Goal: Task Accomplishment & Management: Manage account settings

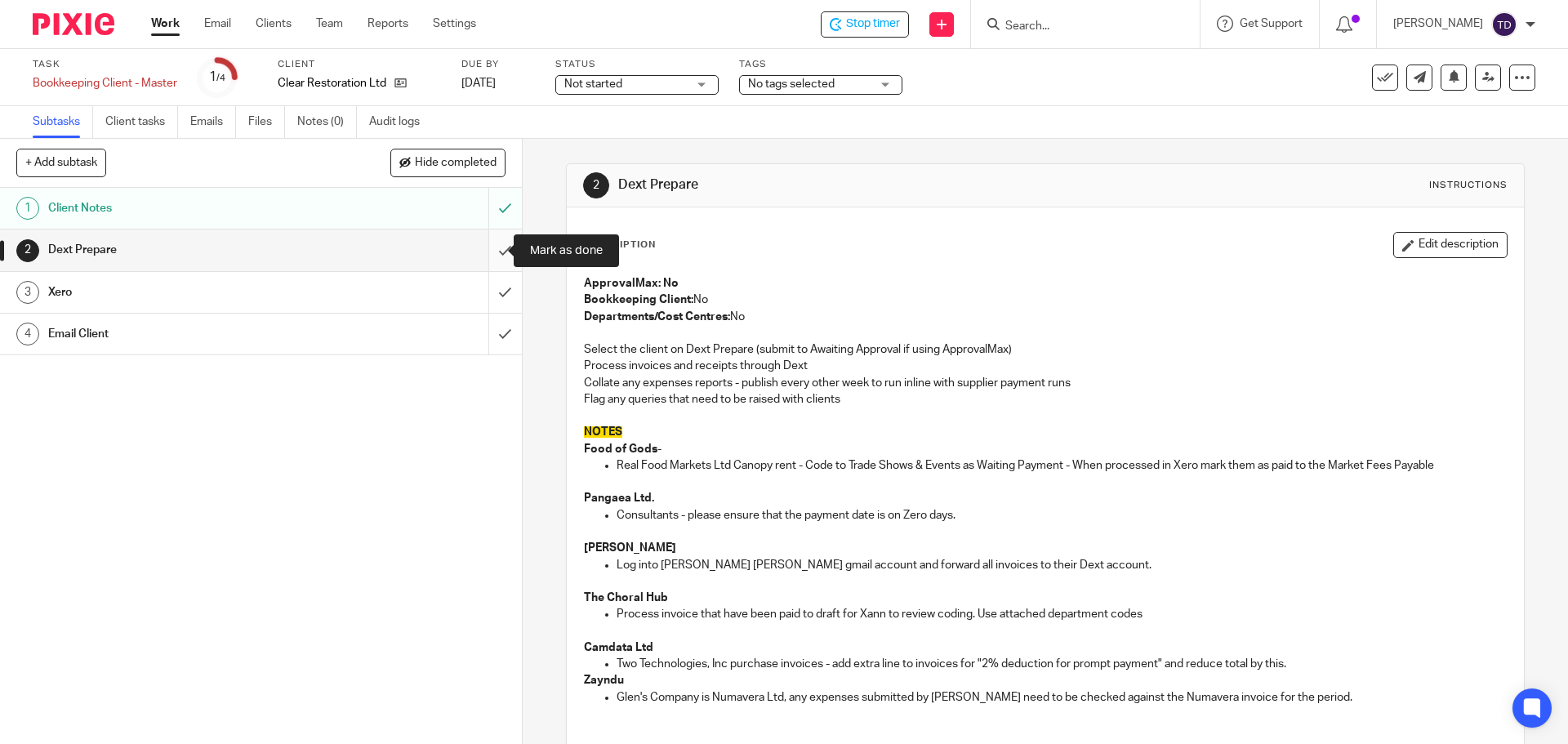
click at [497, 245] on input "submit" at bounding box center [261, 249] width 521 height 41
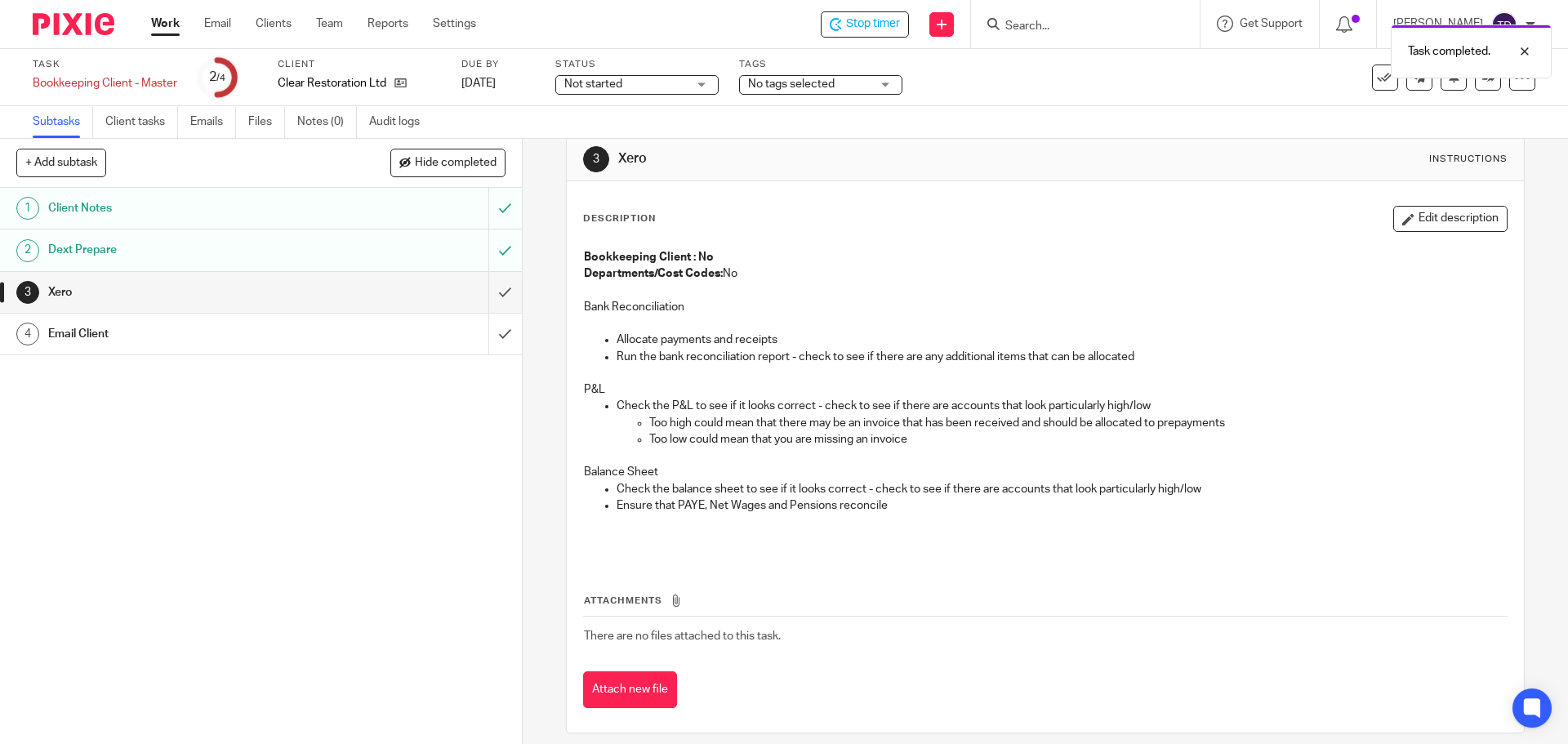
scroll to position [40, 0]
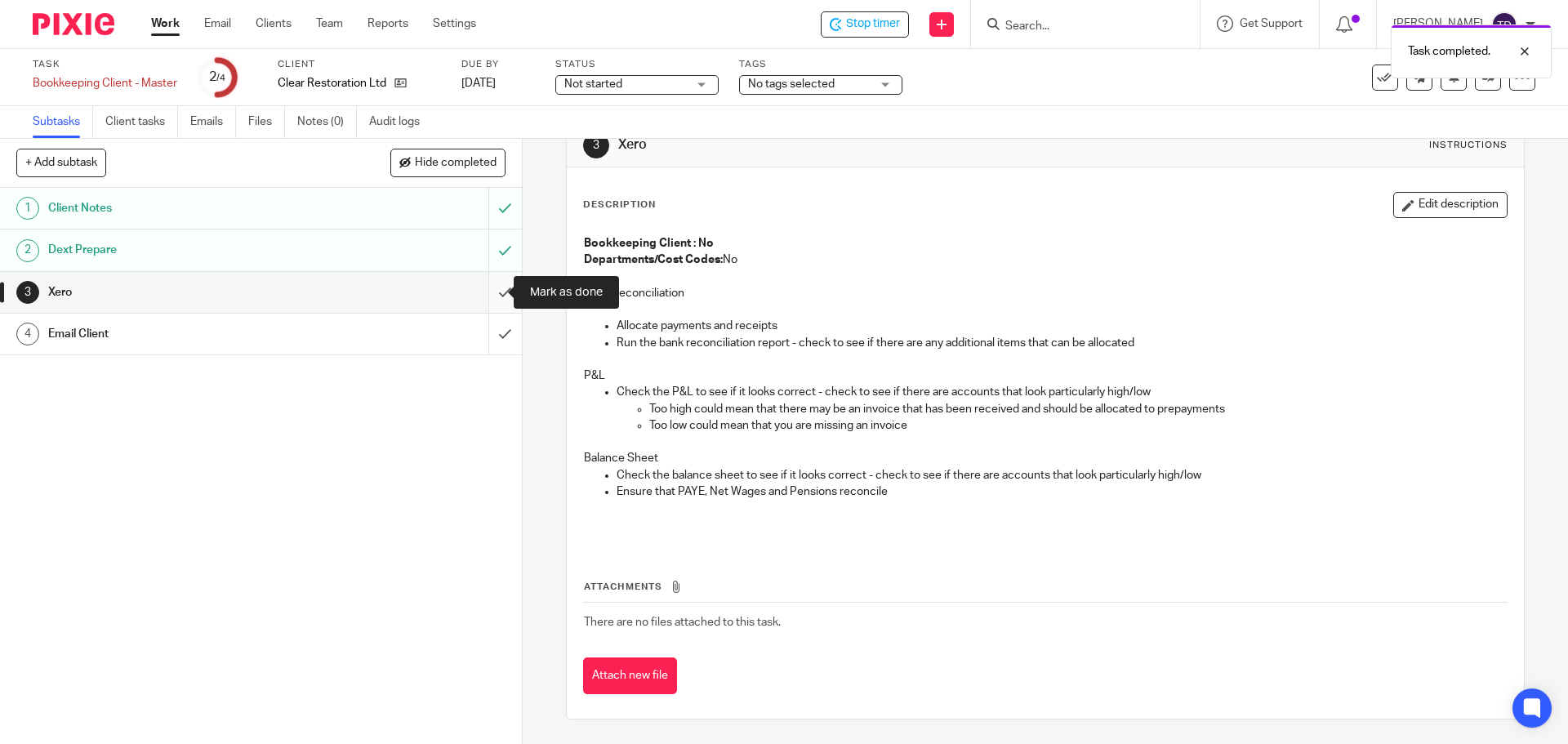
click at [488, 289] on input "submit" at bounding box center [261, 292] width 521 height 41
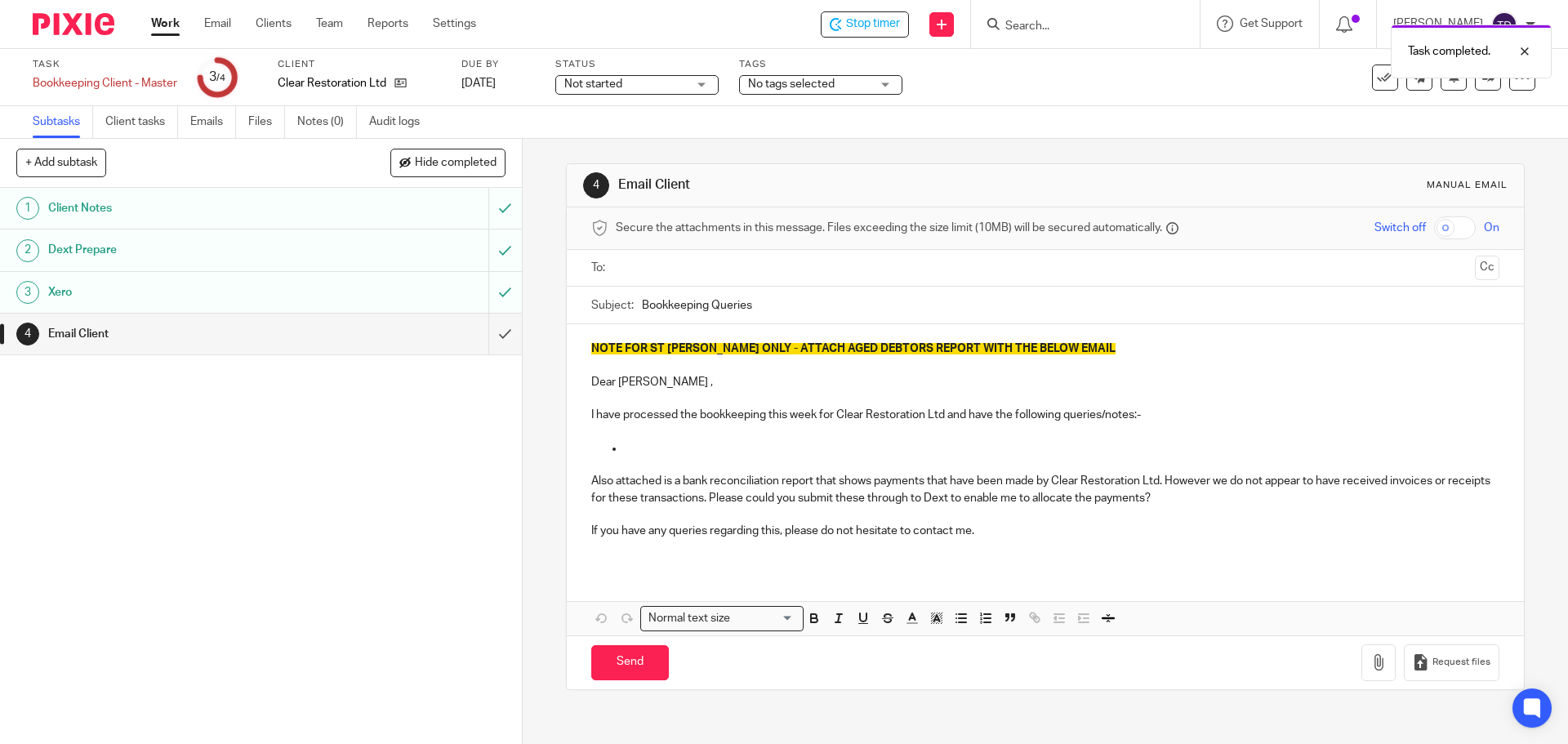
click at [759, 308] on input "Bookkeeping Queries" at bounding box center [1070, 304] width 856 height 37
click at [700, 261] on input "text" at bounding box center [1044, 268] width 846 height 19
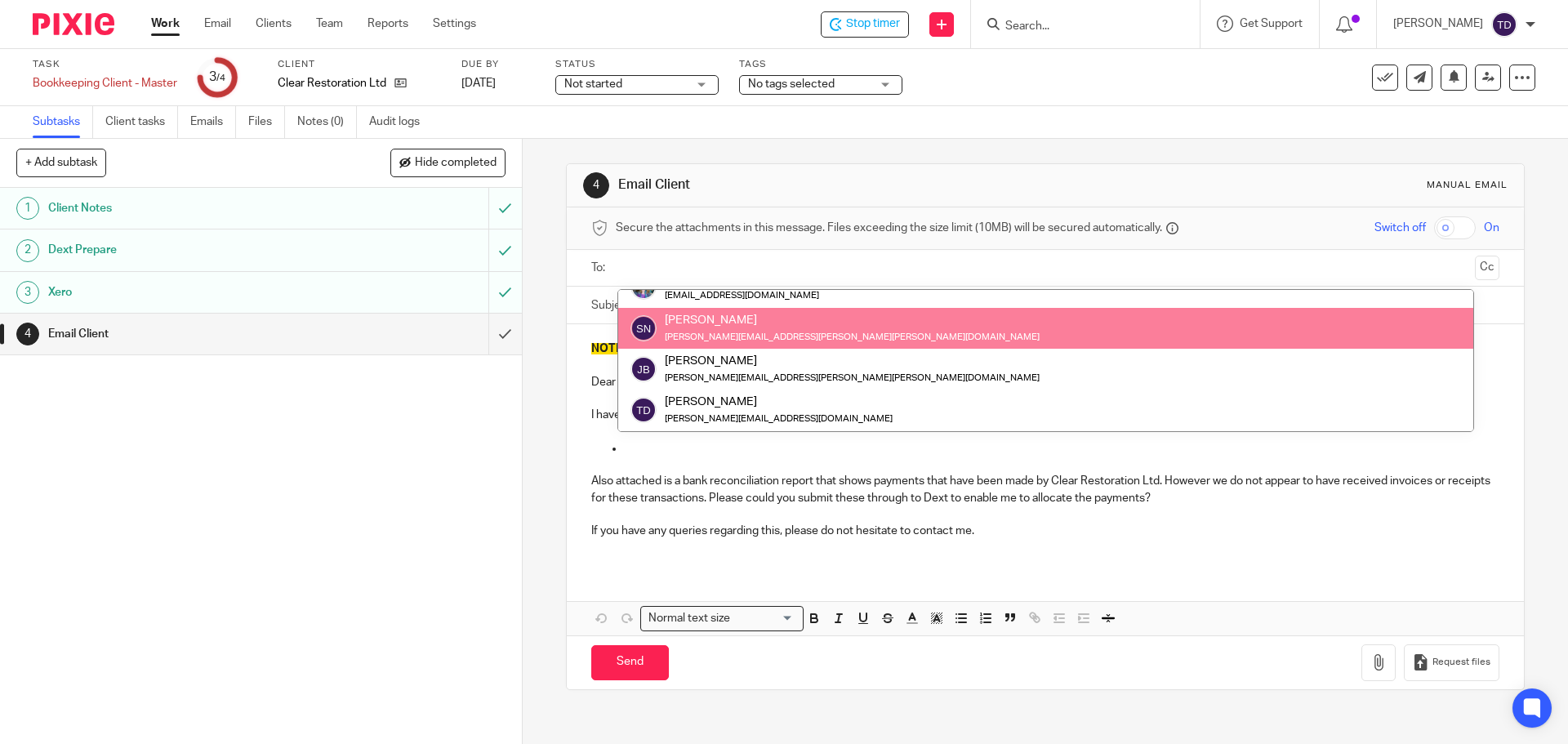
scroll to position [245, 0]
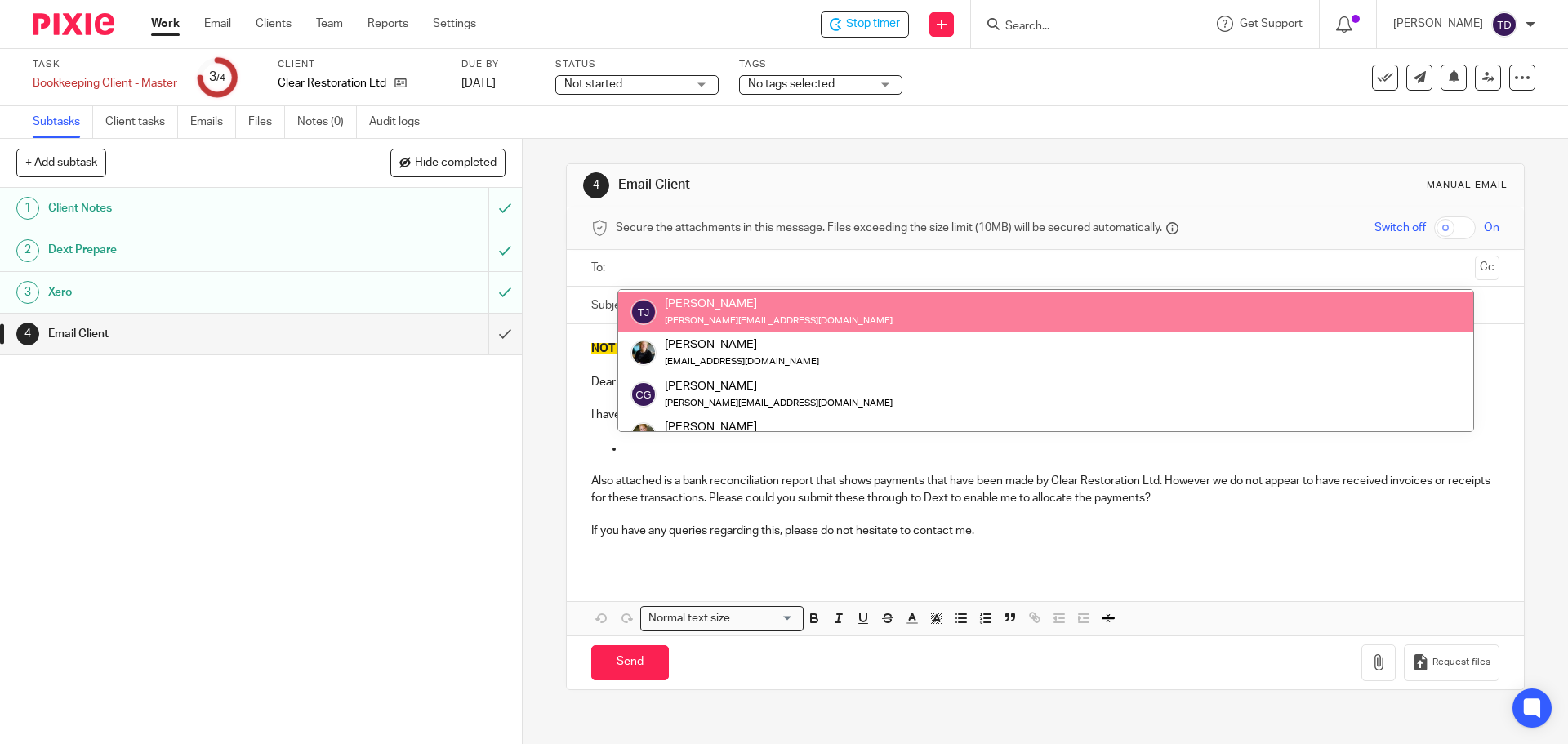
click at [676, 267] on input "text" at bounding box center [1044, 268] width 846 height 19
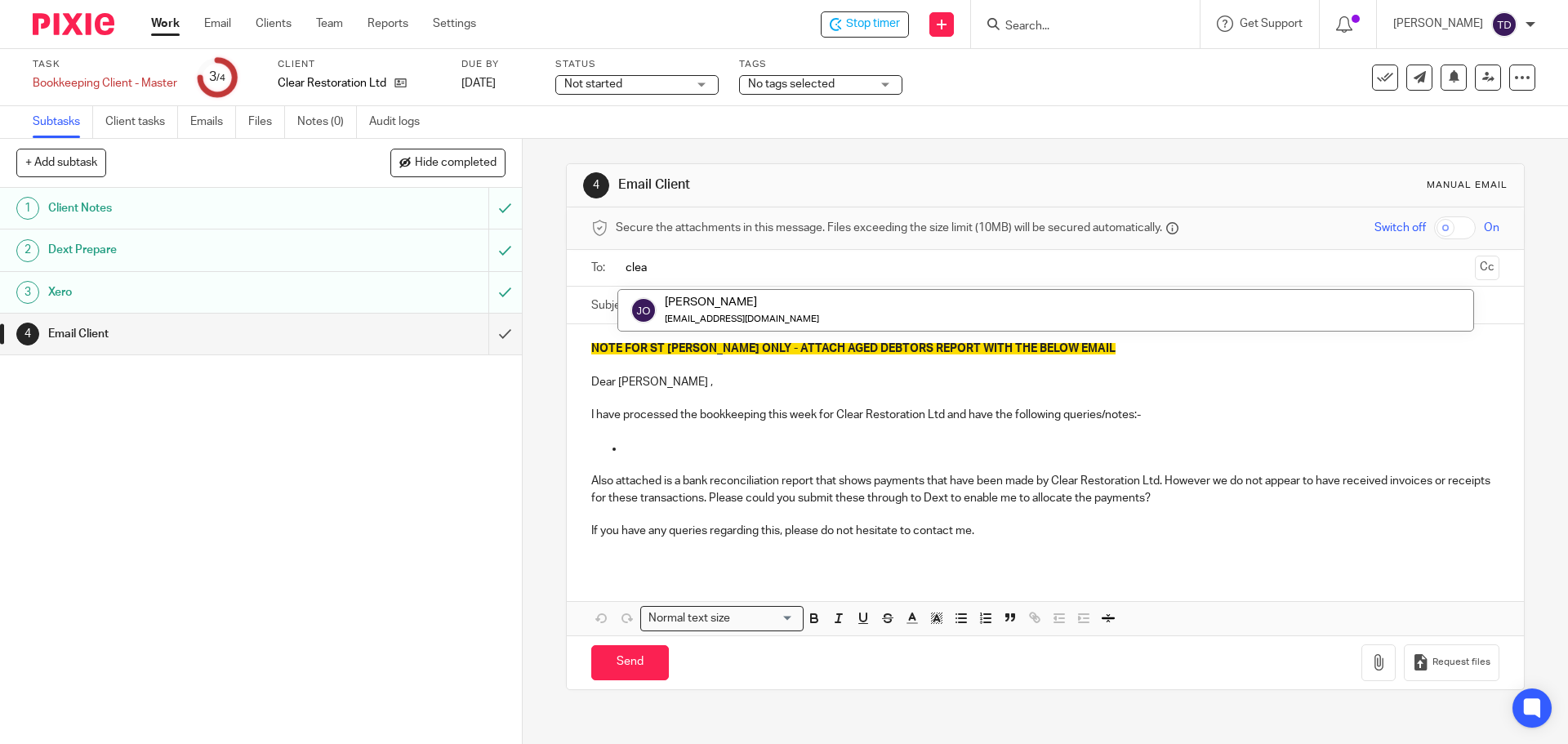
type input "clea"
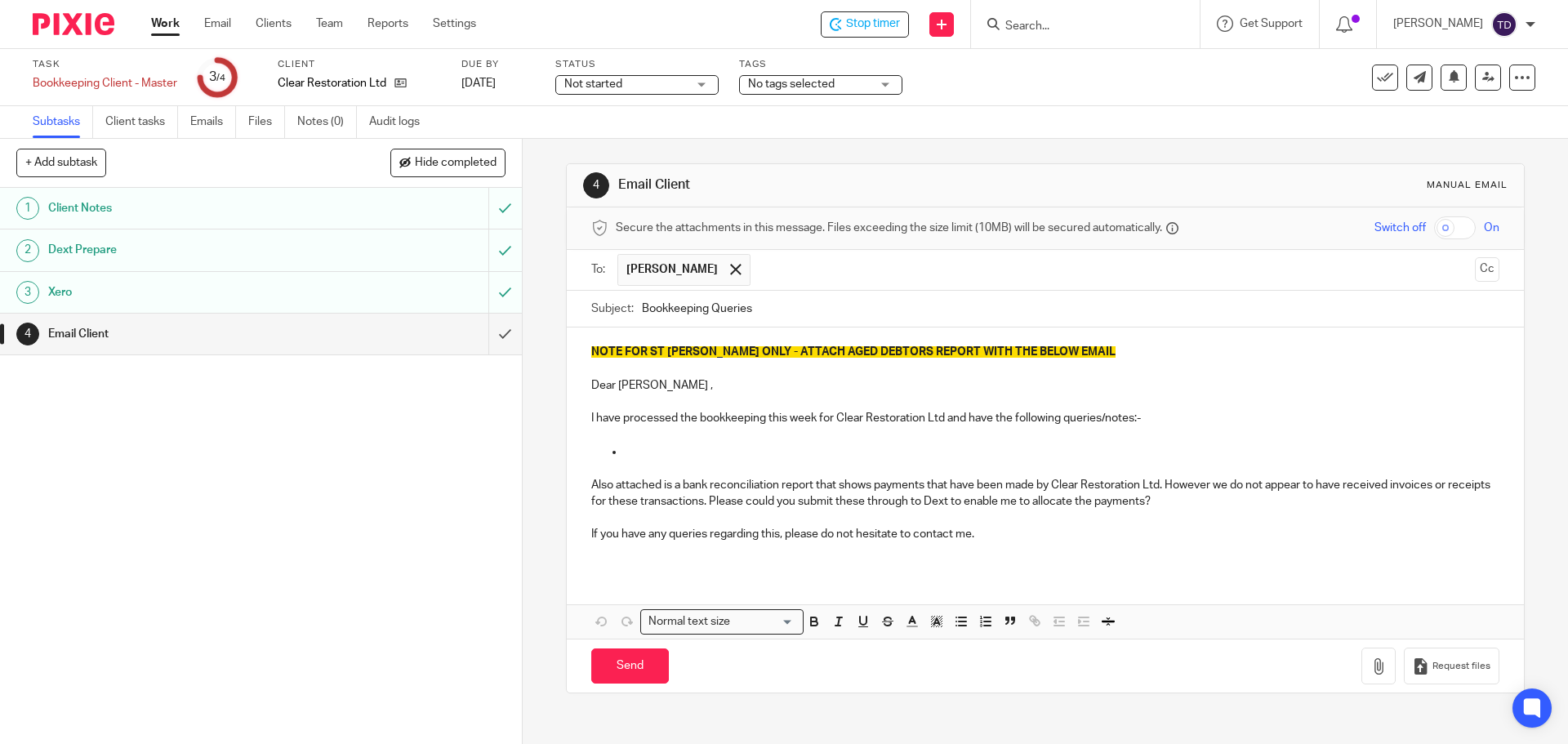
drag, startPoint x: 774, startPoint y: 302, endPoint x: 637, endPoint y: 303, distance: 137.0
click at [642, 303] on input "Bookkeeping Queries" at bounding box center [1070, 309] width 856 height 37
type input "Bookkeeping"
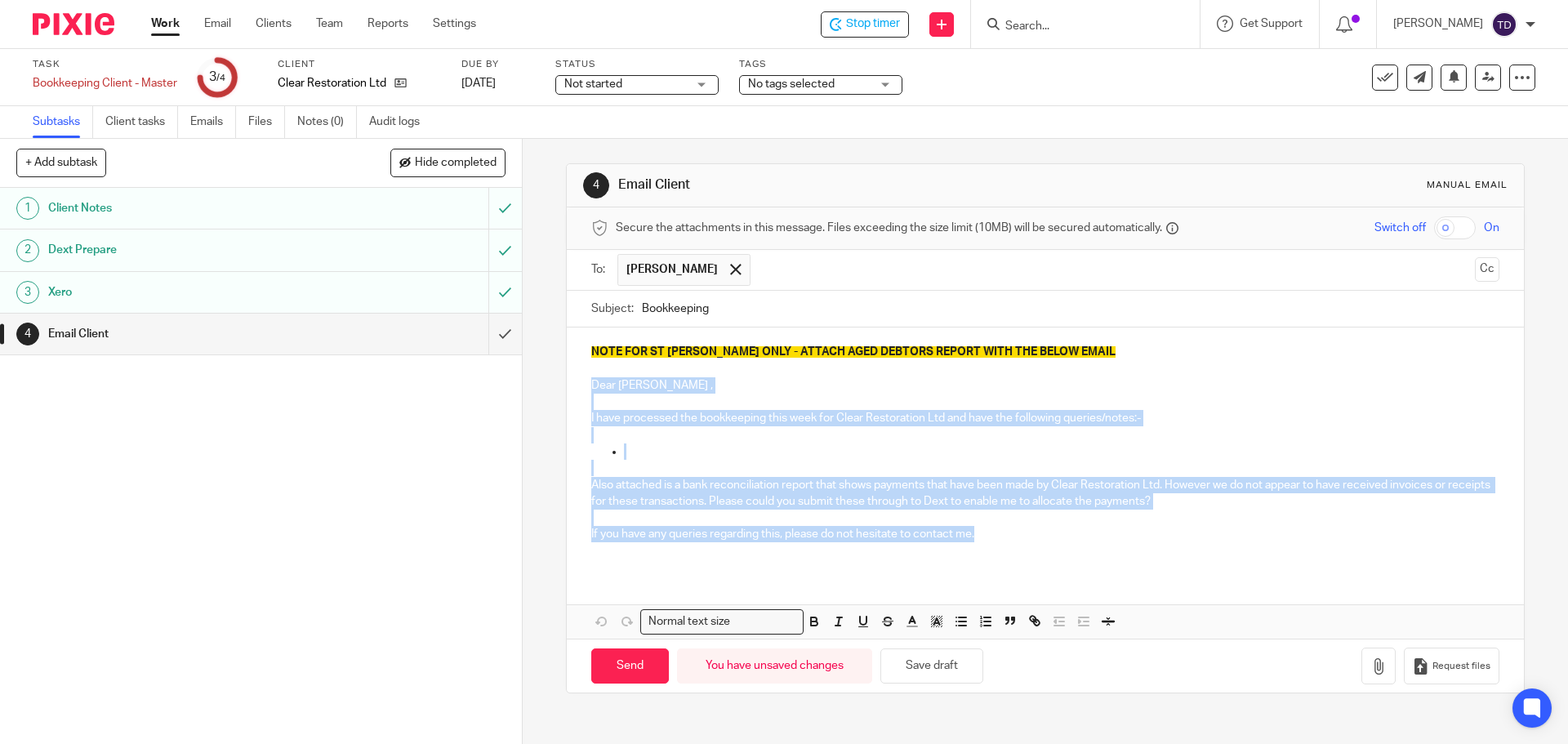
drag, startPoint x: 1030, startPoint y: 526, endPoint x: 574, endPoint y: 383, distance: 477.9
click at [574, 383] on div "NOTE FOR ST JOHN ONLY - ATTACH AGED DEBTORS REPORT WITH THE BELOW EMAIL Dear Ju…" at bounding box center [1045, 449] width 956 height 244
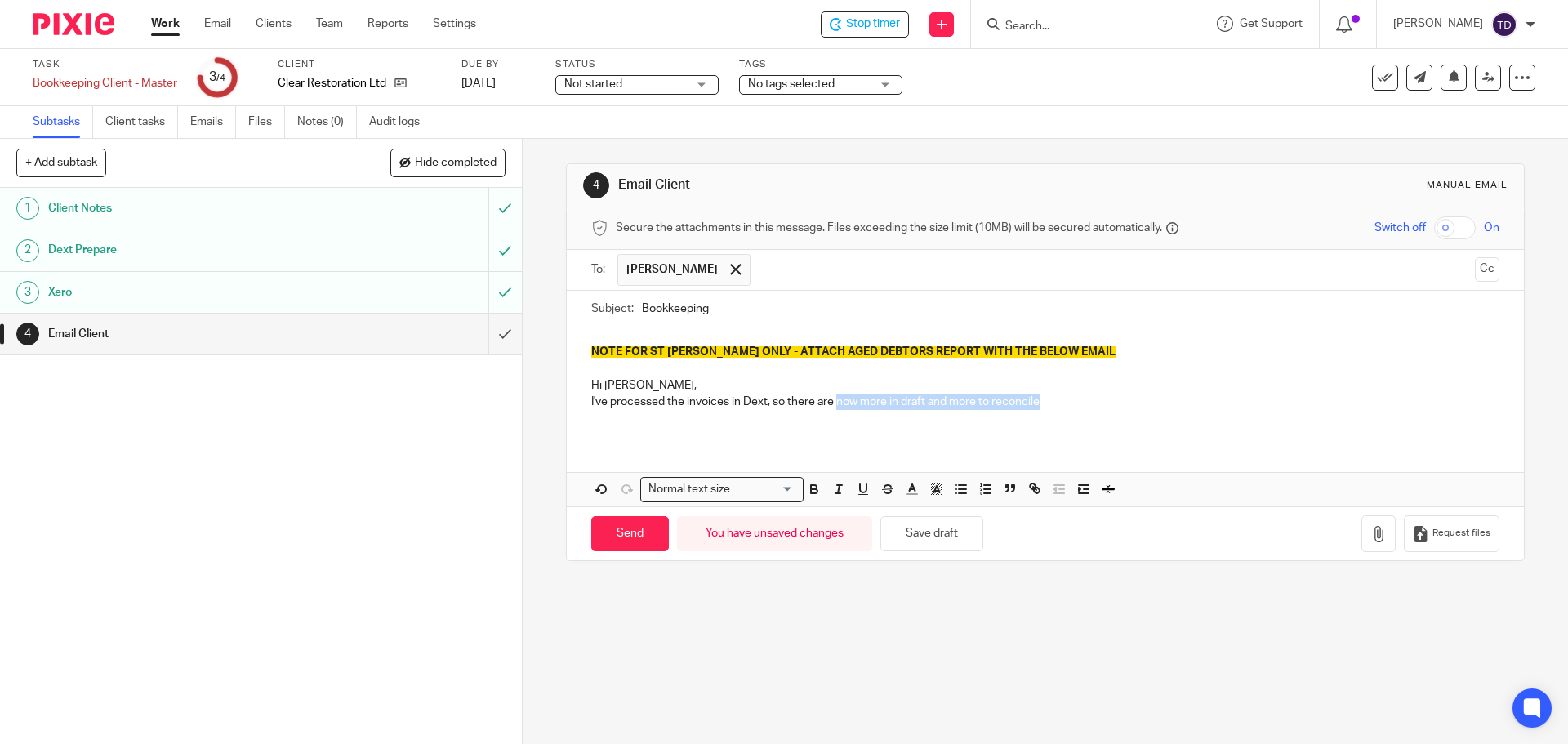
drag, startPoint x: 1035, startPoint y: 401, endPoint x: 837, endPoint y: 401, distance: 198.0
click at [836, 401] on p "Hi Julia, I've processed the invoices in Dext, so there are now more in draft a…" at bounding box center [1044, 393] width 907 height 33
click at [585, 399] on div "NOTE FOR ST JOHN ONLY - ATTACH AGED DEBTORS REPORT WITH THE BELOW EMAIL Hi Juli…" at bounding box center [1045, 382] width 956 height 111
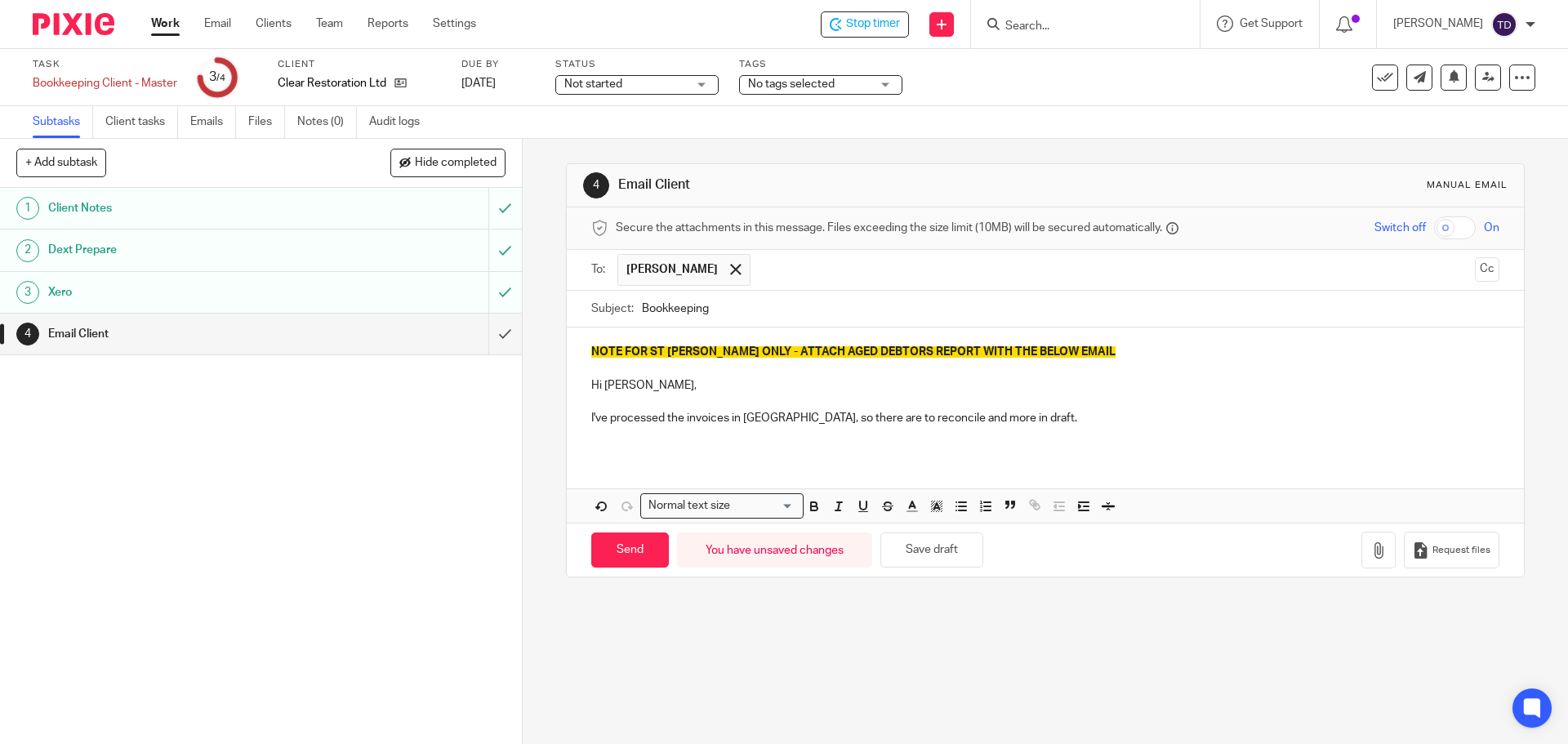
click at [832, 417] on p "Hi Julia, I've processed the invoices in Dext, so there are to reconcile and mo…" at bounding box center [1044, 401] width 907 height 49
drag, startPoint x: 937, startPoint y: 418, endPoint x: 926, endPoint y: 416, distance: 11.2
click at [926, 416] on p "Hi Julia, I've processed the invoices in Dext, so there are more to reconcile a…" at bounding box center [1044, 401] width 907 height 49
click at [935, 419] on p "Hi Julia, I've processed the invoices in Dext, so there are more to reconcile a…" at bounding box center [1044, 401] width 907 height 49
click at [949, 419] on p "Hi Julia, I've processed the invoices in Dext, so there are more to reconcile a…" at bounding box center [1044, 401] width 907 height 49
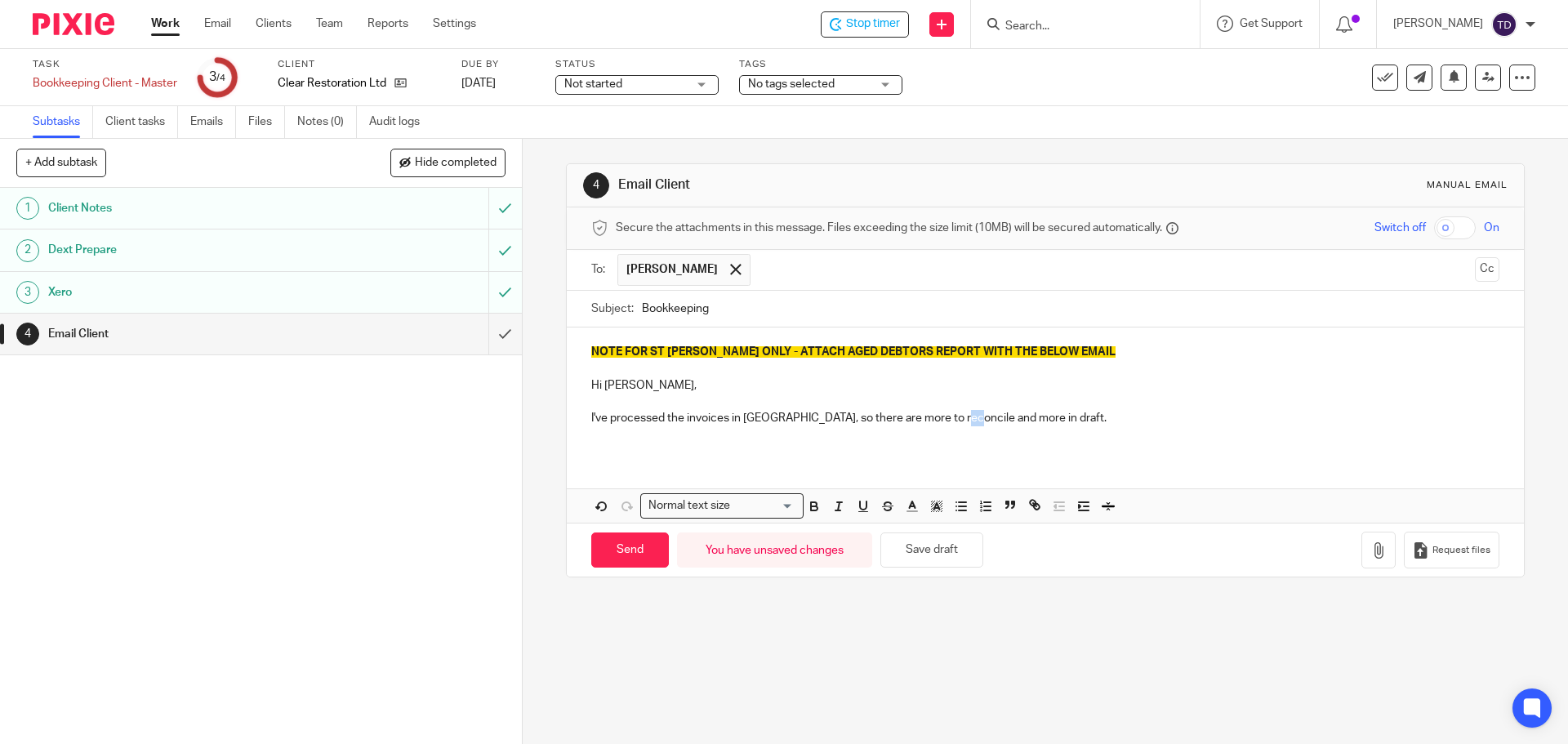
drag, startPoint x: 947, startPoint y: 417, endPoint x: 964, endPoint y: 413, distance: 17.5
click at [964, 413] on p "Hi Julia, I've processed the invoices in Dext, so there are more to reconcile a…" at bounding box center [1044, 401] width 907 height 49
click at [1035, 422] on p "Hi Julia, I've processed the invoices in Dext, so there are more to reconcile a…" at bounding box center [1044, 401] width 907 height 49
click at [1236, 412] on p "Hi Julia, I've processed the invoices in Dext, so there are more to reconcile a…" at bounding box center [1044, 401] width 907 height 49
click at [1219, 416] on p "Hi Julia, I've processed the invoices in Dext, so there are more to reconcile a…" at bounding box center [1044, 401] width 907 height 49
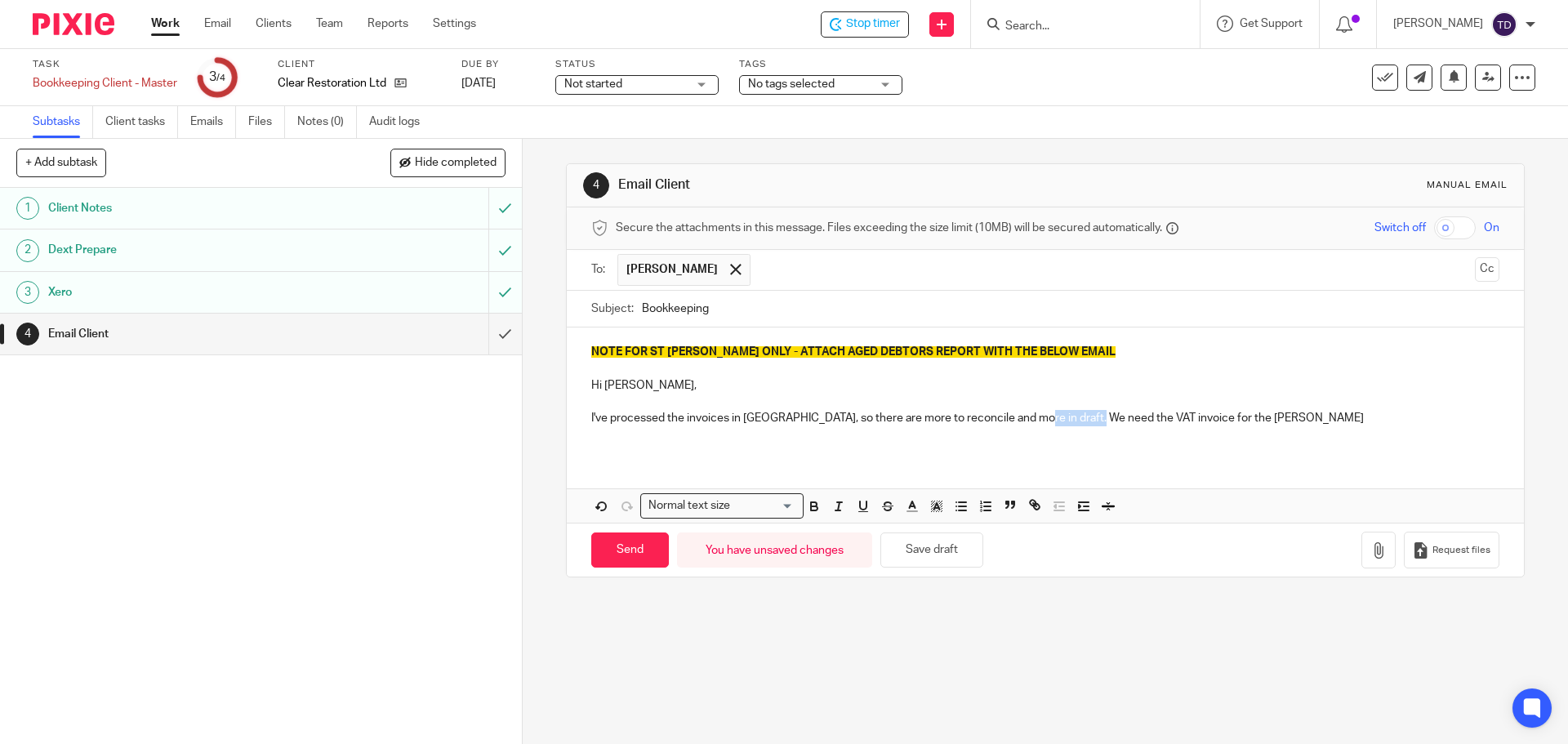
drag, startPoint x: 1087, startPoint y: 418, endPoint x: 1021, endPoint y: 421, distance: 66.1
click at [1021, 421] on p "Hi Julia, I've processed the invoices in Dext, so there are more to reconcile a…" at bounding box center [1044, 401] width 907 height 49
click at [1316, 417] on p "Hi Julia, I've processed the invoices in Dext, so there are more to reconcile a…" at bounding box center [1044, 401] width 907 height 49
click at [1262, 418] on p "Hi Julia, I've processed the invoices in Dext, so there are more to reconcile a…" at bounding box center [1044, 401] width 907 height 49
click at [1354, 416] on p "Hi Julia, I've processed the invoices in Dext, so there are more to reconcile a…" at bounding box center [1044, 401] width 907 height 49
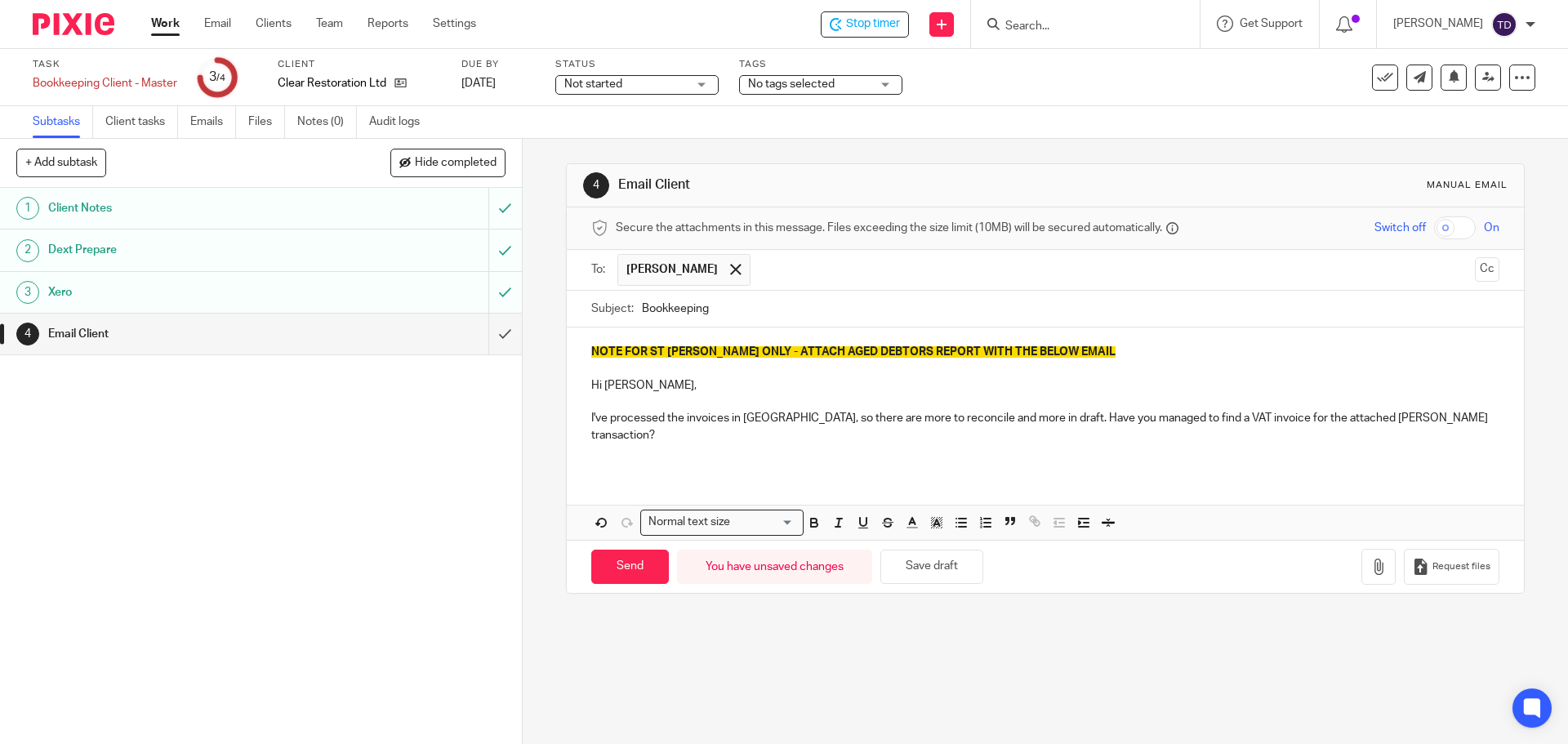
click at [1019, 415] on p "Hi Julia, I've processed the invoices in Dext, so there are more to reconcile a…" at bounding box center [1044, 410] width 907 height 67
click at [1416, 417] on p "Hi Julia, I've processed the invoices in Dext, so there are more to reconcile a…" at bounding box center [1044, 410] width 907 height 67
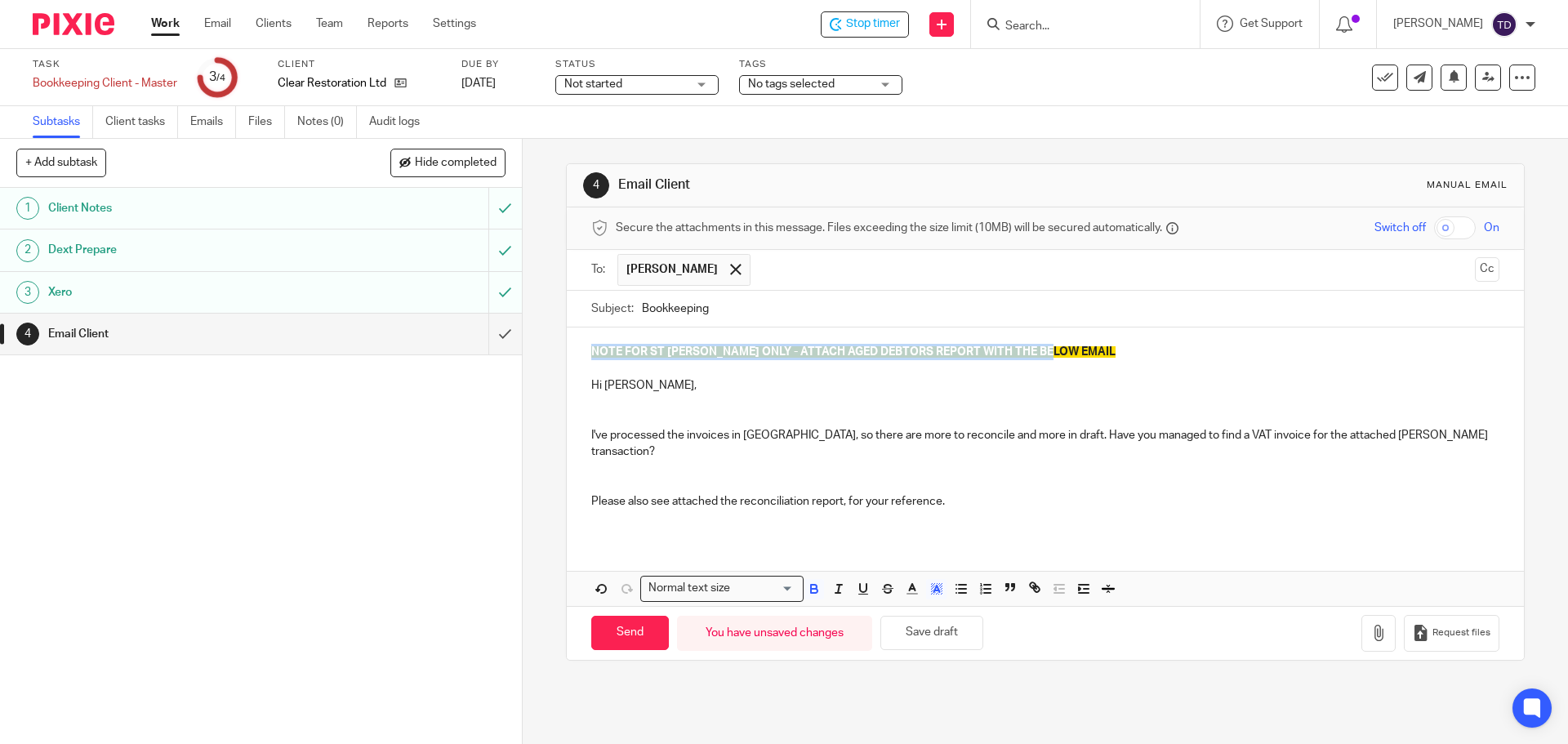
drag, startPoint x: 1009, startPoint y: 352, endPoint x: 578, endPoint y: 357, distance: 431.0
click at [579, 356] on div "NOTE FOR ST JOHN ONLY - ATTACH AGED DEBTORS REPORT WITH THE BELOW EMAIL Hi Juli…" at bounding box center [1045, 432] width 956 height 210
click at [1072, 337] on div "NOTE FOR ST JOHN ONLY - ATTACH AGED DEBTORS REPORT WITH THE BELOW EMAIL Hi Juli…" at bounding box center [1045, 432] width 956 height 210
click at [1065, 350] on p "NOTE FOR ST JOHN ONLY - ATTACH AGED DEBTORS REPORT WITH THE BELOW EMAIL" at bounding box center [1044, 351] width 907 height 16
click at [1050, 350] on strong "NOTE FOR ST JOHN ONLY - ATTACH AGED DEBTORS REPORT WITH THE BELOW EMAIL" at bounding box center [853, 352] width 524 height 11
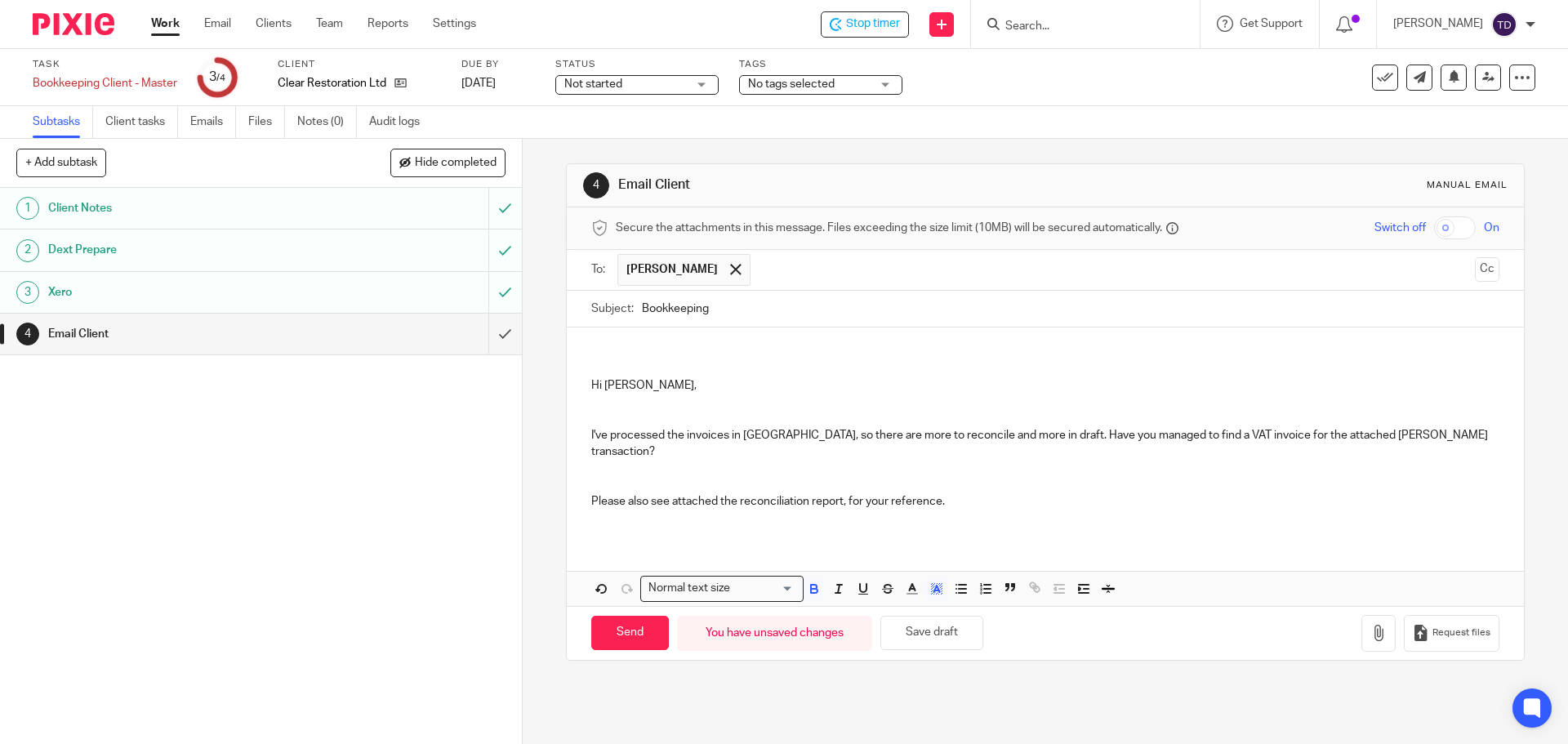
click at [584, 372] on div "Hi Julia, I've processed the invoices in Dext, so there are more to reconcile a…" at bounding box center [1045, 432] width 956 height 210
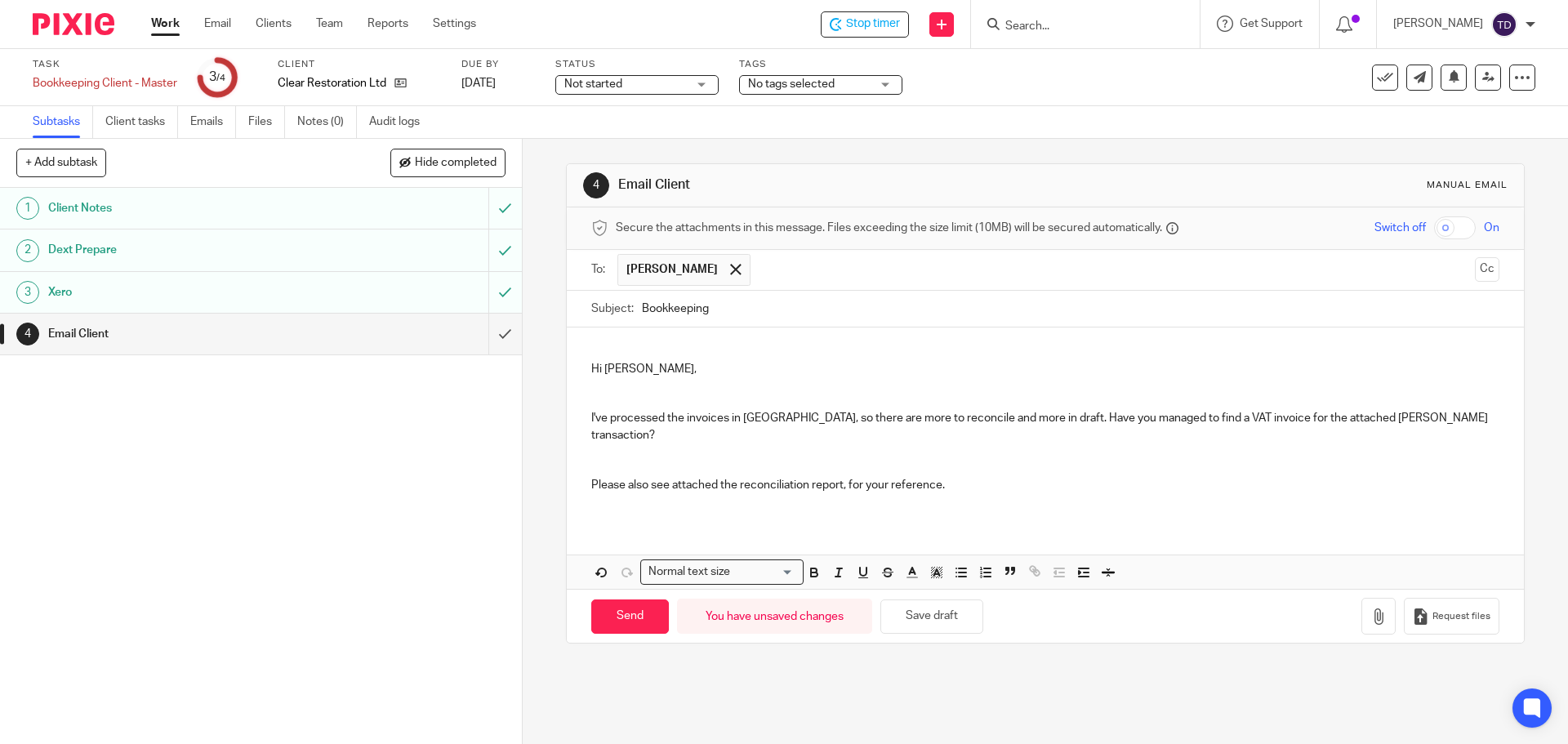
click at [591, 369] on p "Hi Julia, I've processed the invoices in Dext, so there are more to reconcile a…" at bounding box center [1044, 426] width 907 height 132
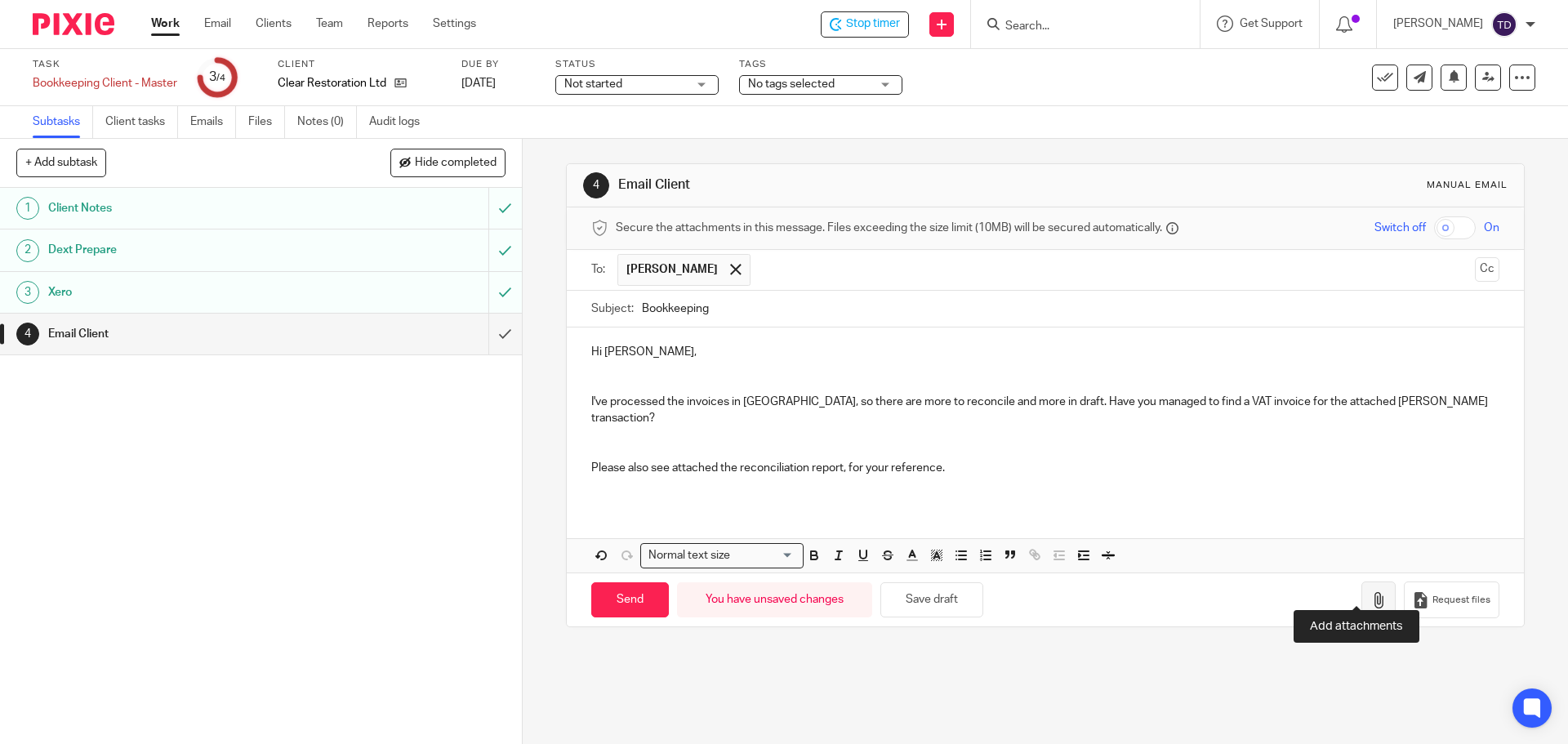
click at [1369, 582] on button "button" at bounding box center [1379, 599] width 34 height 37
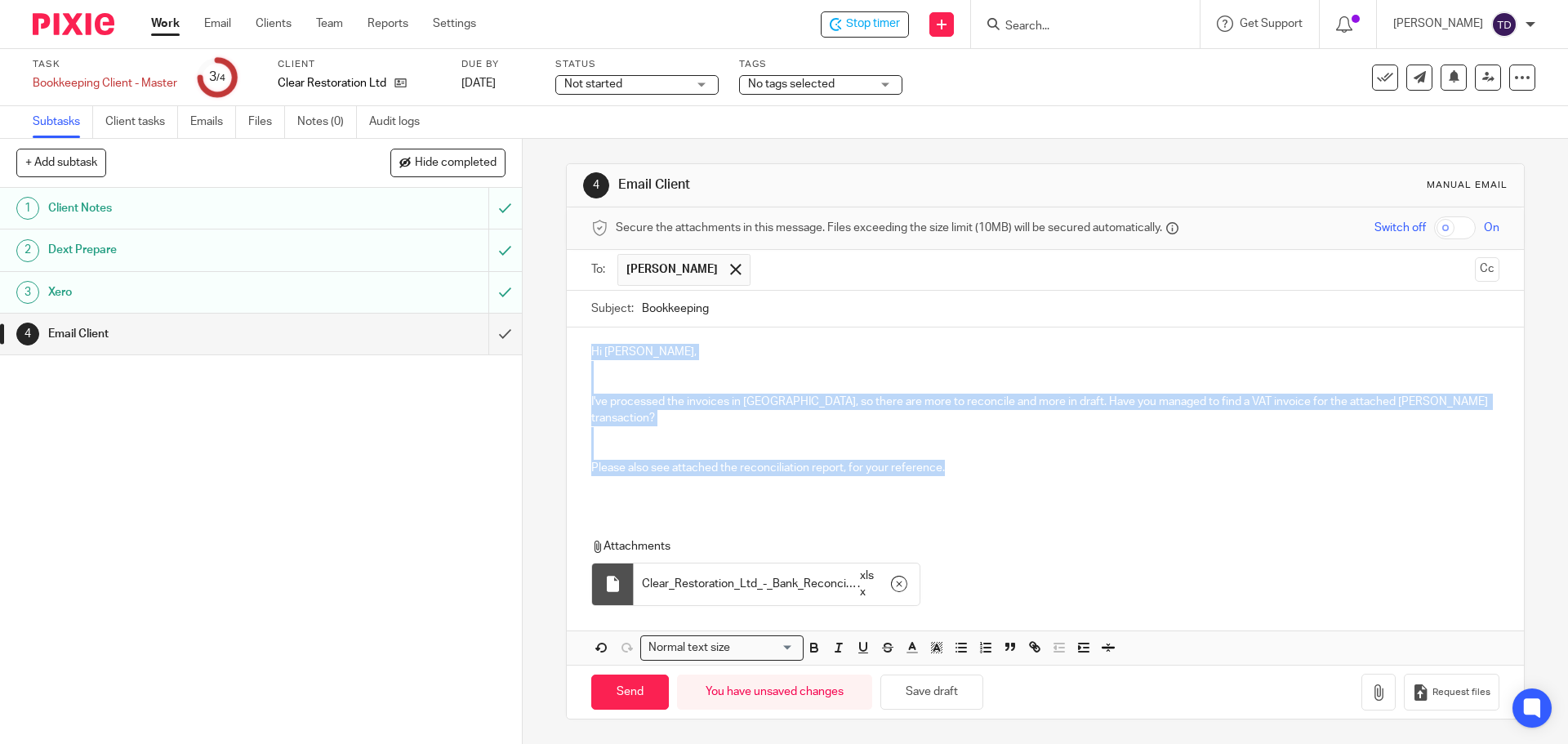
drag, startPoint x: 946, startPoint y: 452, endPoint x: 561, endPoint y: 348, distance: 398.8
click at [566, 348] on div "4 Email Client Manual email Secure the attachments in this message. Files excee…" at bounding box center [1045, 441] width 958 height 556
copy p "Hi Julia, I've processed the invoices in Dext, so there are more to reconcile a…"
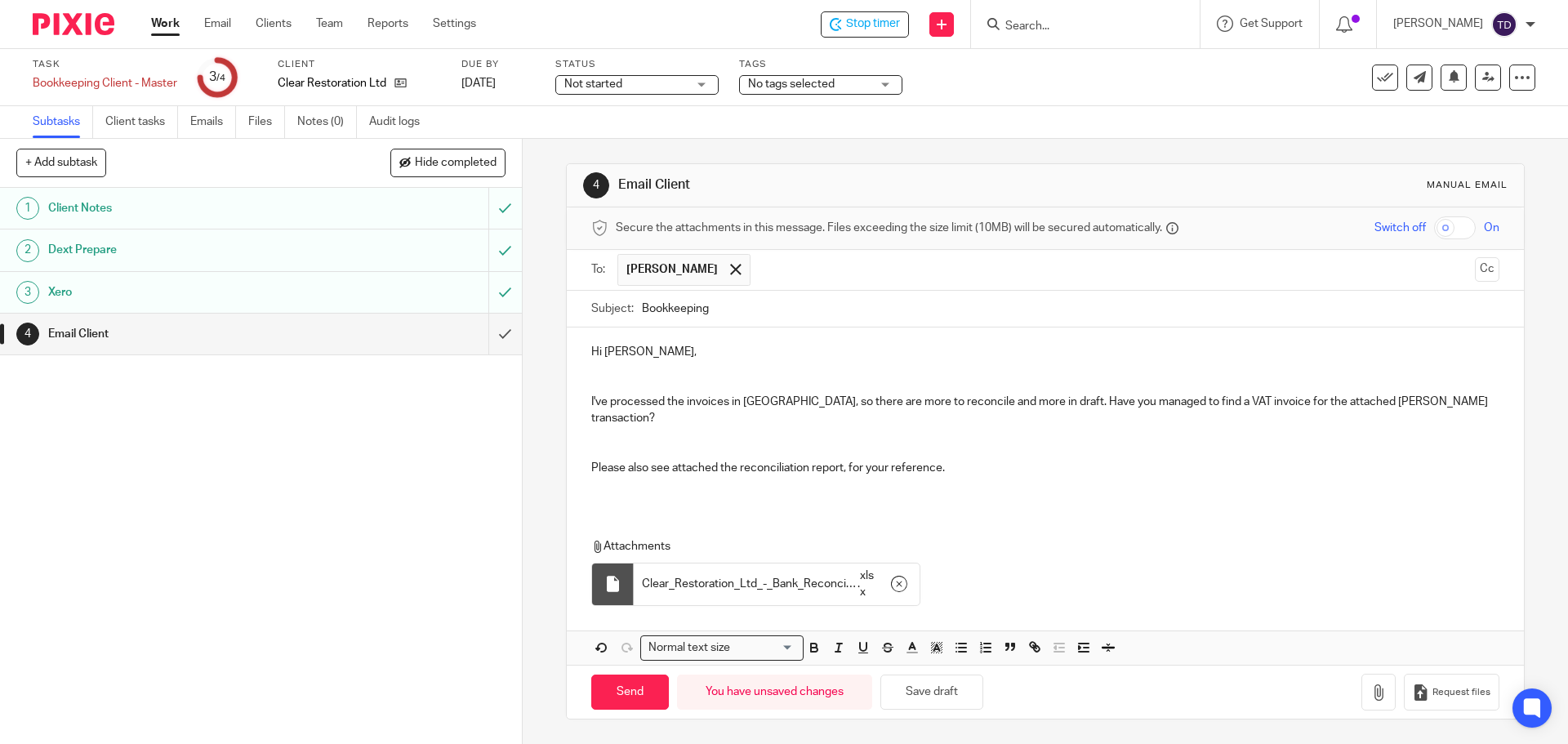
click at [1377, 501] on div "Hi Julia, I've processed the invoices in Dext, so there are more to reconcile a…" at bounding box center [1045, 496] width 956 height 337
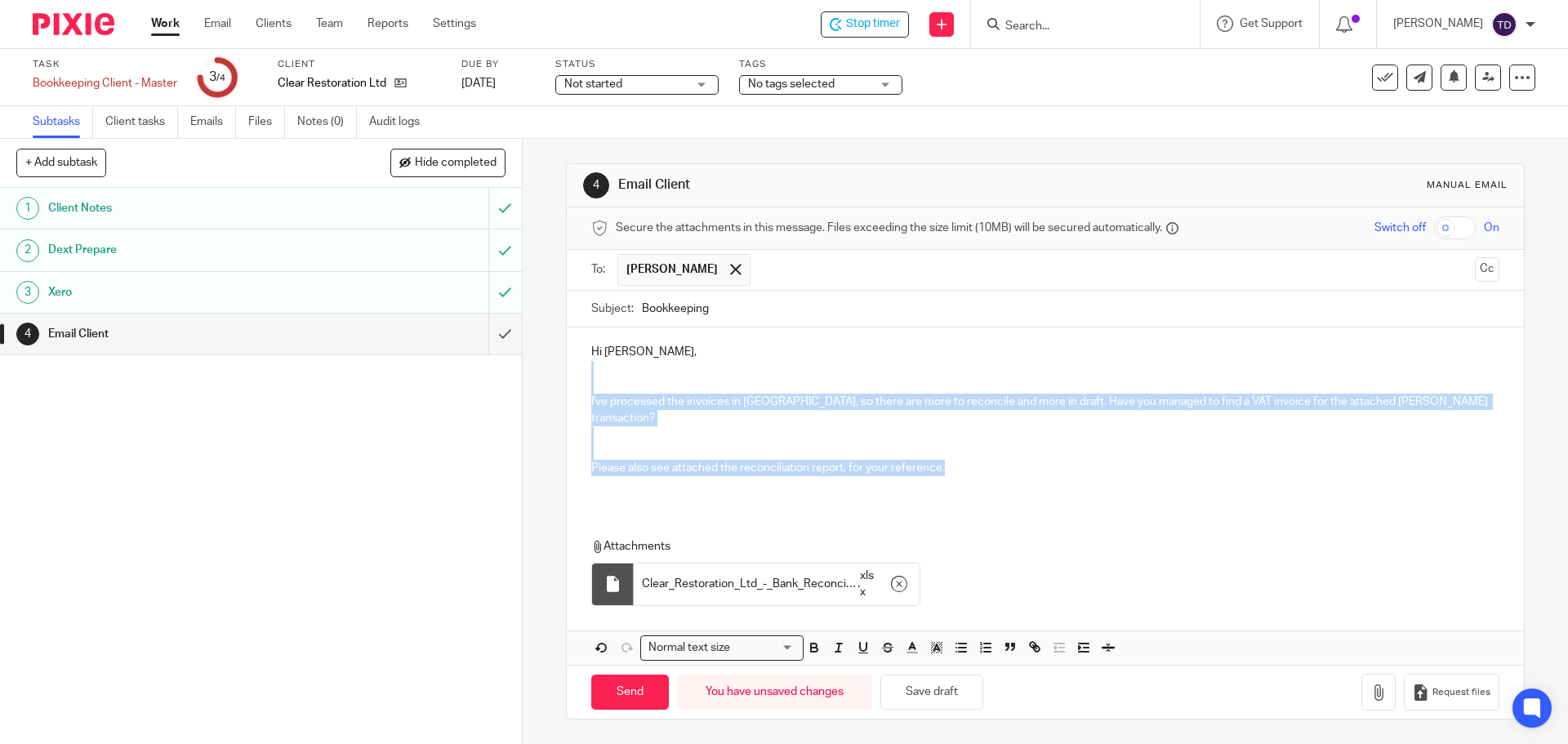
drag, startPoint x: 962, startPoint y: 448, endPoint x: 581, endPoint y: 390, distance: 385.4
click at [581, 390] on div "Hi Julia, I've processed the invoices in Dext, so there are more to reconcile a…" at bounding box center [1045, 416] width 956 height 177
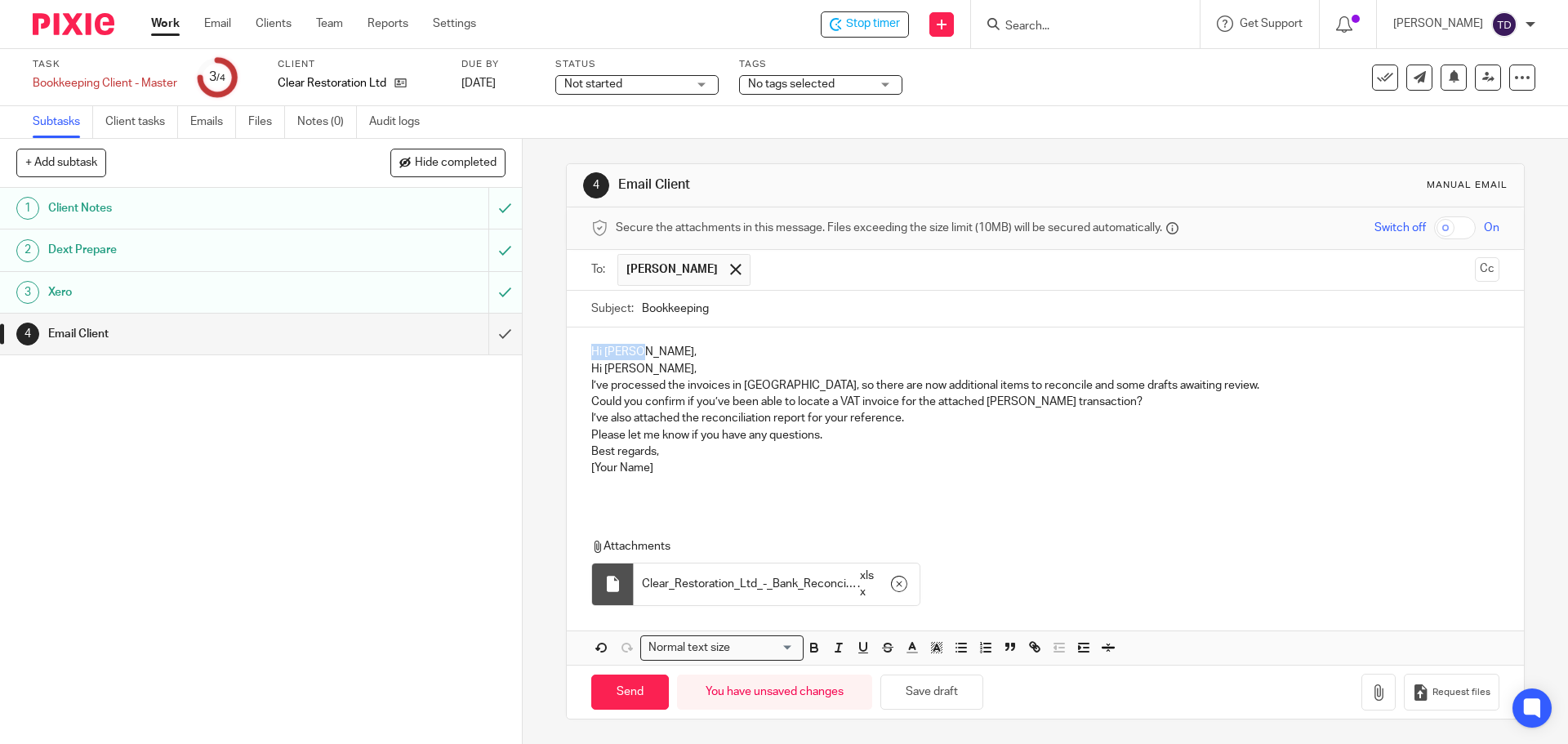
drag, startPoint x: 630, startPoint y: 351, endPoint x: 543, endPoint y: 352, distance: 87.0
click at [543, 352] on div "4 Email Client Manual email Secure the attachments in this message. Files excee…" at bounding box center [1045, 441] width 1045 height 605
click at [580, 382] on div "Hi Julia, I’ve processed the invoices in Dext, so there are now additional item…" at bounding box center [1045, 416] width 956 height 177
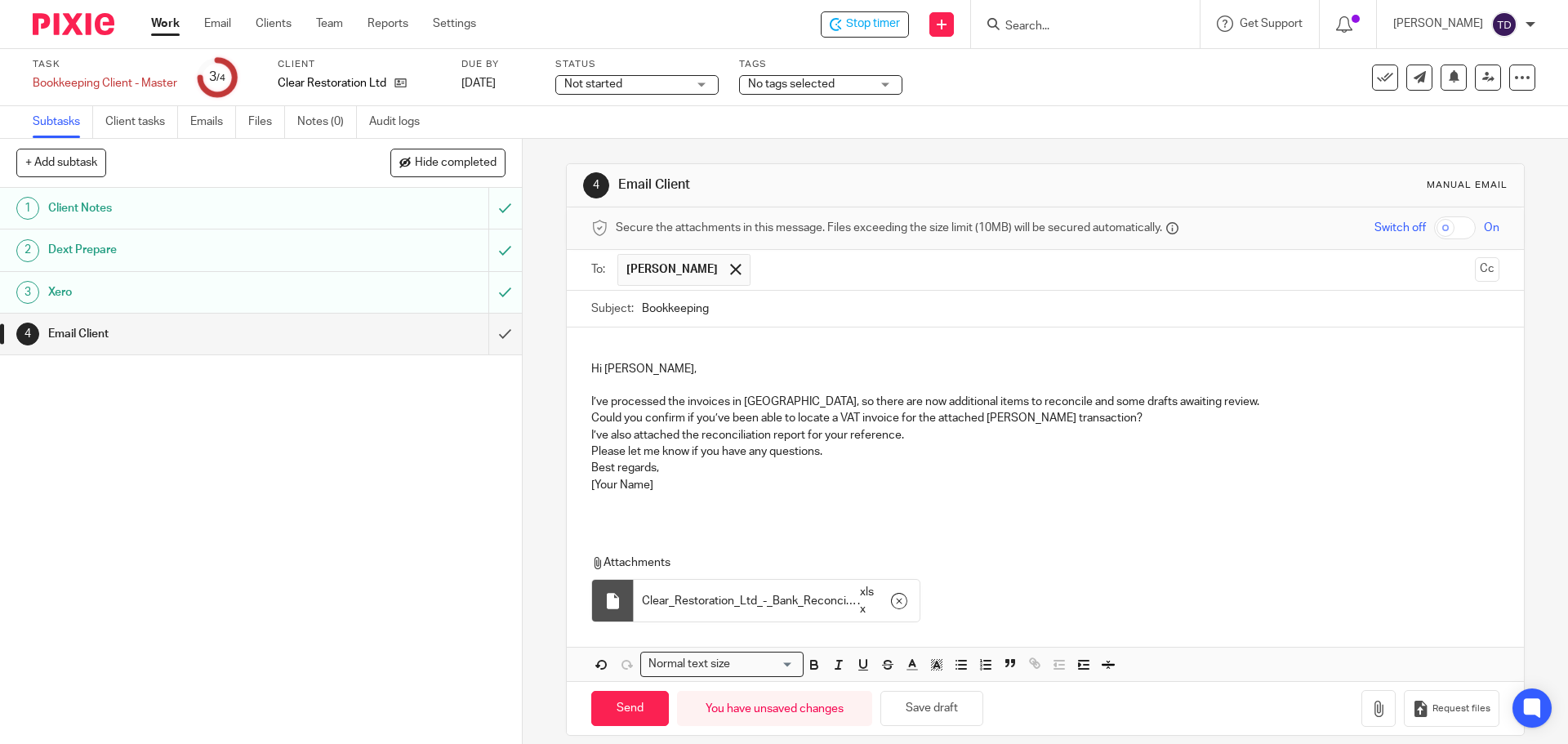
click at [1180, 389] on p at bounding box center [1044, 384] width 907 height 16
click at [1168, 397] on p "I’ve processed the invoices in Dext, so there are now additional items to recon…" at bounding box center [1044, 401] width 907 height 16
click at [1178, 400] on p "I’ve processed the invoices in Dext, so there are now additional items to recon…" at bounding box center [1044, 401] width 907 height 16
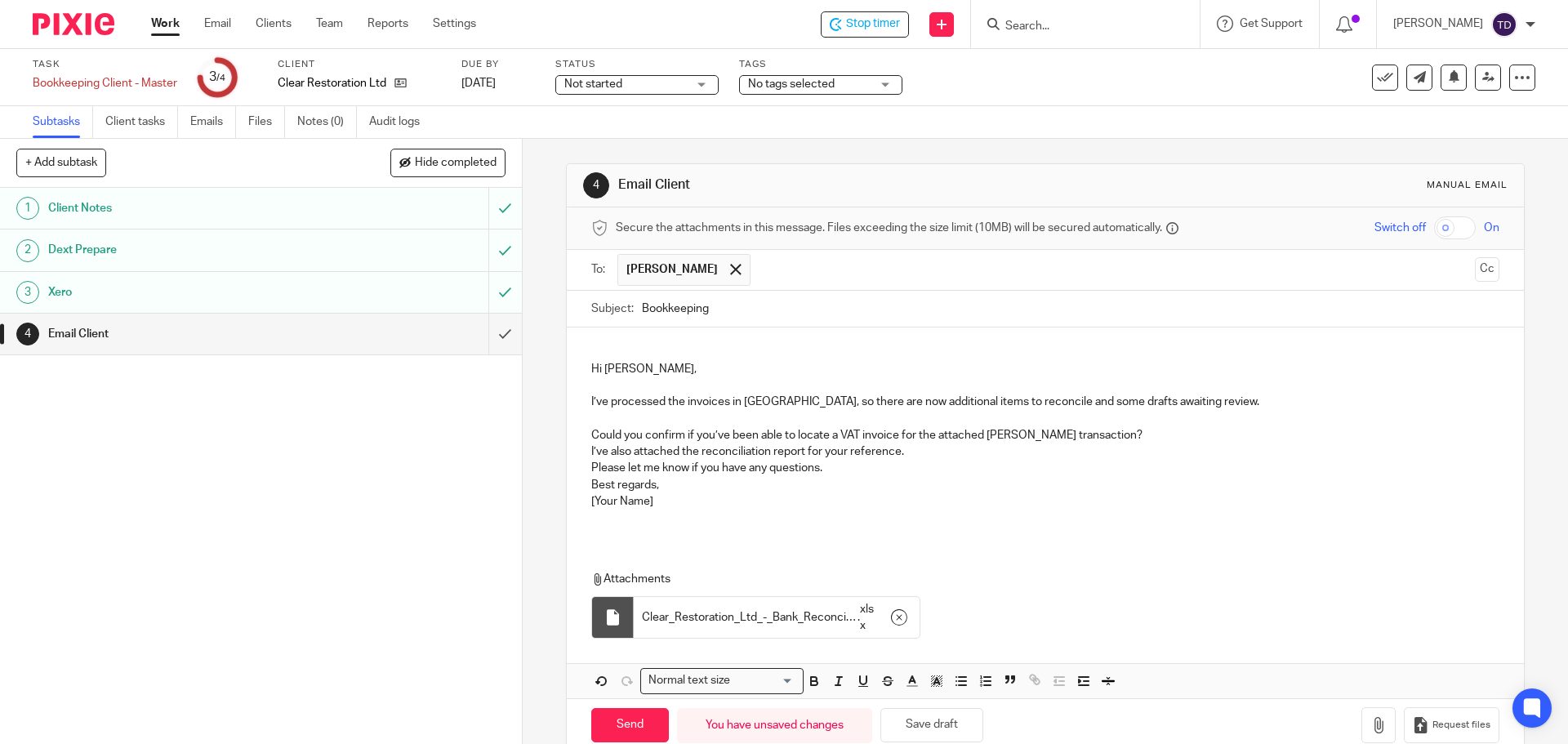
click at [1126, 436] on p "Could you confirm if you’ve been able to locate a VAT invoice for the attached …" at bounding box center [1044, 435] width 907 height 16
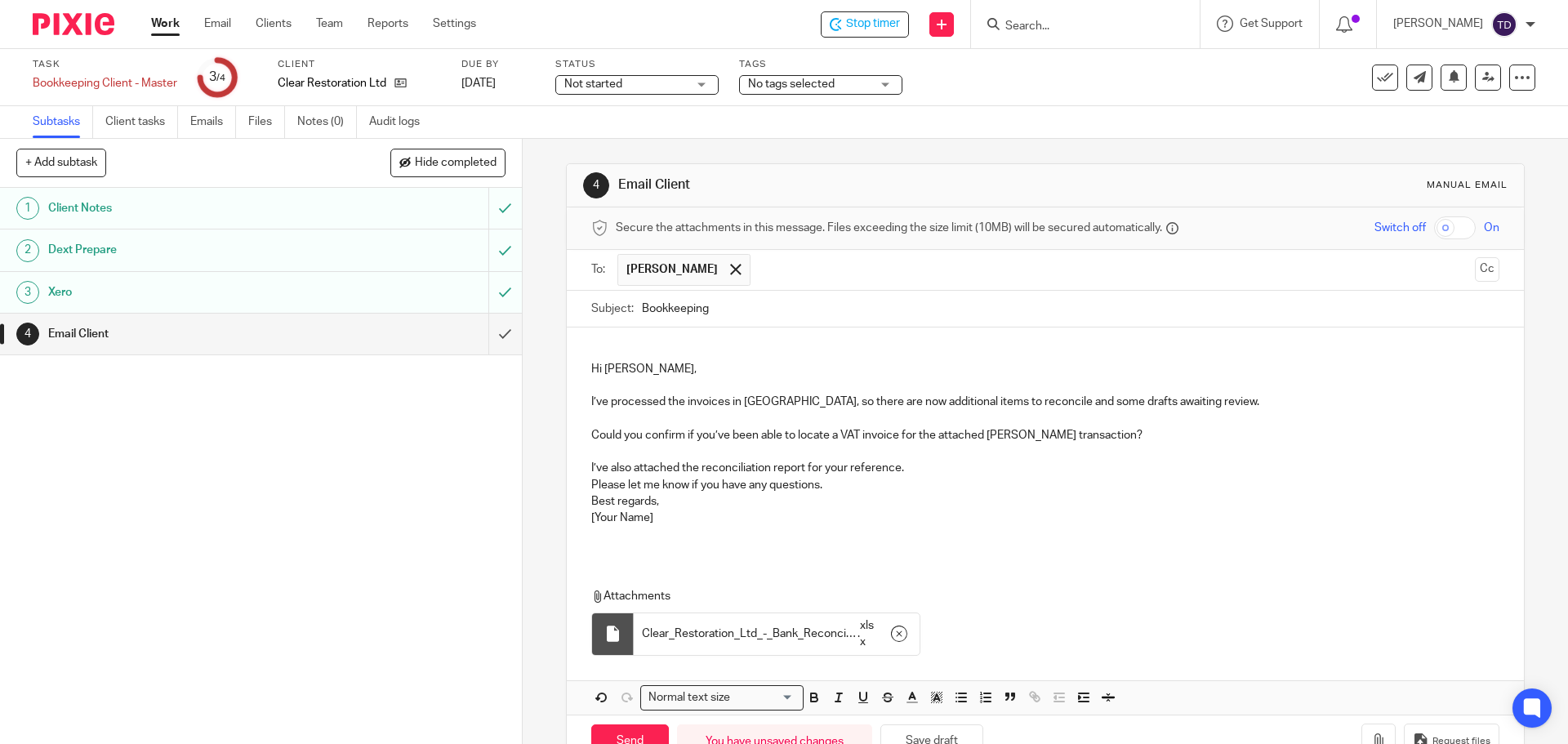
click at [933, 462] on p "I’ve also attached the reconciliation report for your reference." at bounding box center [1044, 467] width 907 height 16
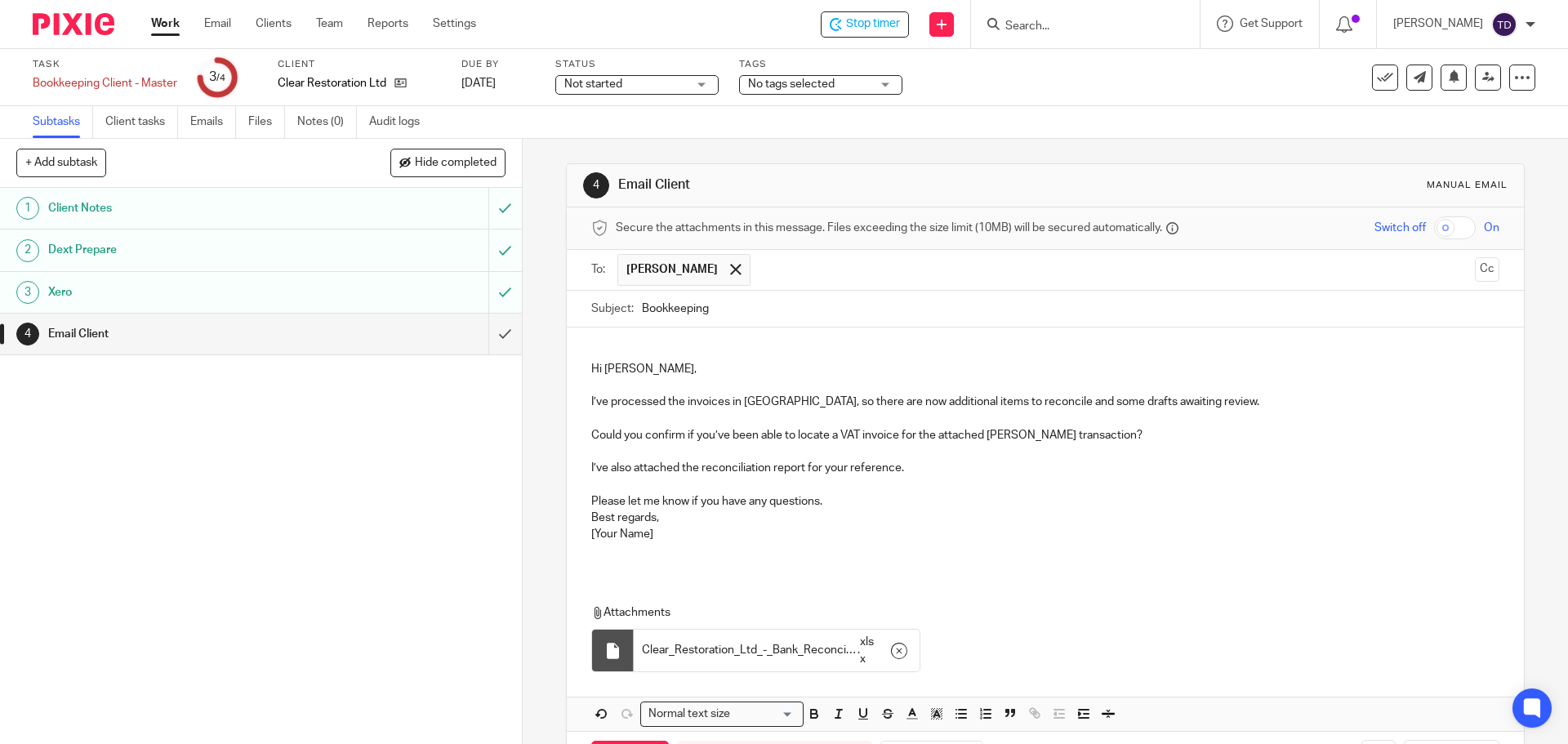
click at [860, 509] on p "Please let me know if you have any questions." at bounding box center [1044, 500] width 907 height 16
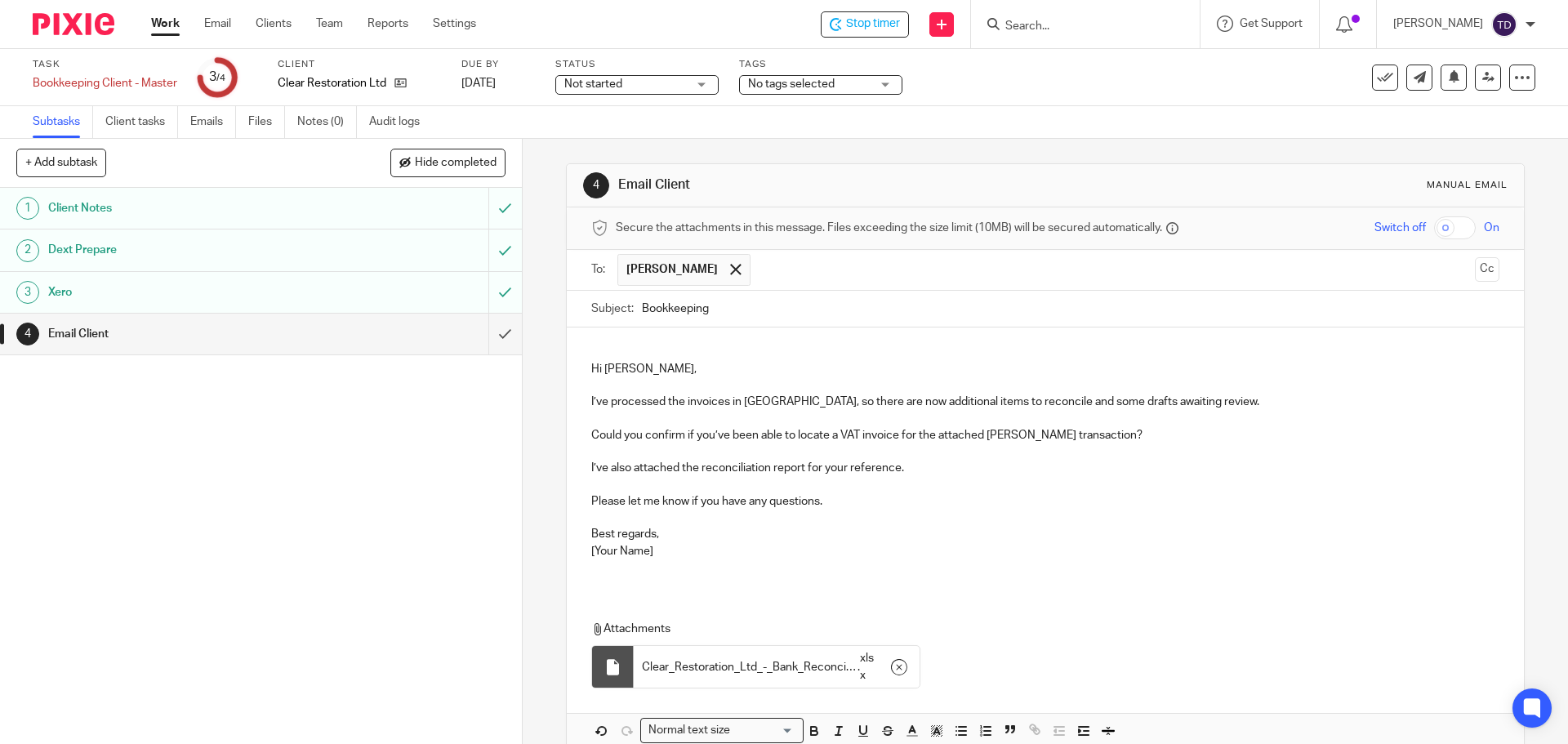
click at [835, 539] on p "Best regards, [Your Name]" at bounding box center [1044, 542] width 907 height 33
drag, startPoint x: 737, startPoint y: 562, endPoint x: 516, endPoint y: 517, distance: 225.5
click at [516, 517] on div "+ Add subtask Hide completed Cancel + Add 1 Client Notes 2 Dext Prepare 3 Xero …" at bounding box center [784, 441] width 1568 height 605
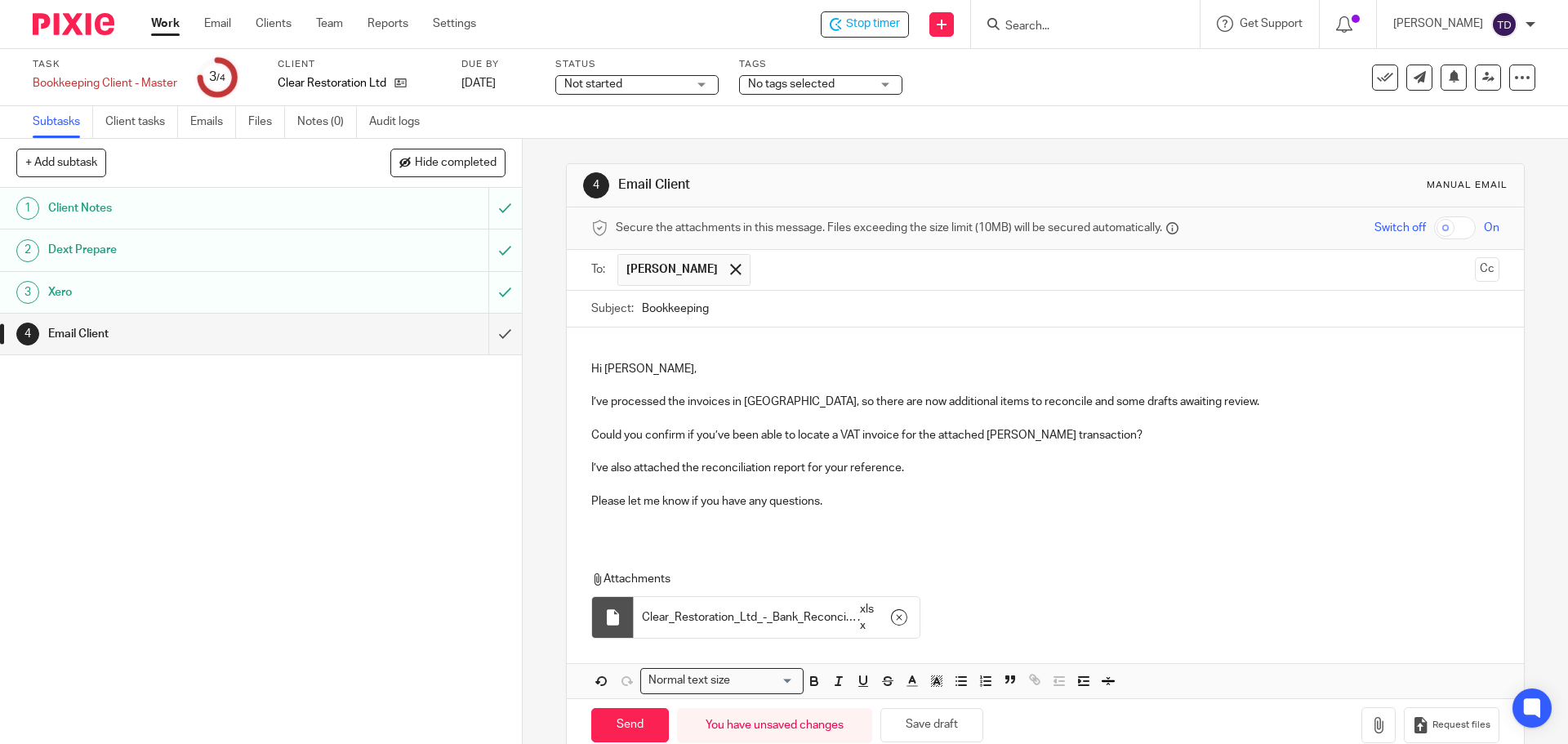
click at [610, 538] on div "Hi Julia, I’ve processed the invoices in Dext, so there are now additional item…" at bounding box center [1045, 432] width 956 height 210
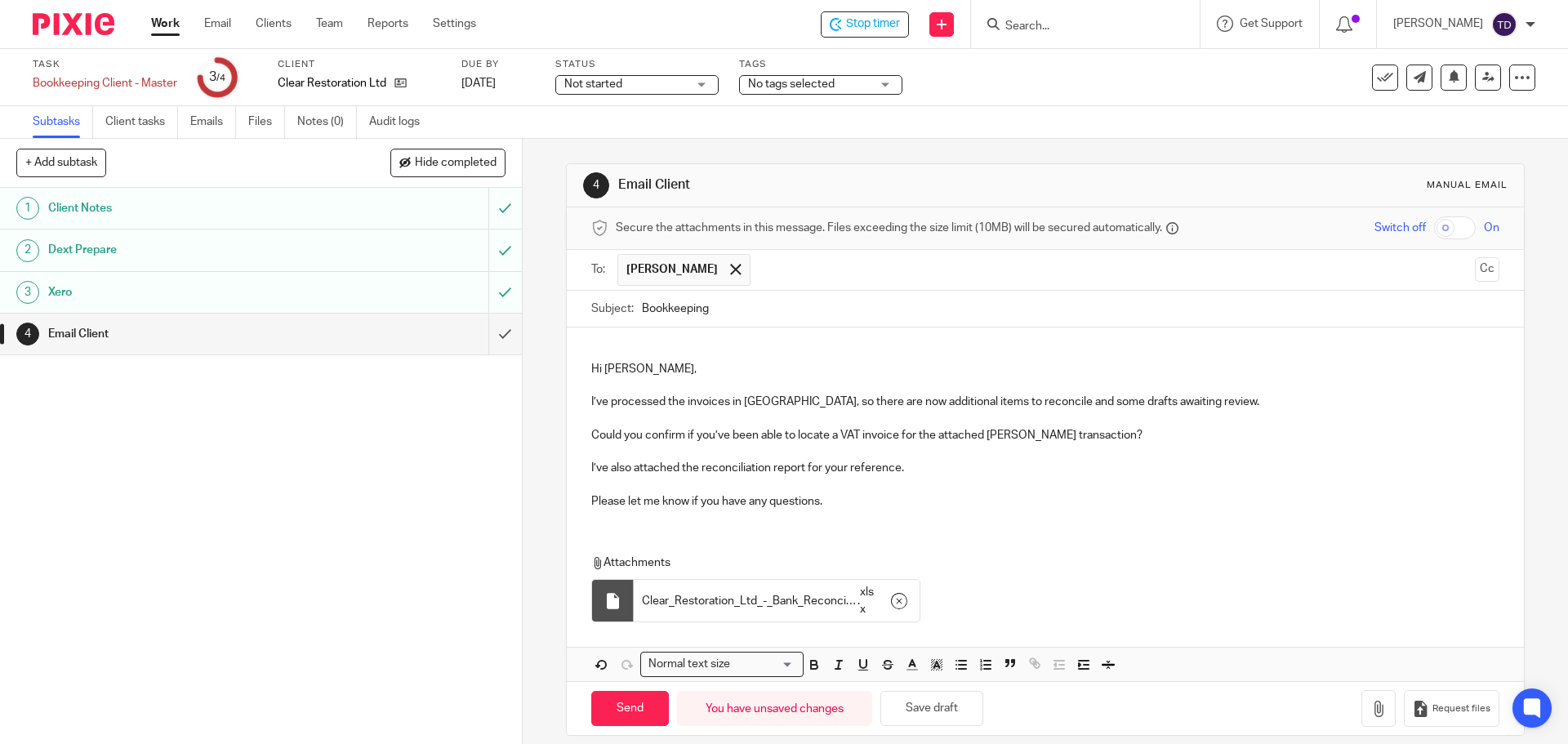
scroll to position [16, 0]
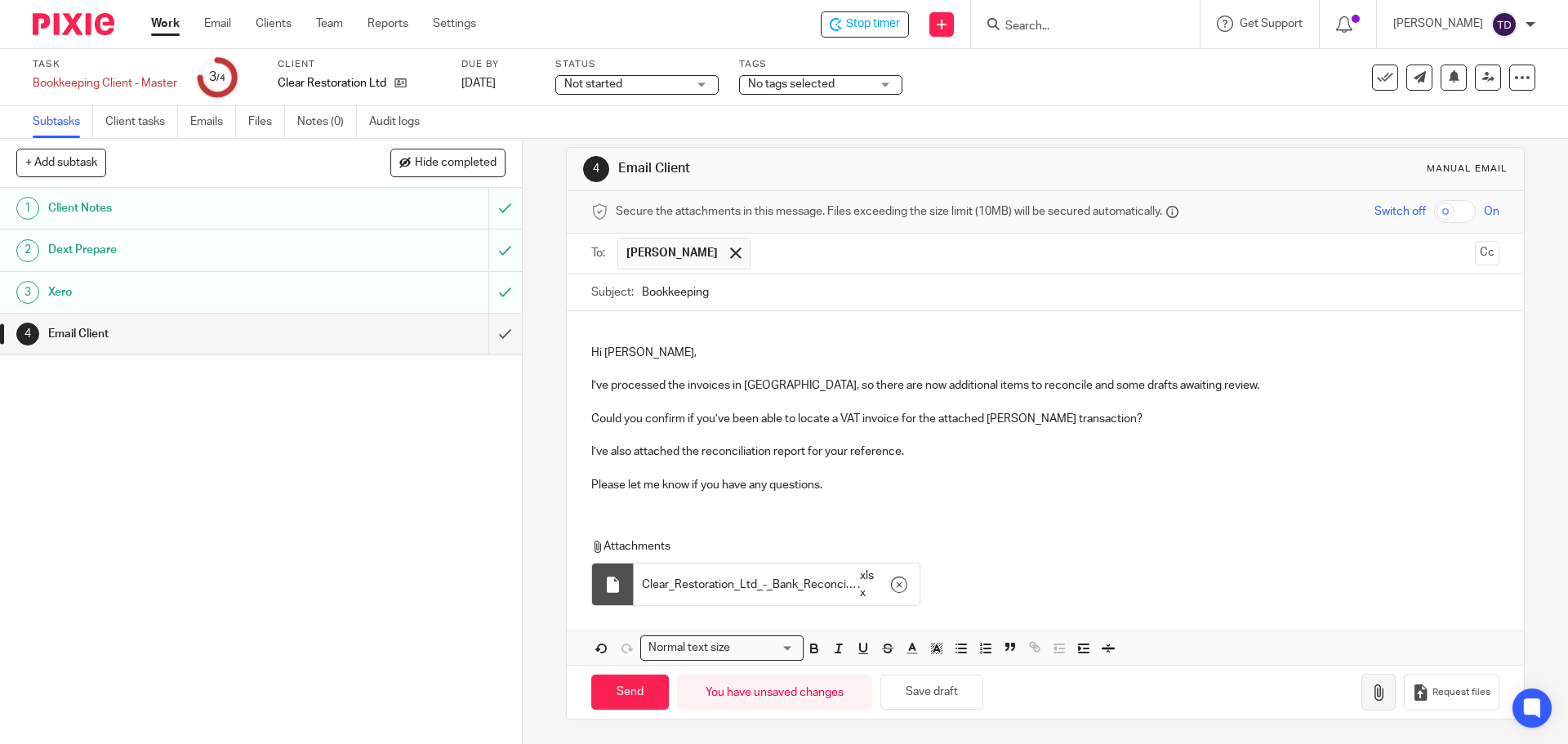
click at [1362, 703] on button "button" at bounding box center [1379, 692] width 34 height 37
click at [1019, 587] on span "17755505520" at bounding box center [1015, 583] width 72 height 16
click at [617, 688] on input "Send" at bounding box center [630, 692] width 78 height 35
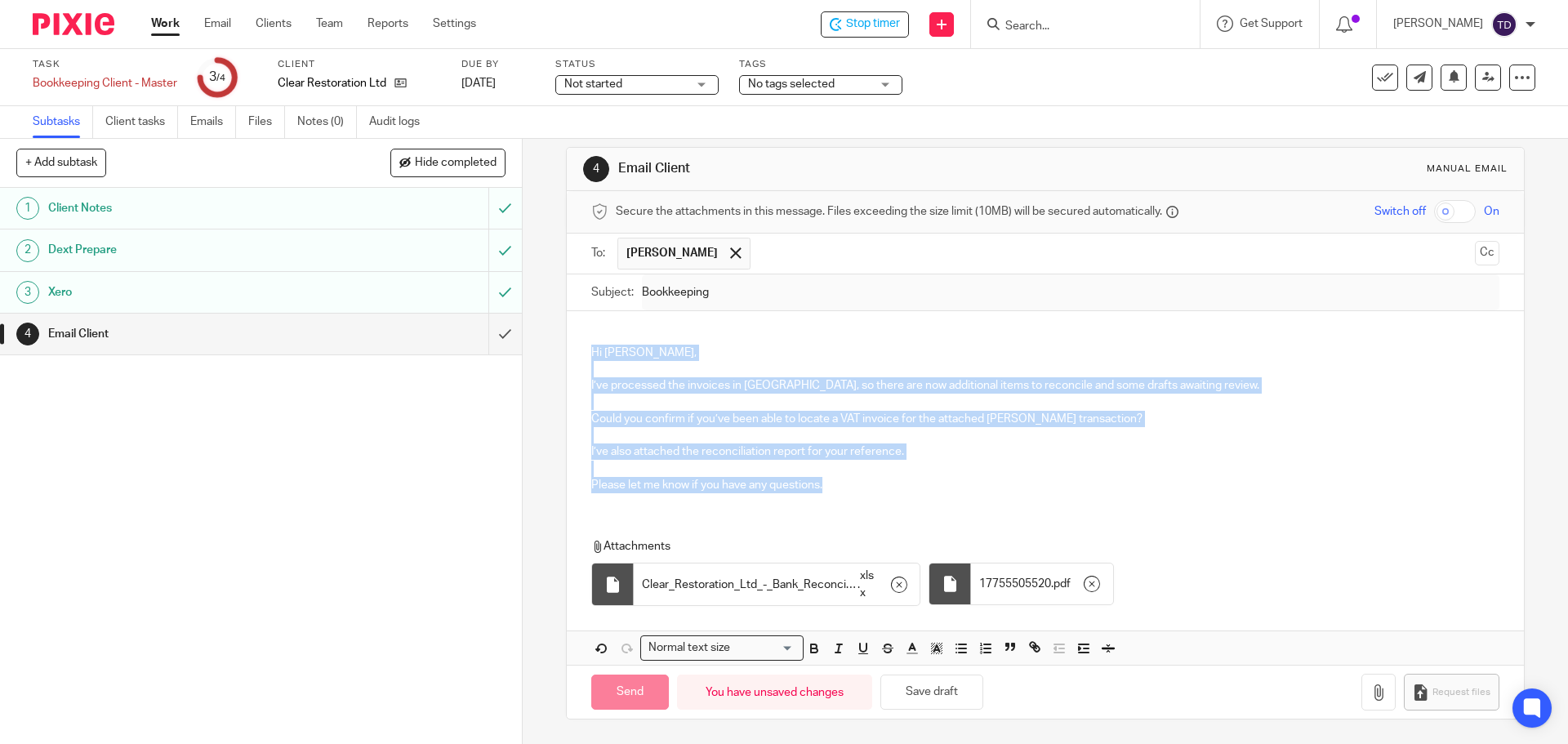
drag, startPoint x: 821, startPoint y: 488, endPoint x: 582, endPoint y: 347, distance: 277.5
click at [582, 347] on div "Hi Julia, I’ve processed the invoices in Dext, so there are now additional item…" at bounding box center [1045, 408] width 956 height 194
copy div "Hi Julia, I’ve processed the invoices in Dext, so there are now additional item…"
click at [910, 696] on button "Save draft" at bounding box center [931, 692] width 103 height 35
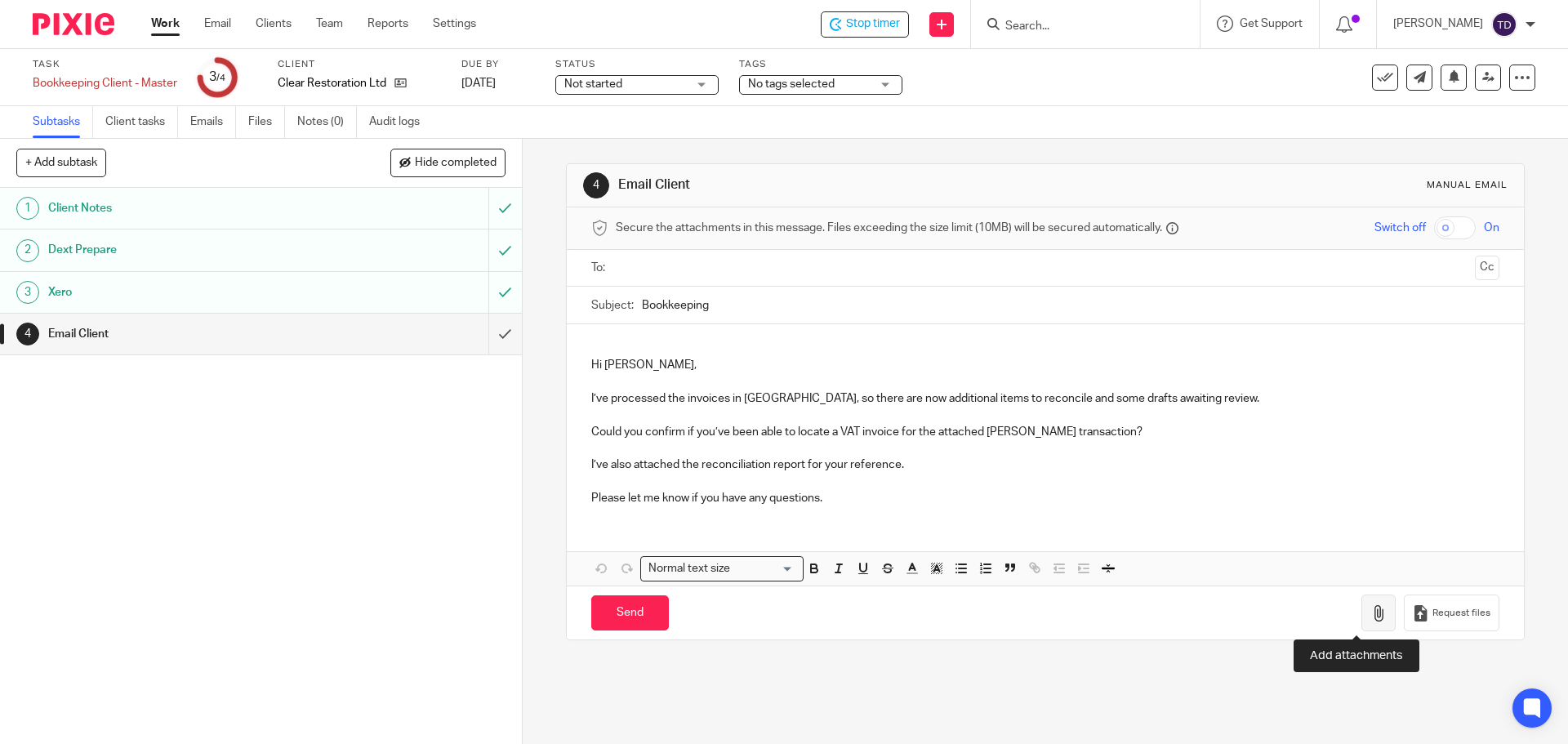
click at [1370, 610] on icon "button" at bounding box center [1378, 613] width 16 height 16
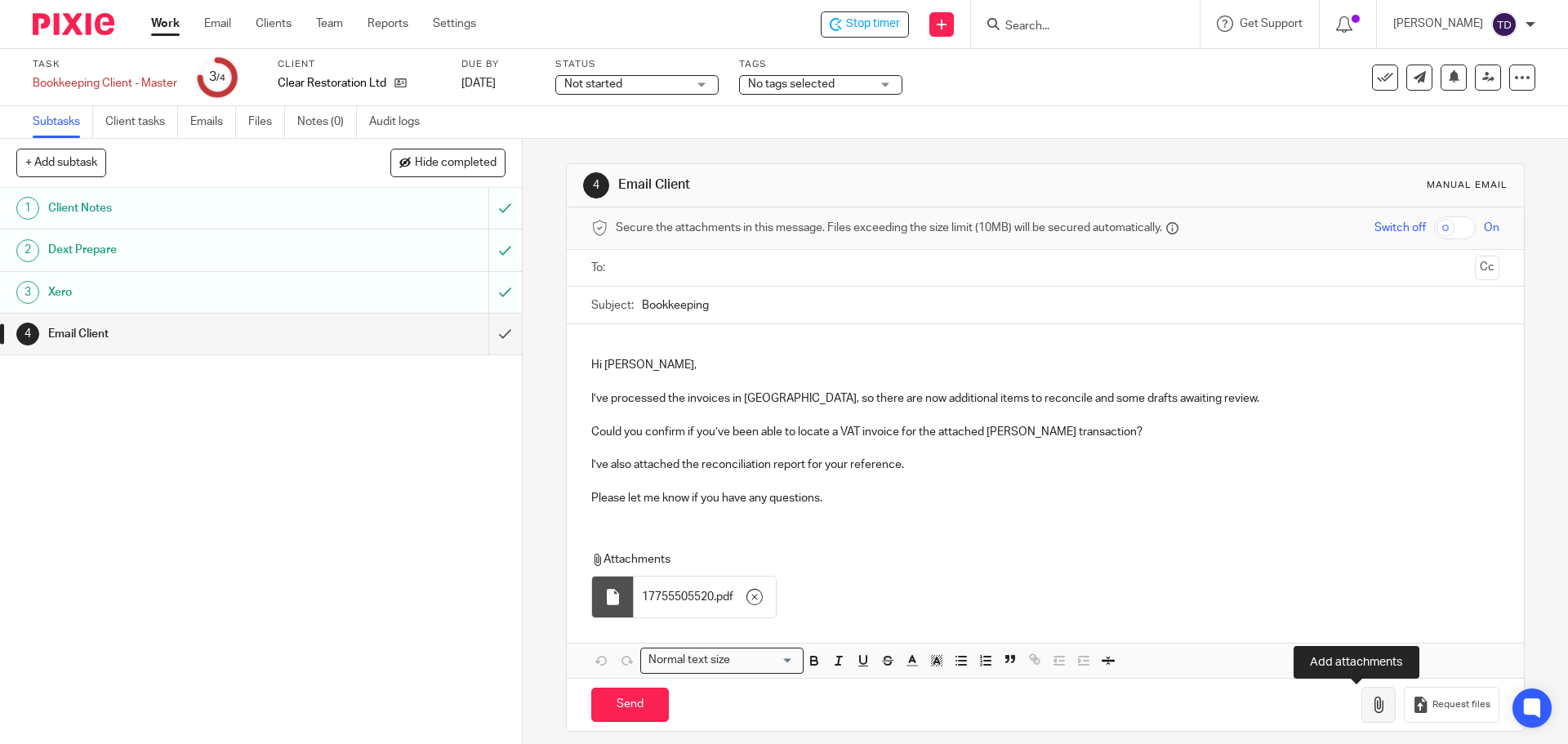
click at [1362, 719] on button "button" at bounding box center [1379, 705] width 34 height 37
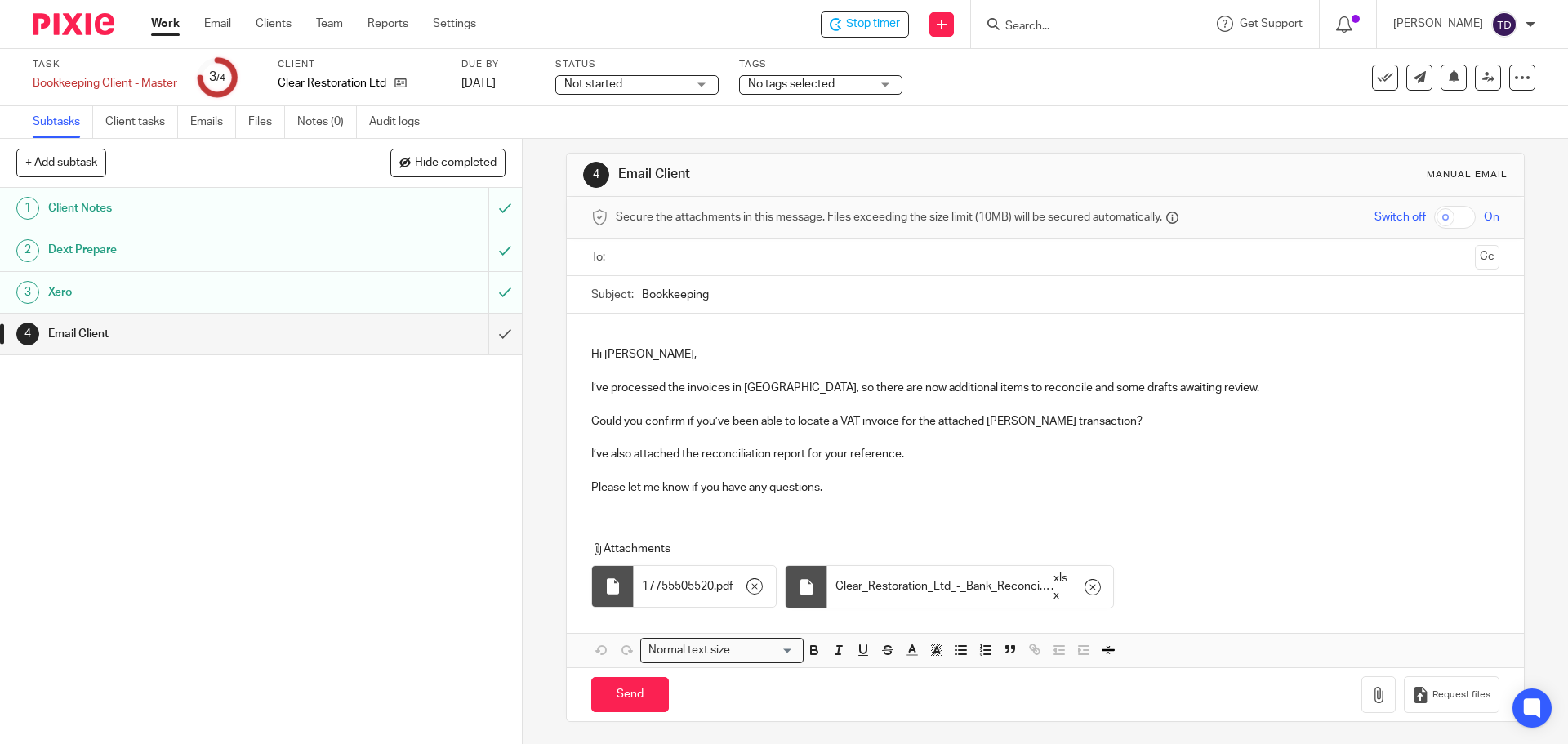
scroll to position [13, 0]
drag, startPoint x: 667, startPoint y: 267, endPoint x: 663, endPoint y: 260, distance: 8.1
click at [665, 266] on ul at bounding box center [1046, 255] width 856 height 27
click at [657, 245] on input "text" at bounding box center [1044, 255] width 846 height 19
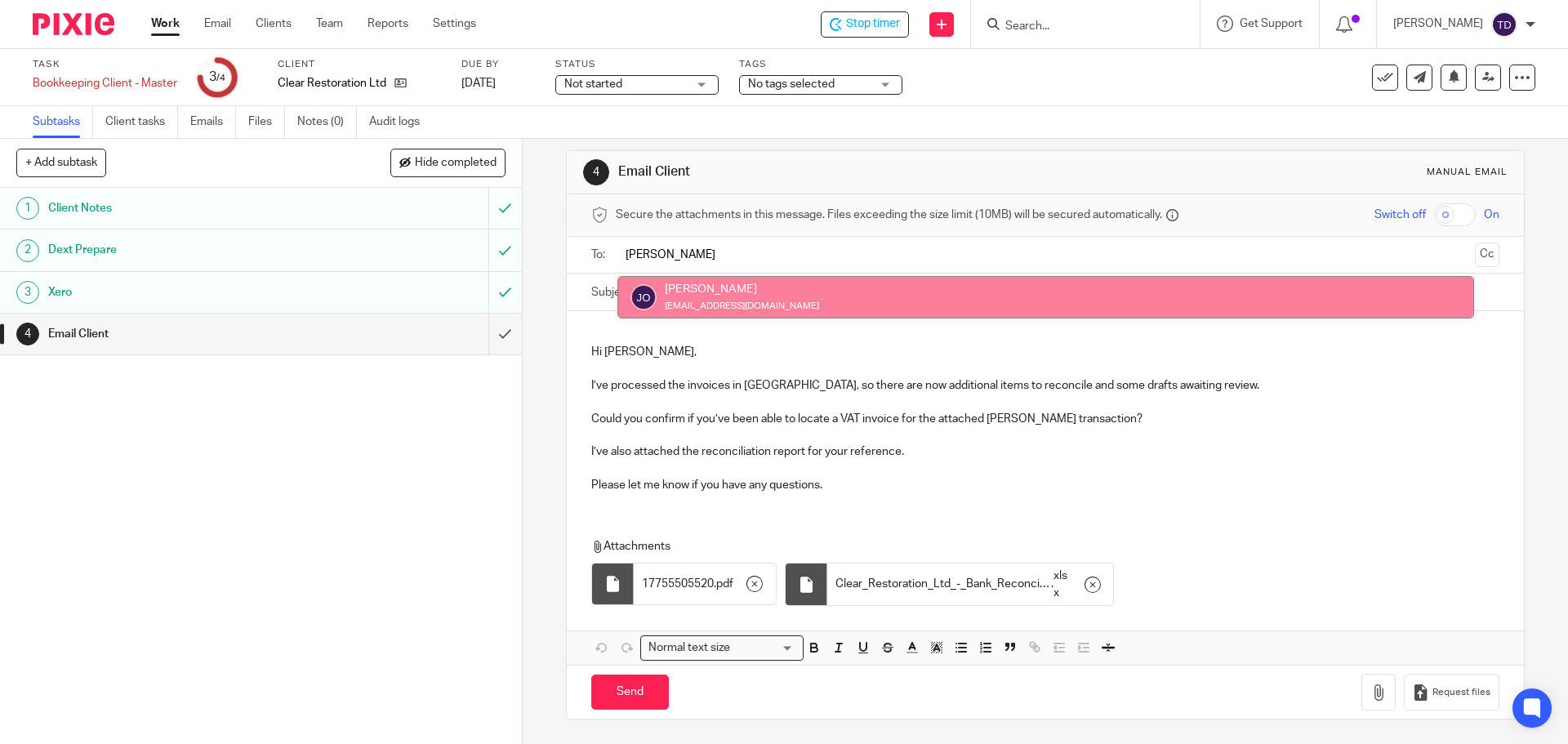
type input "Julia"
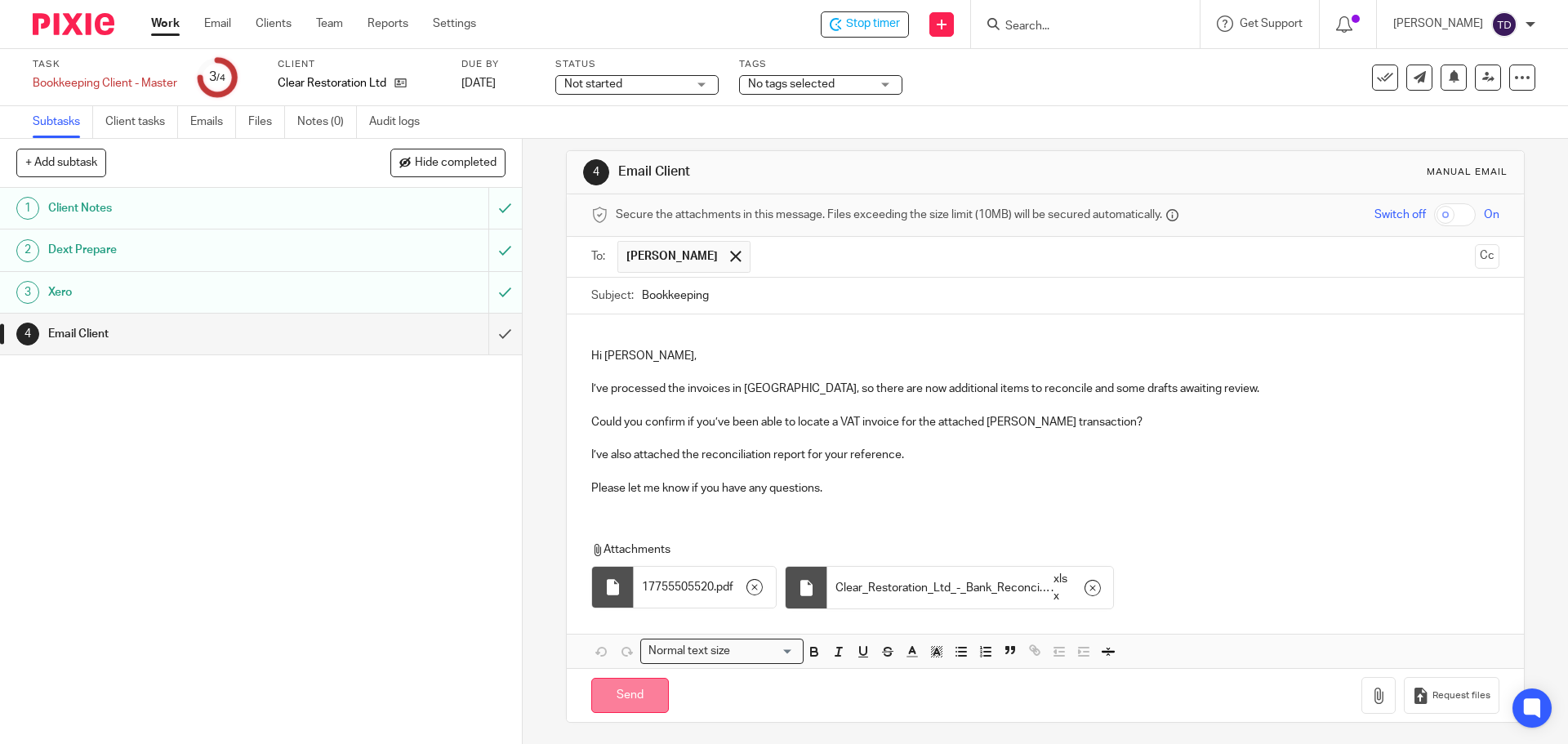
click at [605, 699] on input "Send" at bounding box center [630, 695] width 78 height 35
type input "Sent"
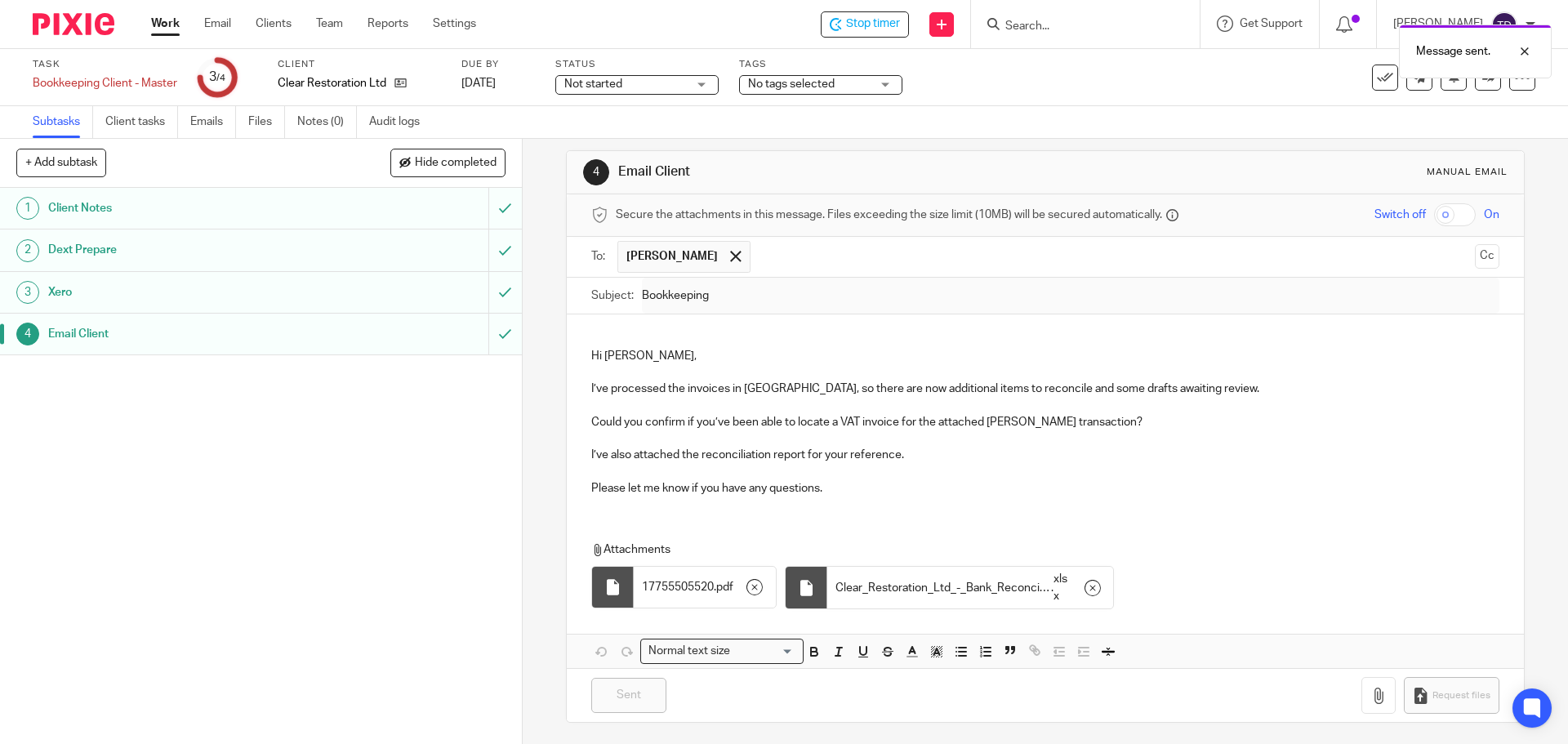
click at [887, 24] on div "Message sent." at bounding box center [1167, 47] width 768 height 62
click at [896, 20] on span "Stop timer" at bounding box center [872, 24] width 54 height 17
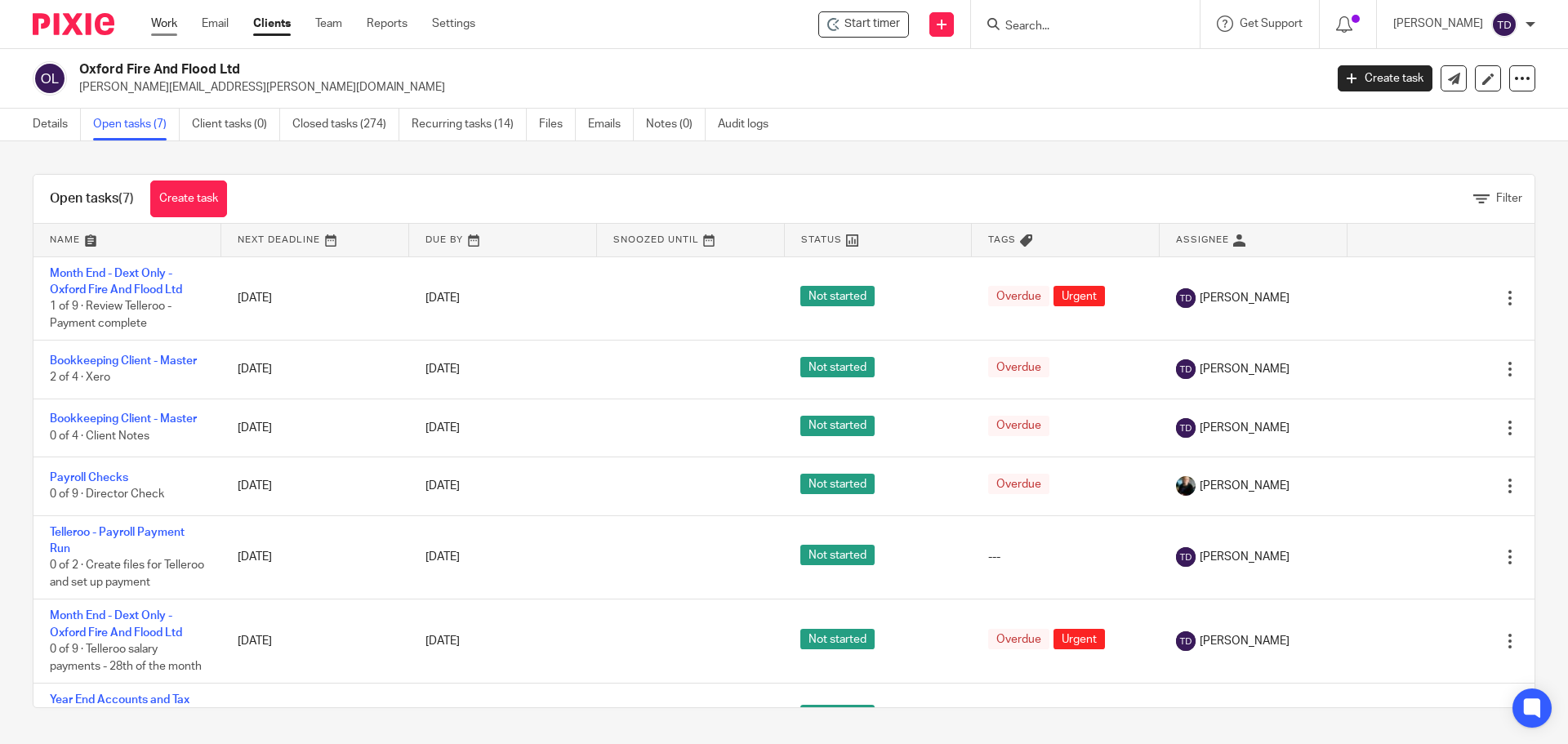
click at [164, 17] on link "Work" at bounding box center [164, 23] width 26 height 16
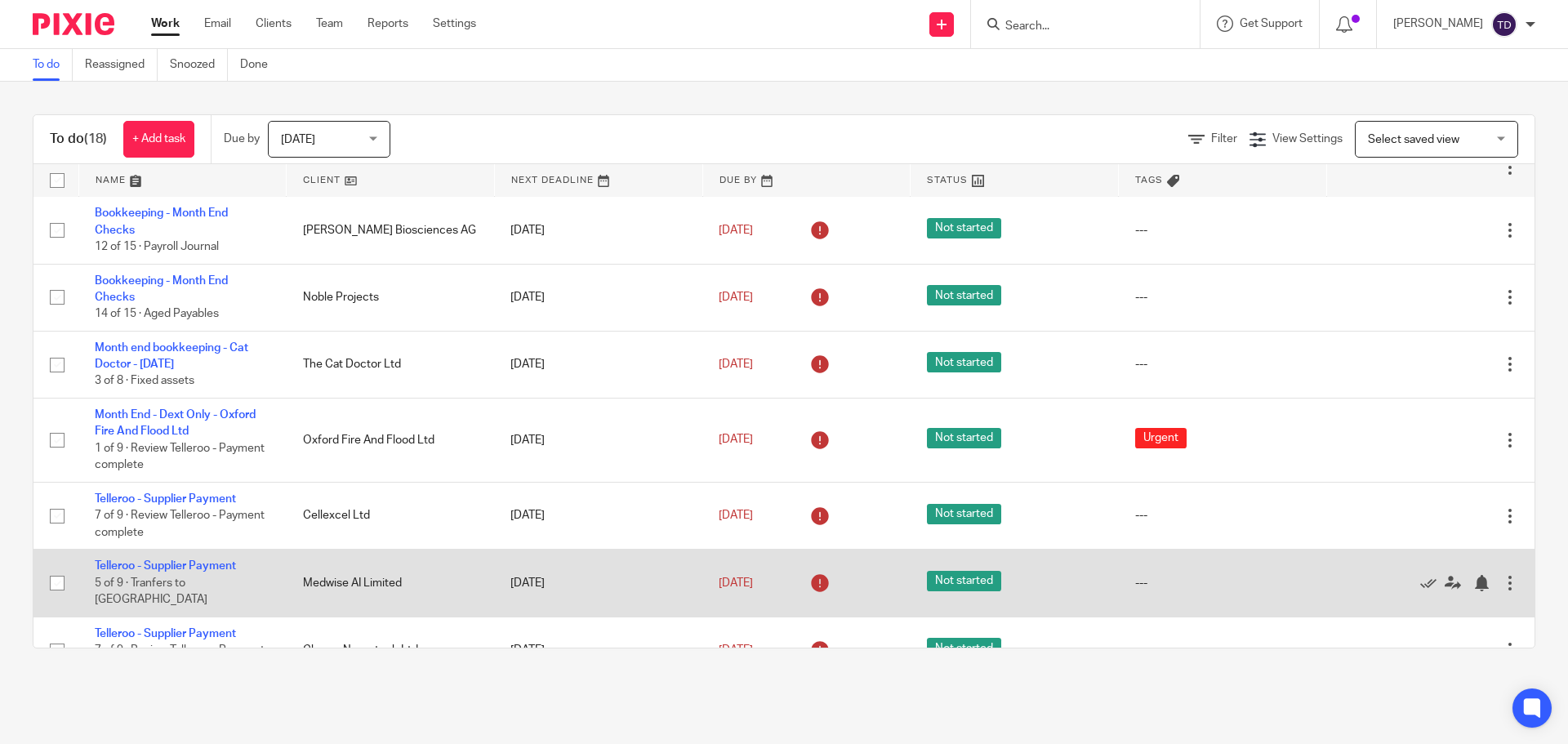
scroll to position [326, 0]
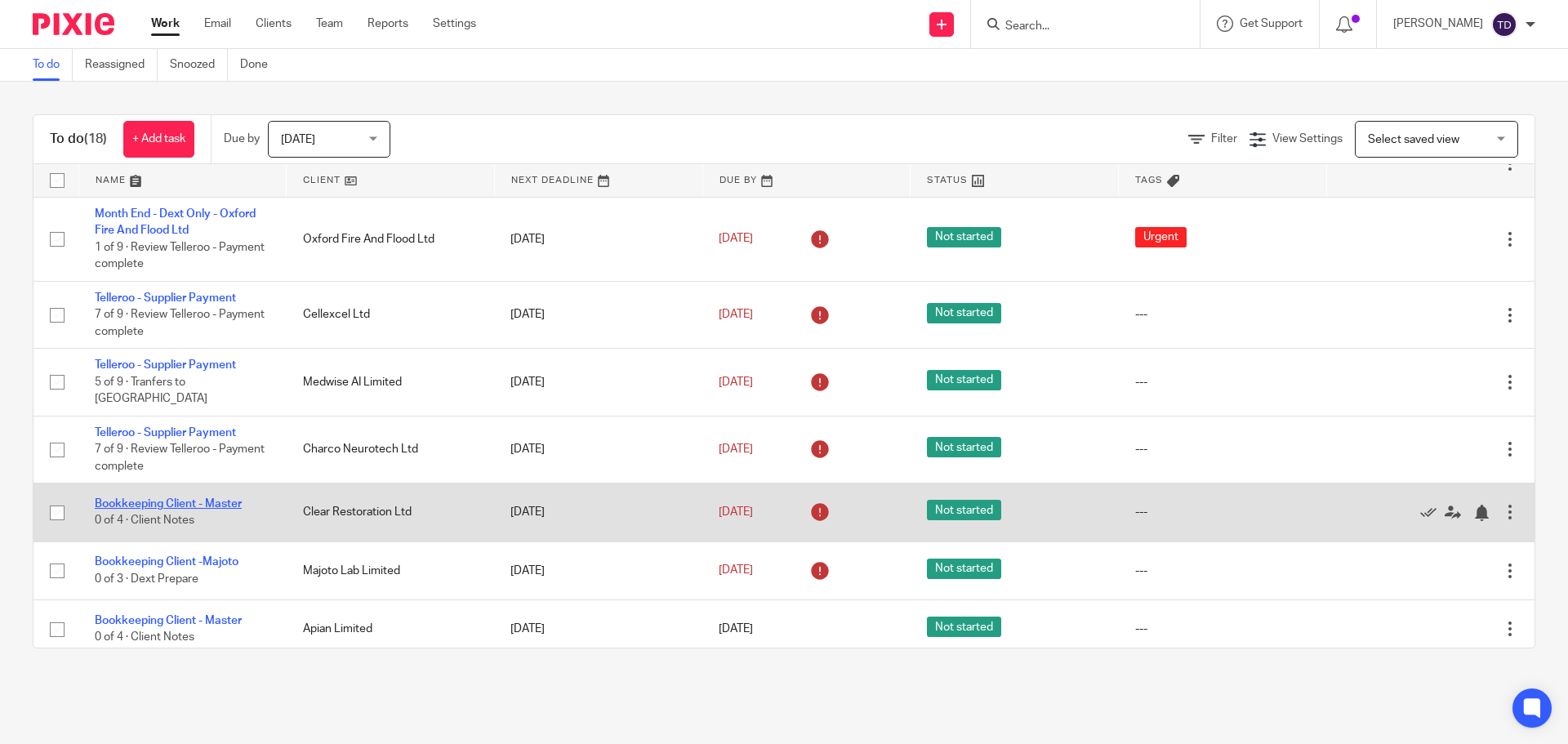
click at [176, 498] on link "Bookkeeping Client - Master" at bounding box center [168, 503] width 147 height 11
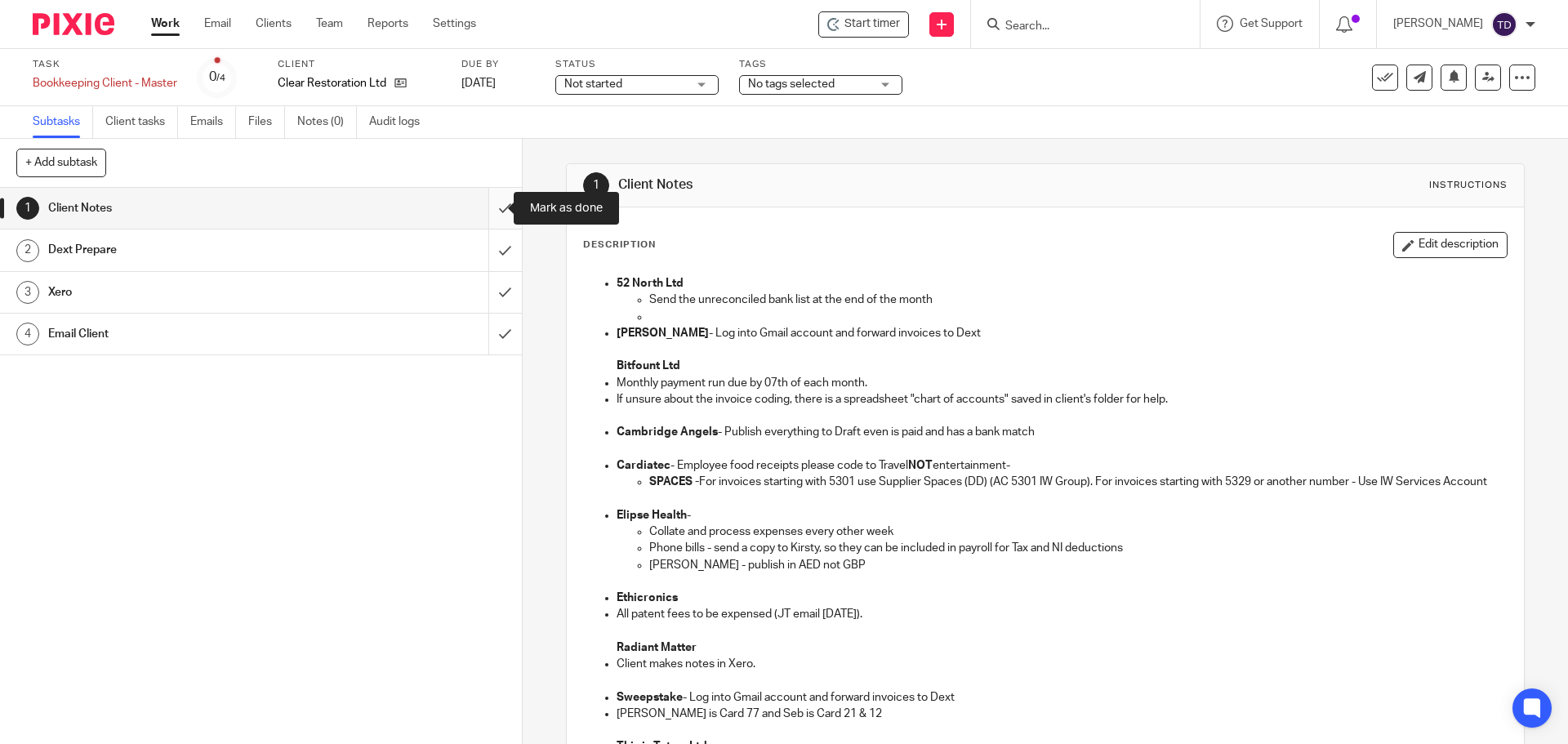
click at [478, 202] on input "submit" at bounding box center [261, 207] width 521 height 41
click at [485, 239] on input "submit" at bounding box center [261, 249] width 521 height 41
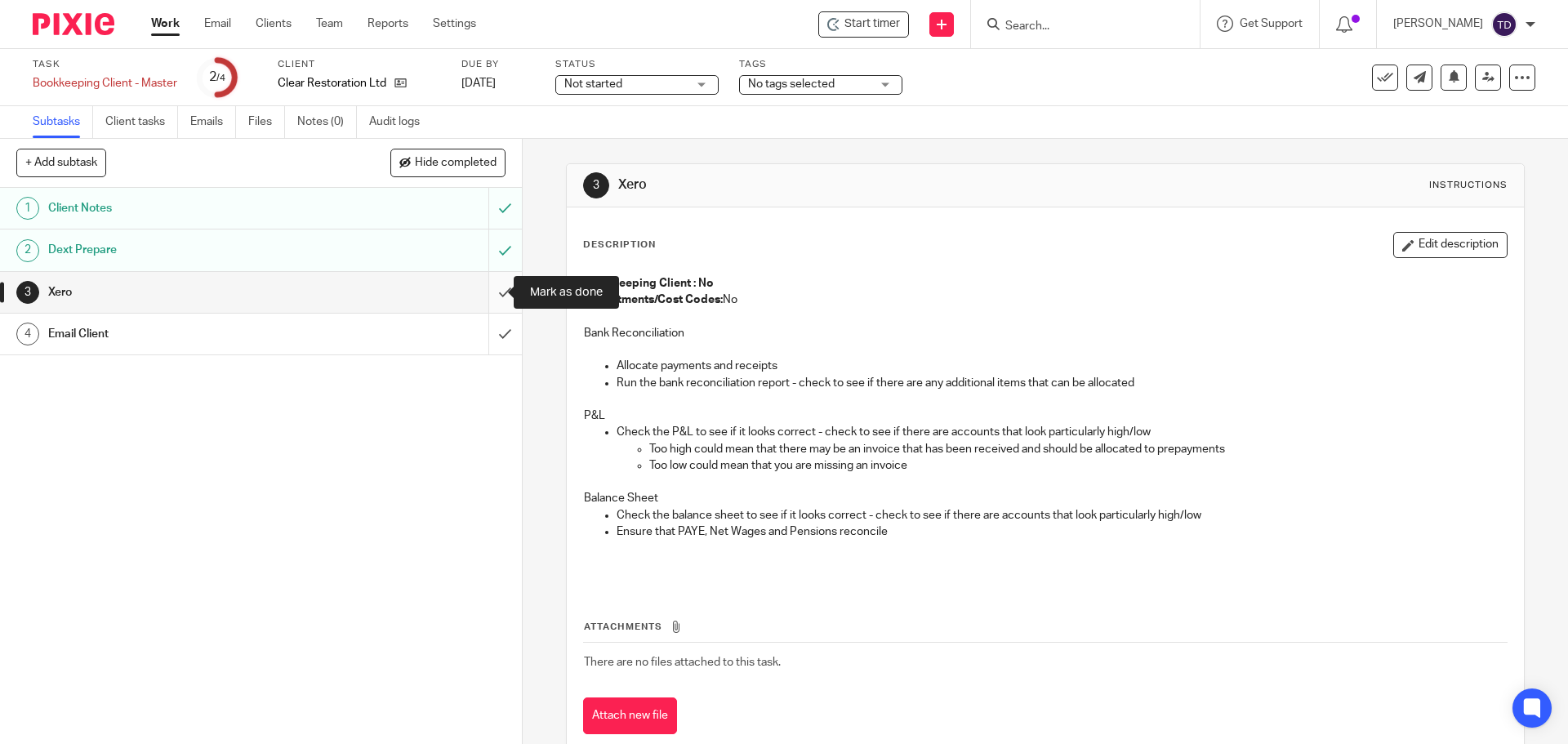
click at [485, 284] on input "submit" at bounding box center [261, 292] width 521 height 41
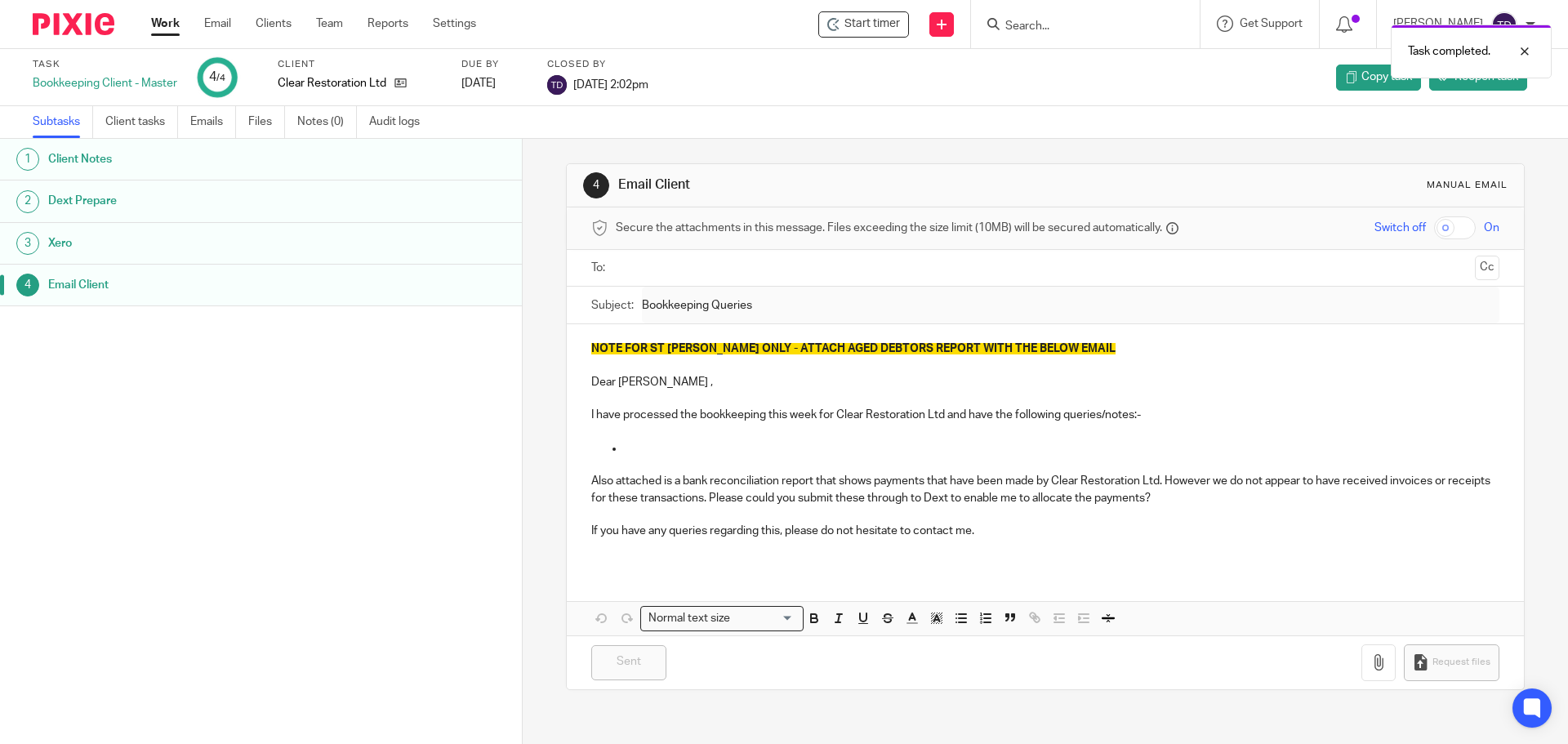
click at [159, 20] on link "Work" at bounding box center [166, 23] width 29 height 16
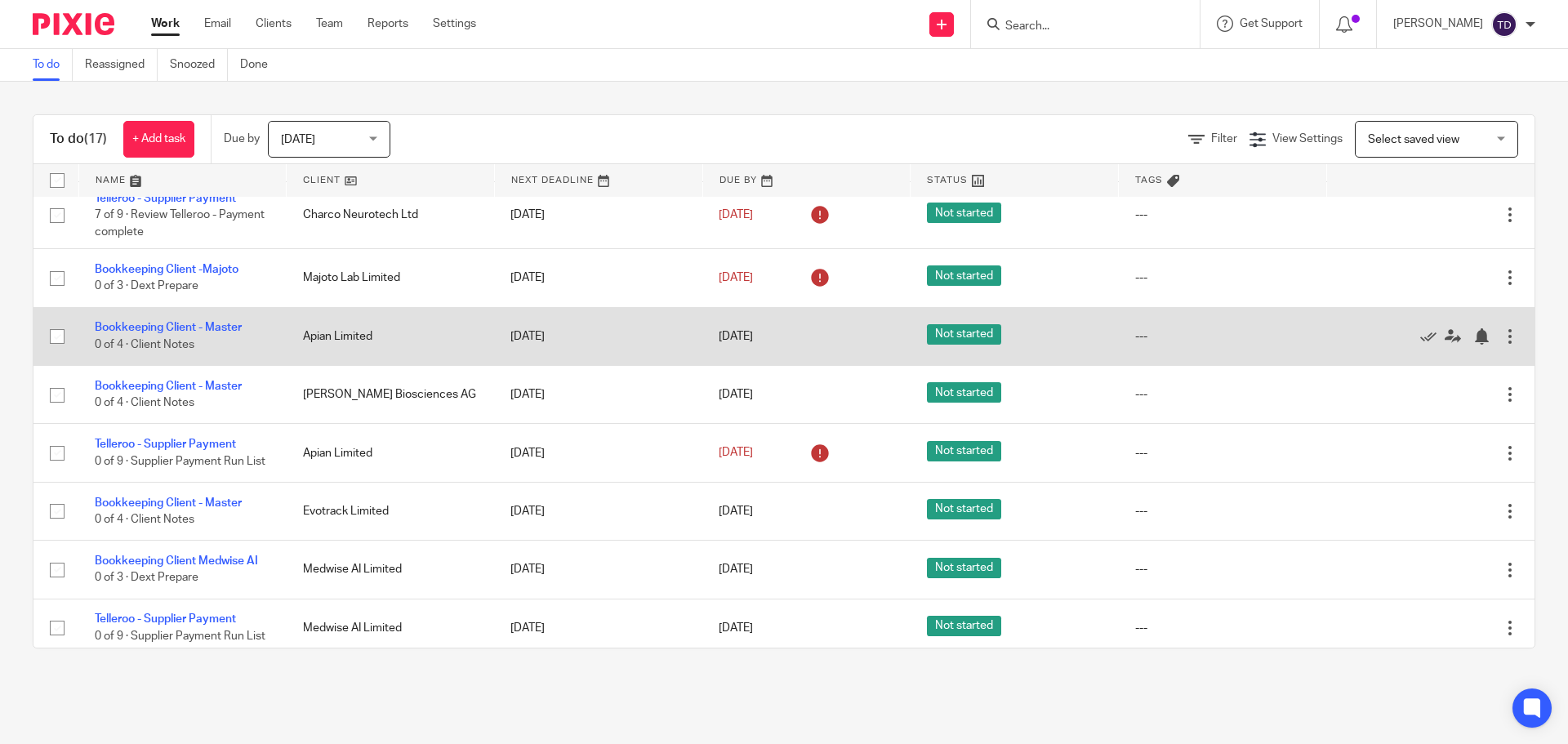
scroll to position [663, 0]
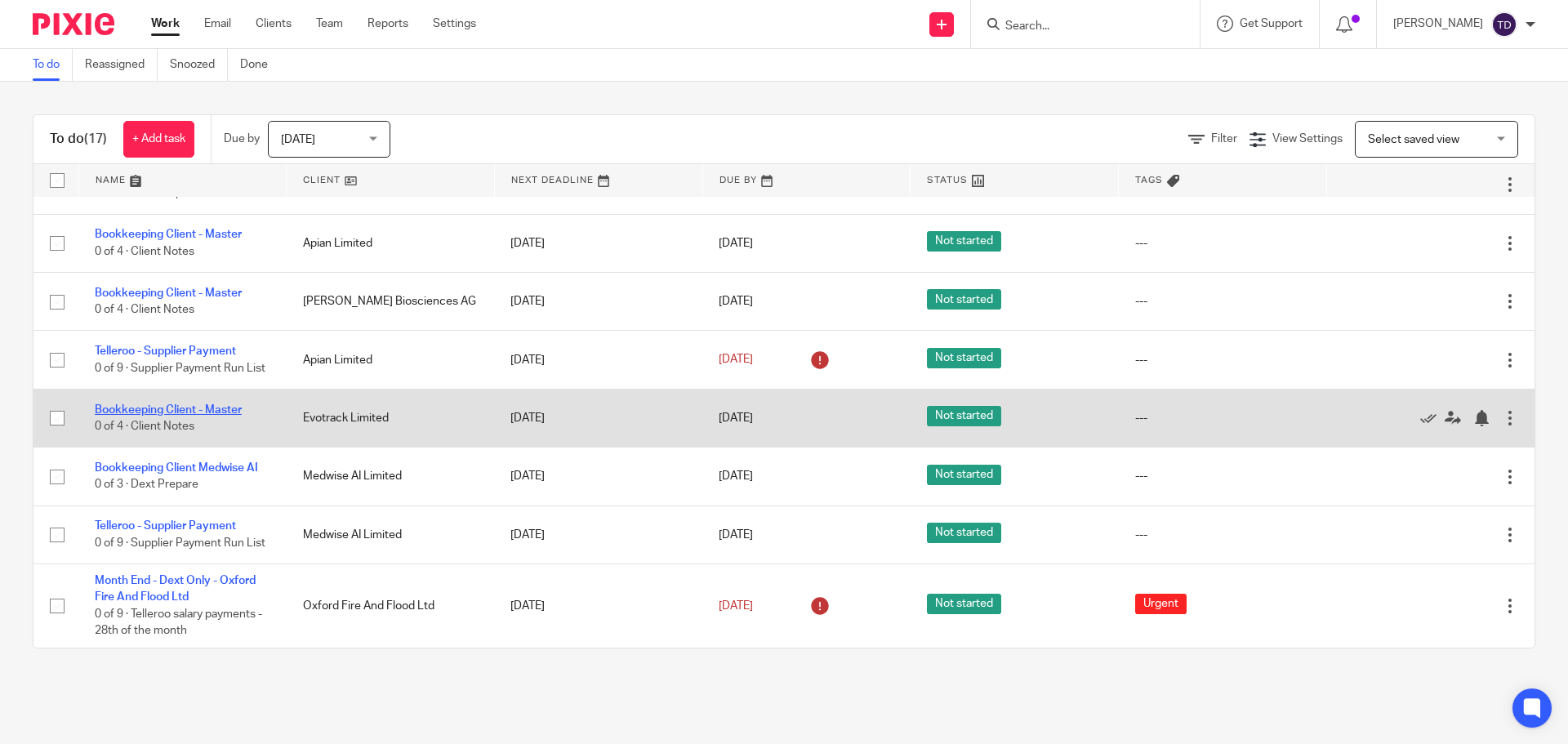
click at [153, 404] on link "Bookkeeping Client - Master" at bounding box center [168, 410] width 147 height 11
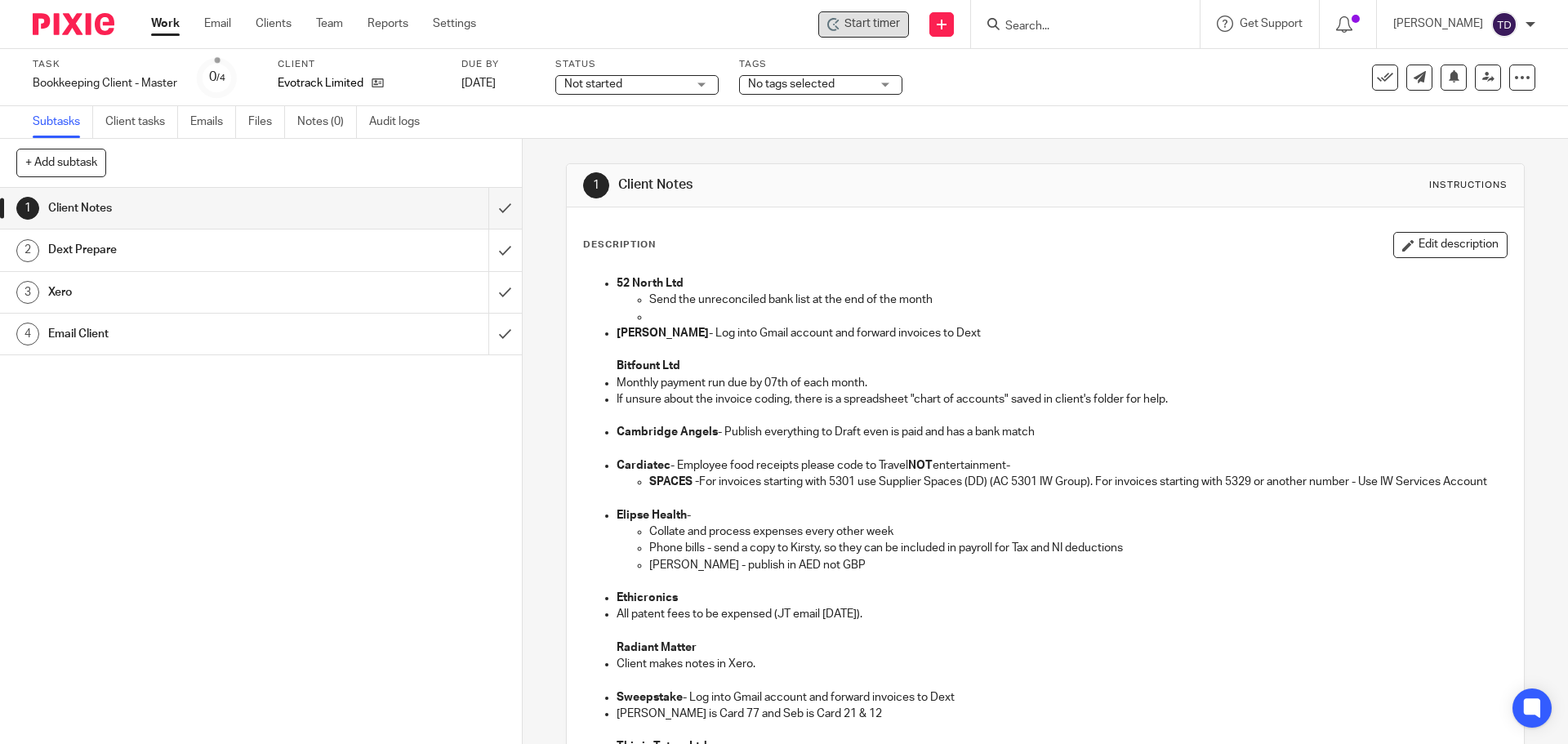
click at [888, 29] on span "Start timer" at bounding box center [872, 24] width 55 height 17
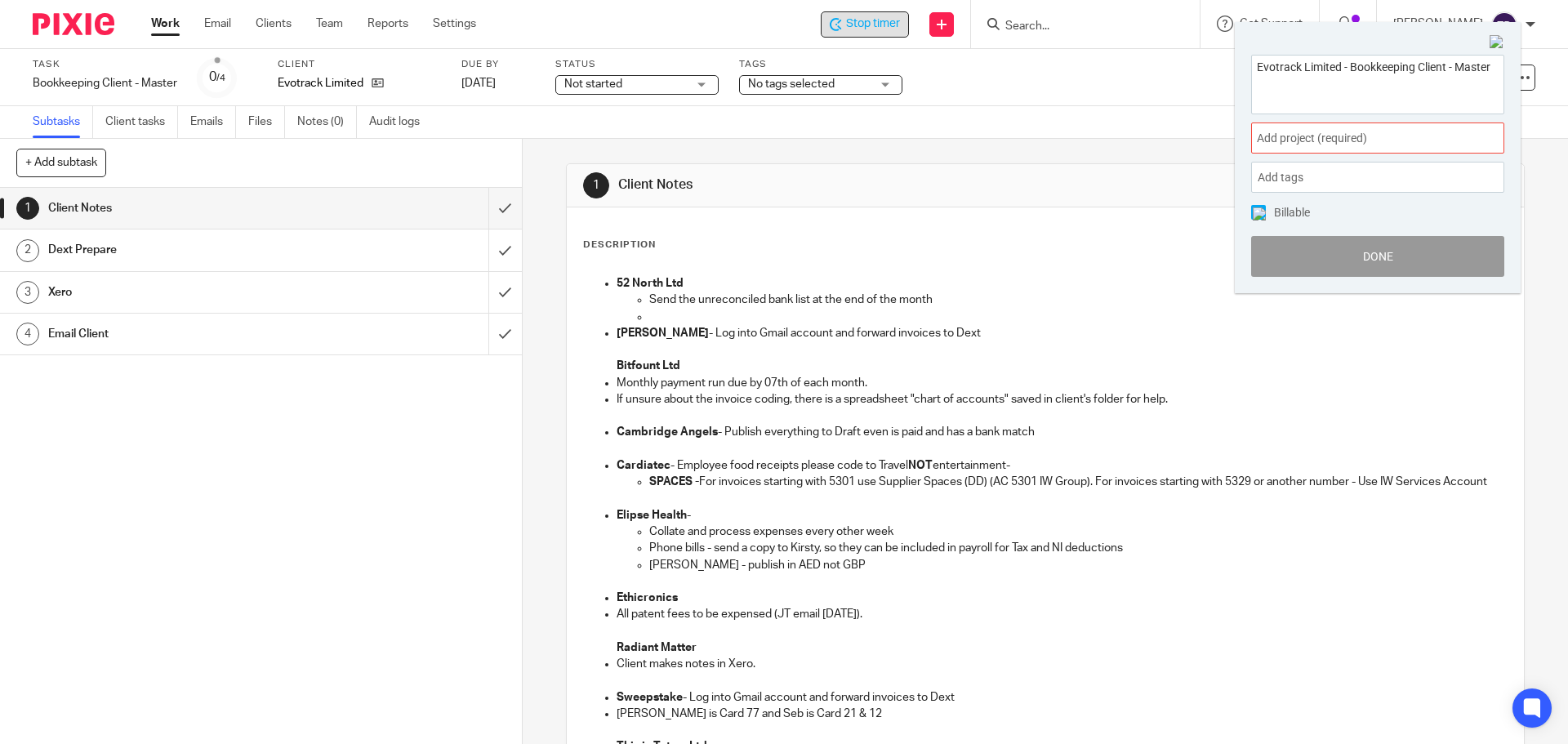
click at [1336, 133] on span "Add project (required) :" at bounding box center [1360, 138] width 206 height 17
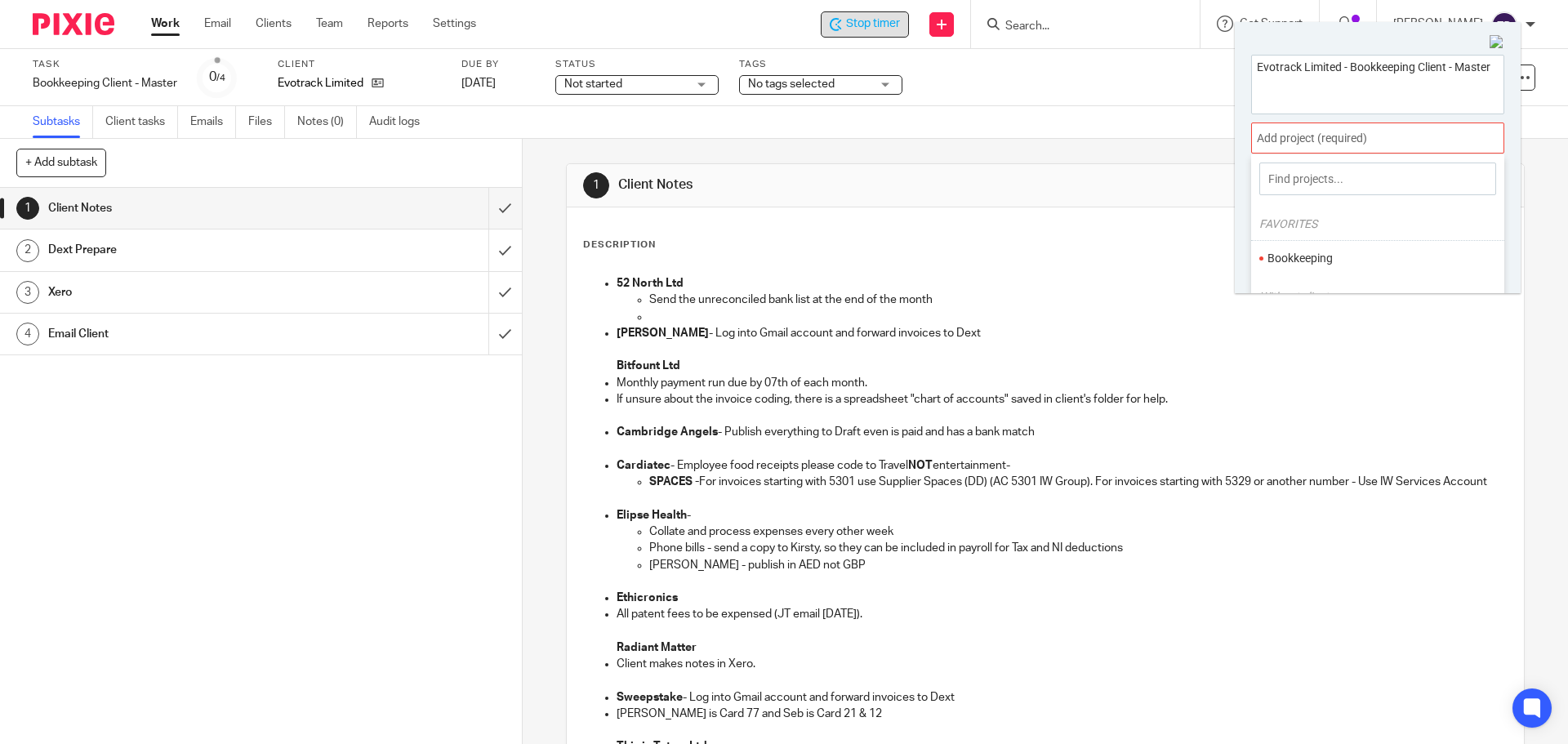
drag, startPoint x: 1352, startPoint y: 256, endPoint x: 1344, endPoint y: 251, distance: 9.4
click at [1351, 256] on li "Bookkeeping" at bounding box center [1374, 259] width 213 height 17
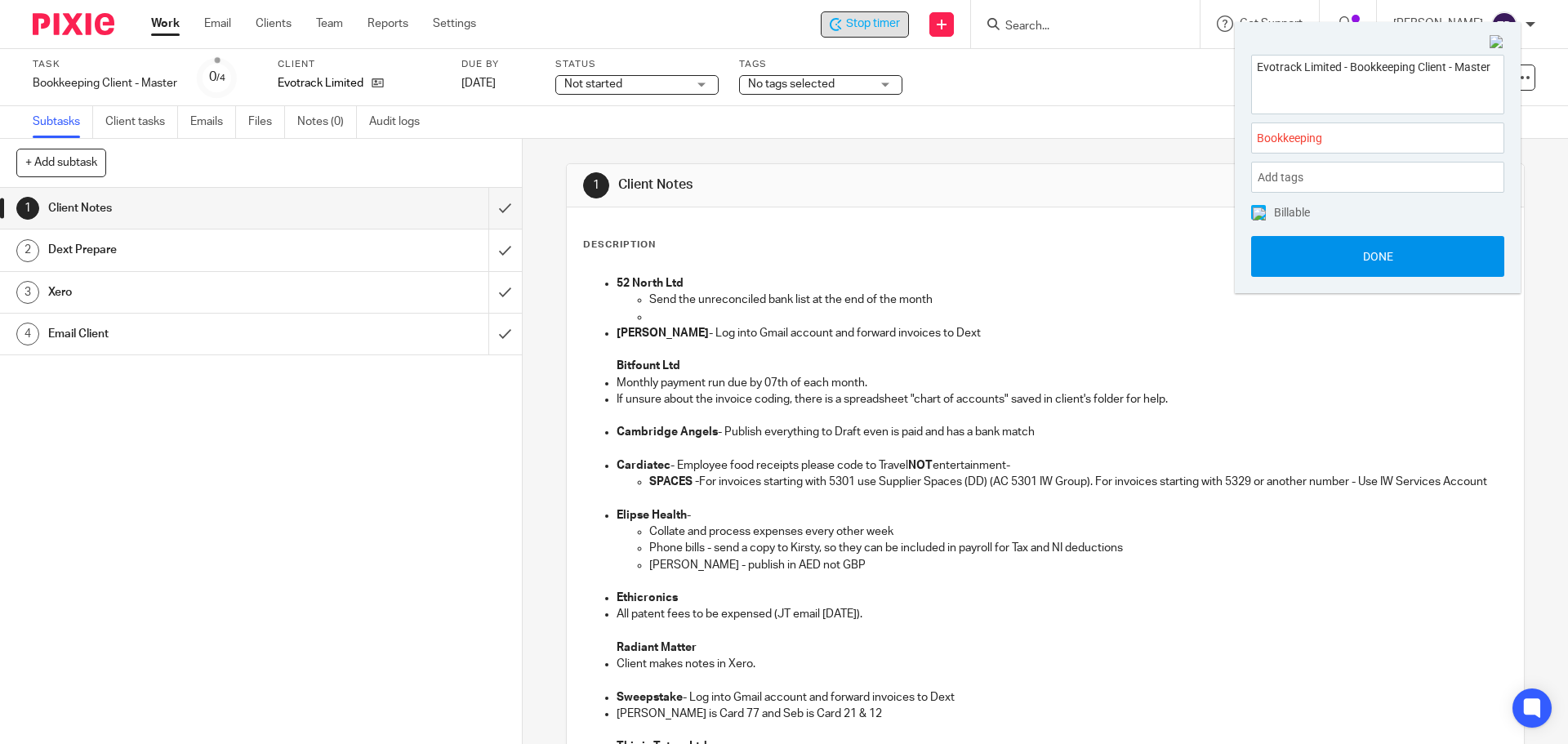
click at [1356, 248] on button "Done" at bounding box center [1378, 256] width 253 height 41
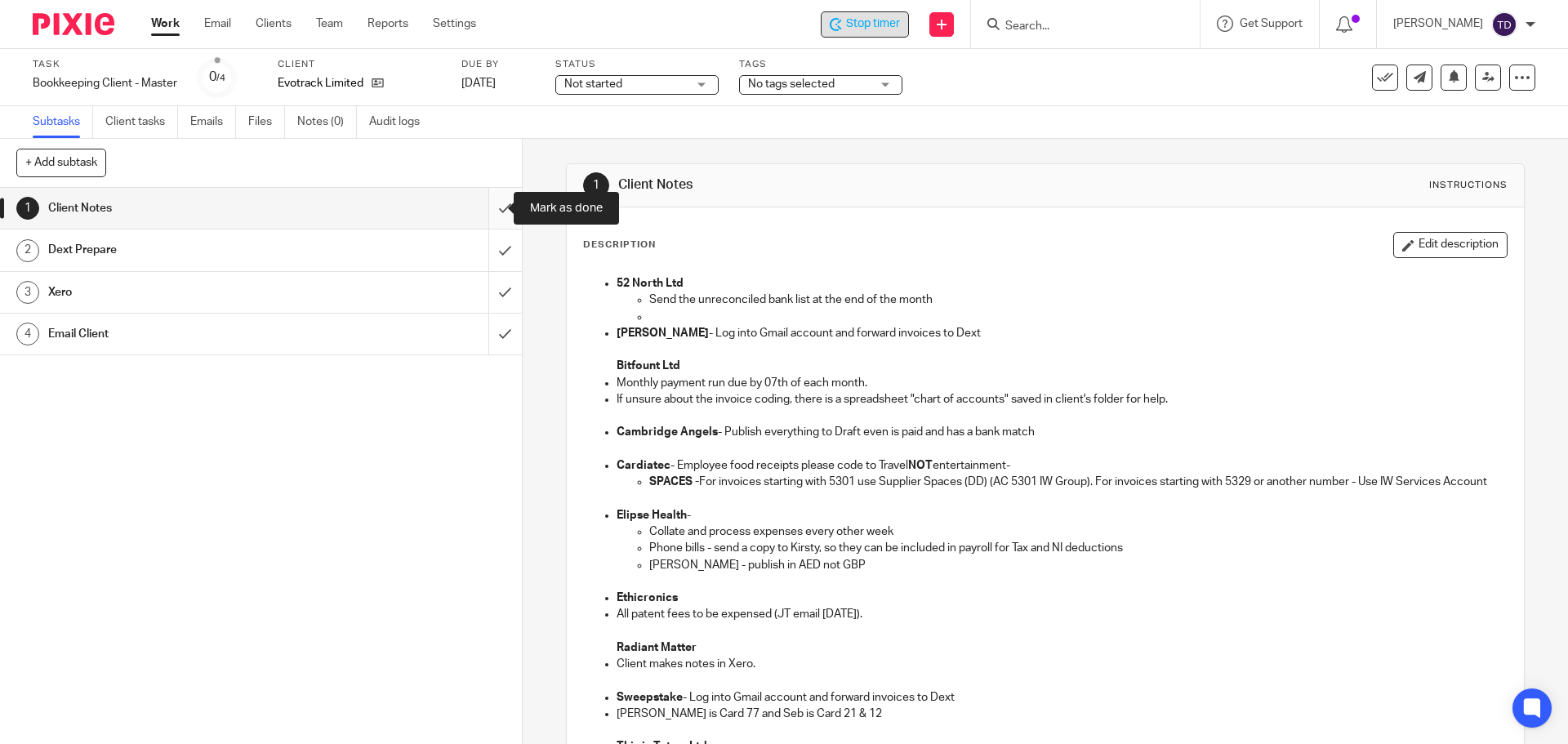
click at [494, 204] on input "submit" at bounding box center [261, 207] width 521 height 41
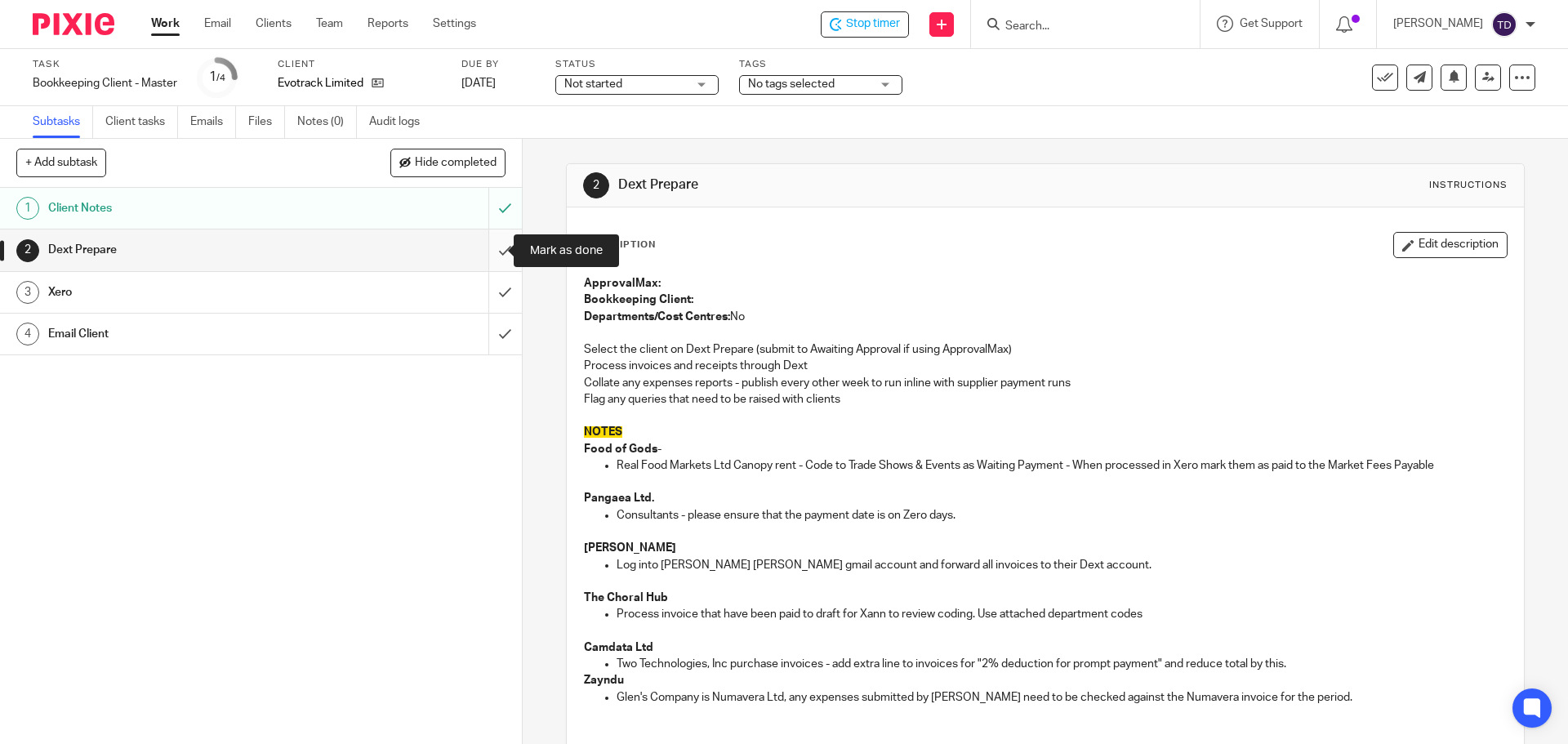
click at [480, 247] on input "submit" at bounding box center [261, 249] width 521 height 41
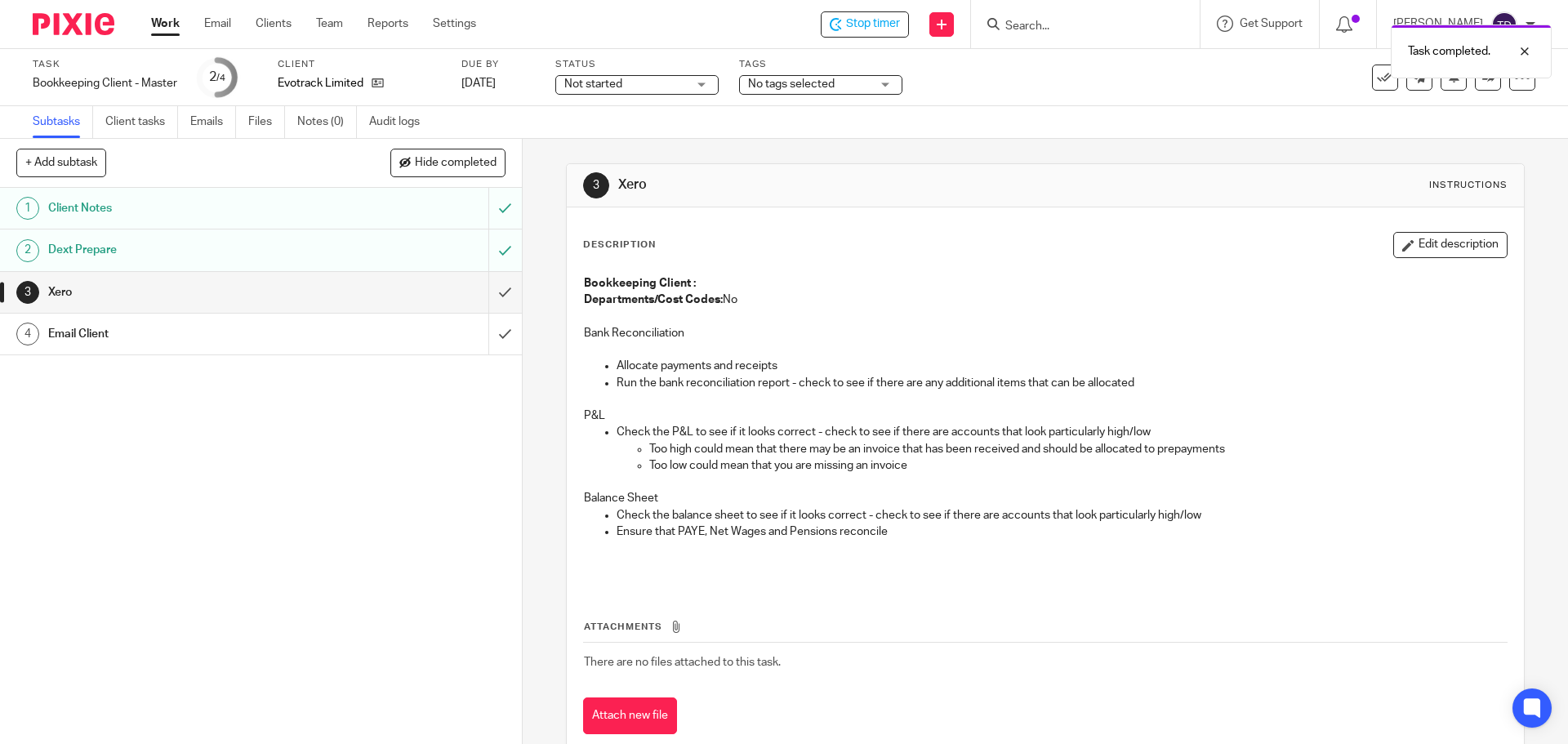
click at [330, 241] on div "Dext Prepare" at bounding box center [260, 250] width 423 height 25
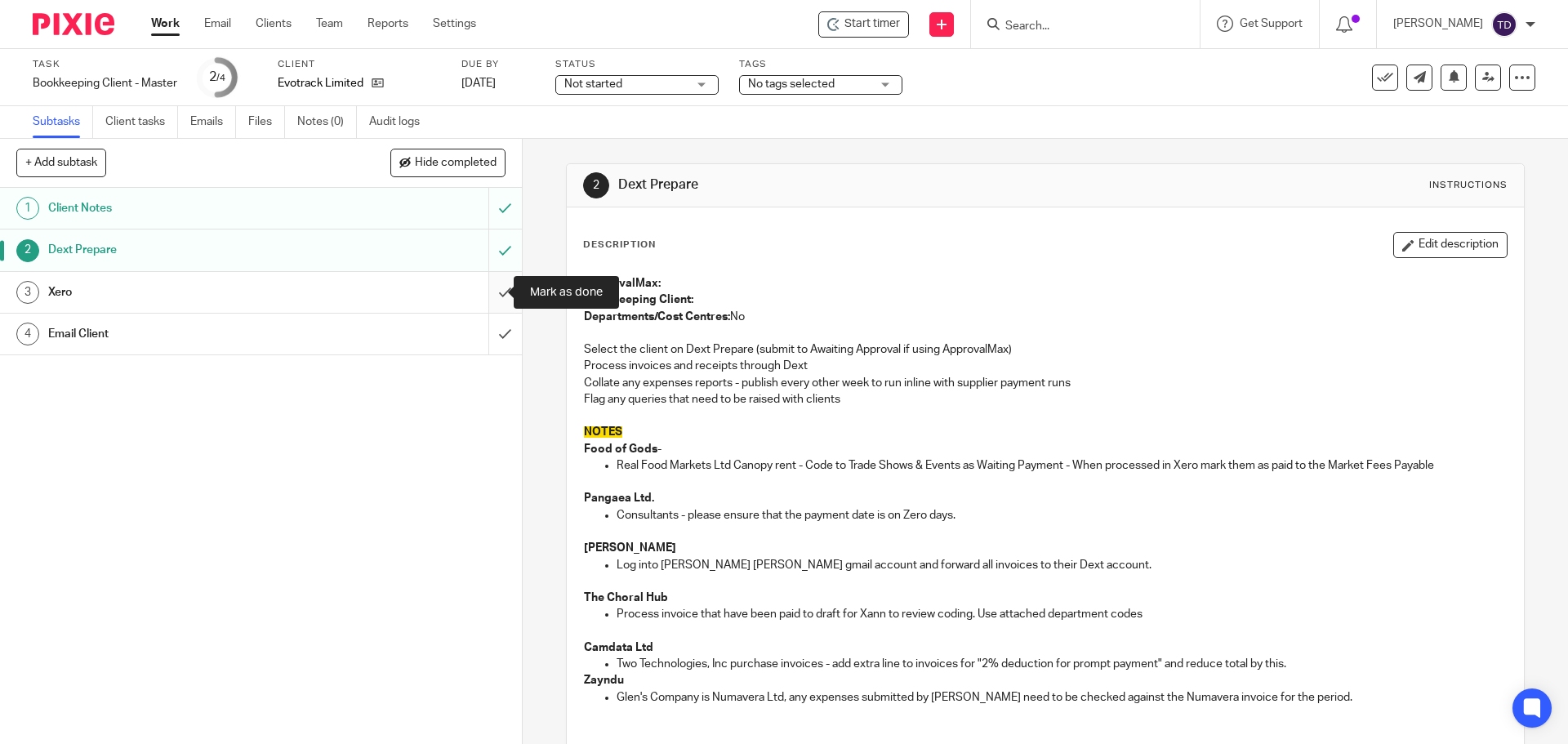
click at [475, 291] on input "submit" at bounding box center [261, 292] width 521 height 41
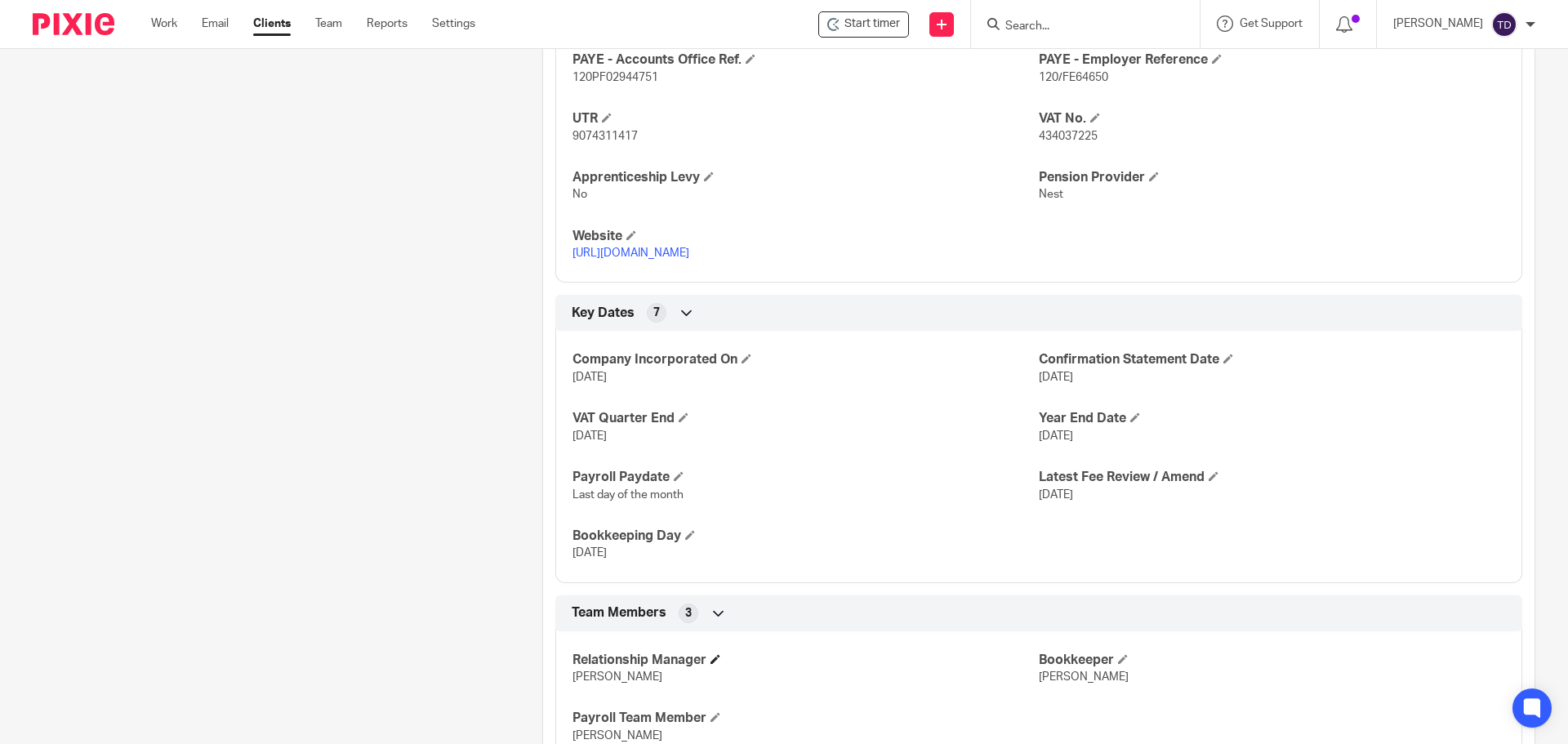
scroll to position [982, 0]
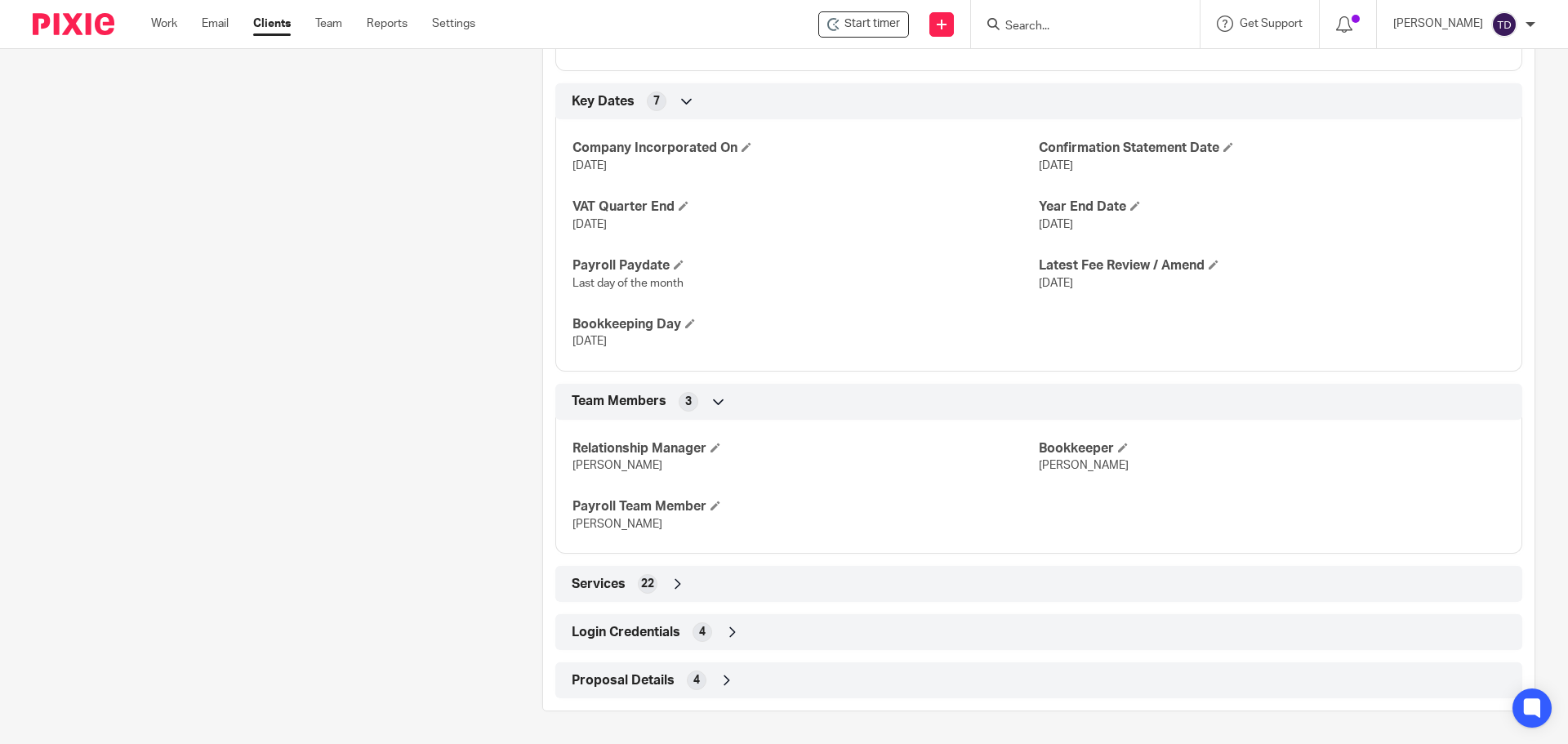
click at [657, 585] on div "Services 22" at bounding box center [1038, 583] width 942 height 28
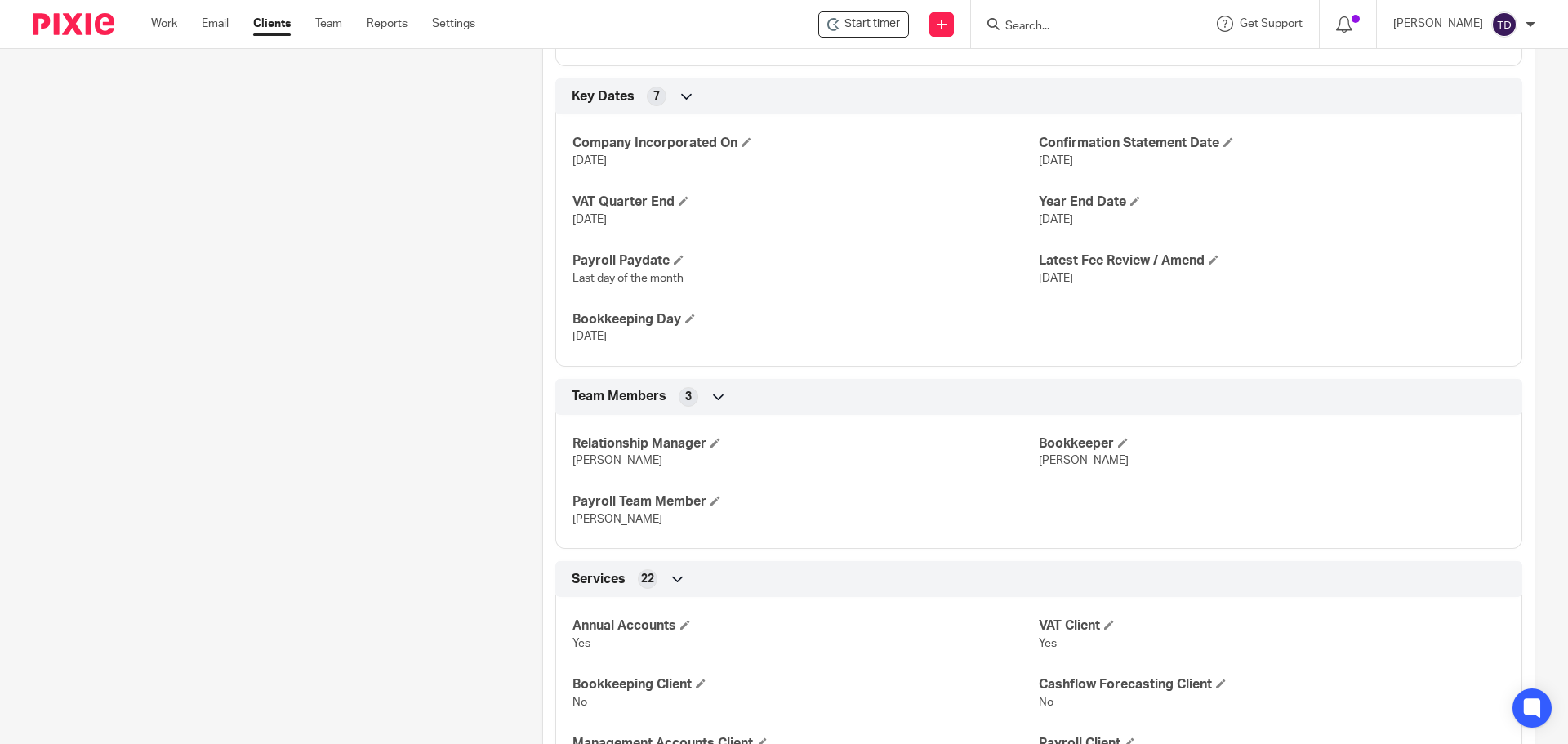
scroll to position [736, 0]
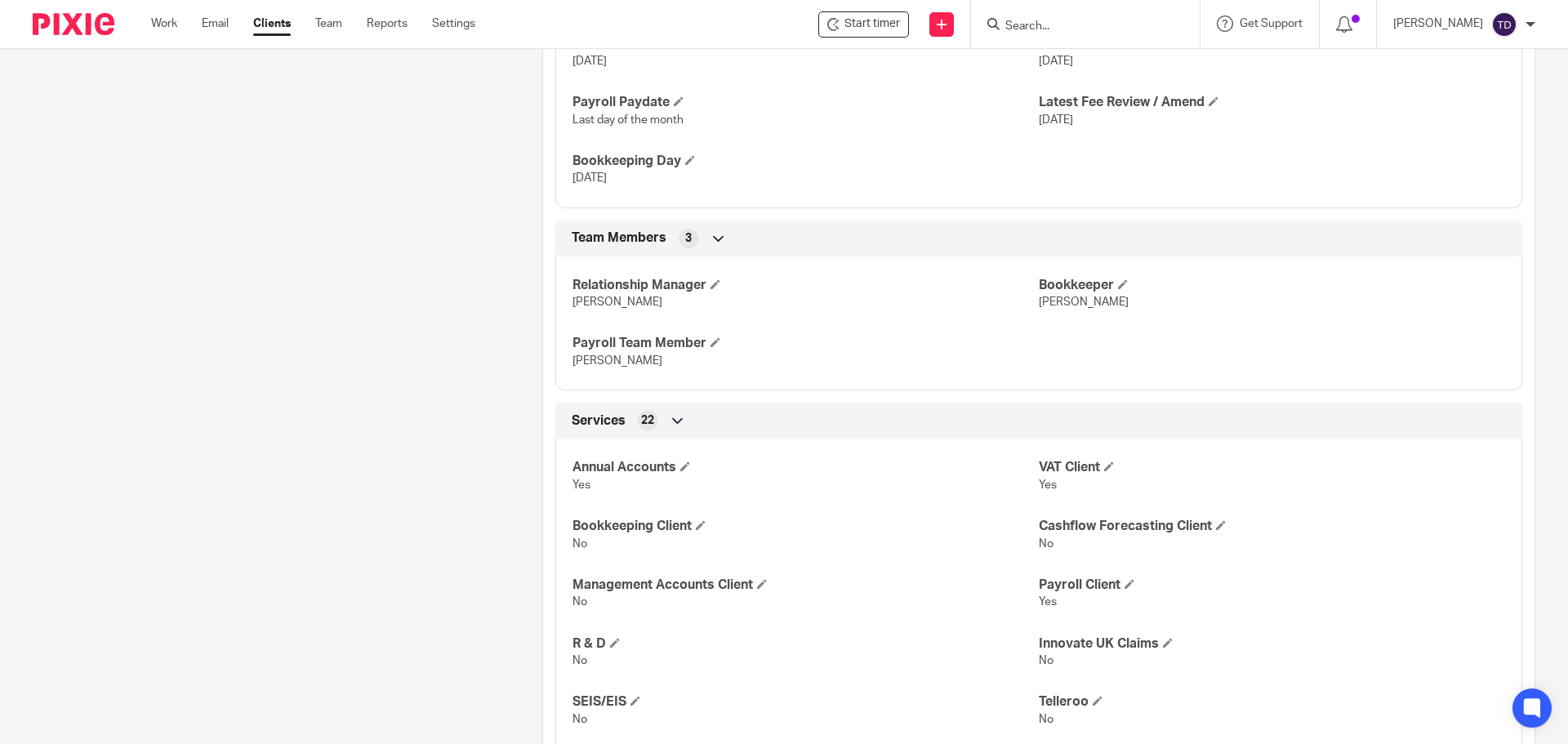
drag, startPoint x: 542, startPoint y: 538, endPoint x: 486, endPoint y: 559, distance: 59.8
click at [486, 559] on div "Client contacts Oytun Babacan [EMAIL_ADDRESS][DOMAIN_NAME] Edit contact Create …" at bounding box center [262, 120] width 509 height 2181
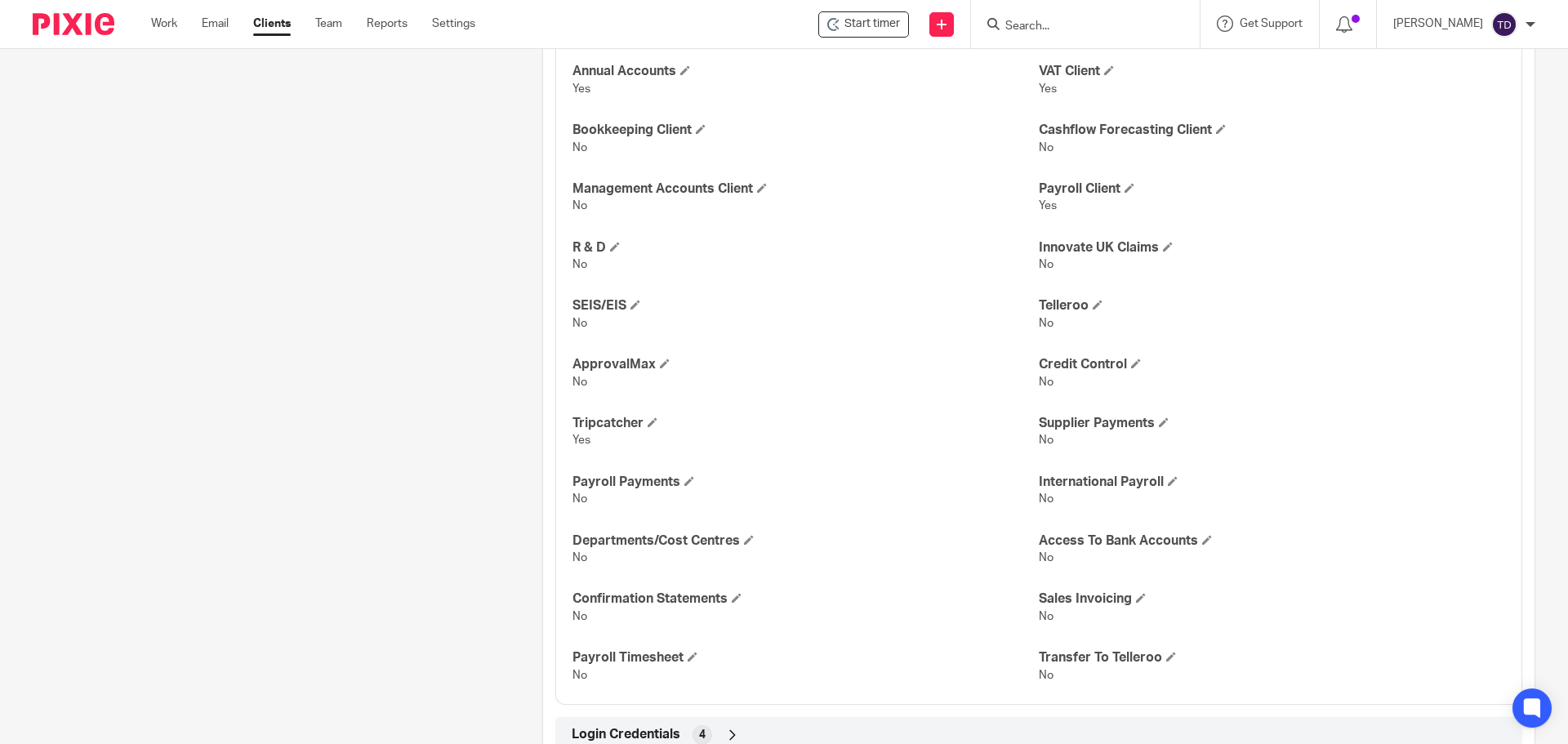
scroll to position [1643, 0]
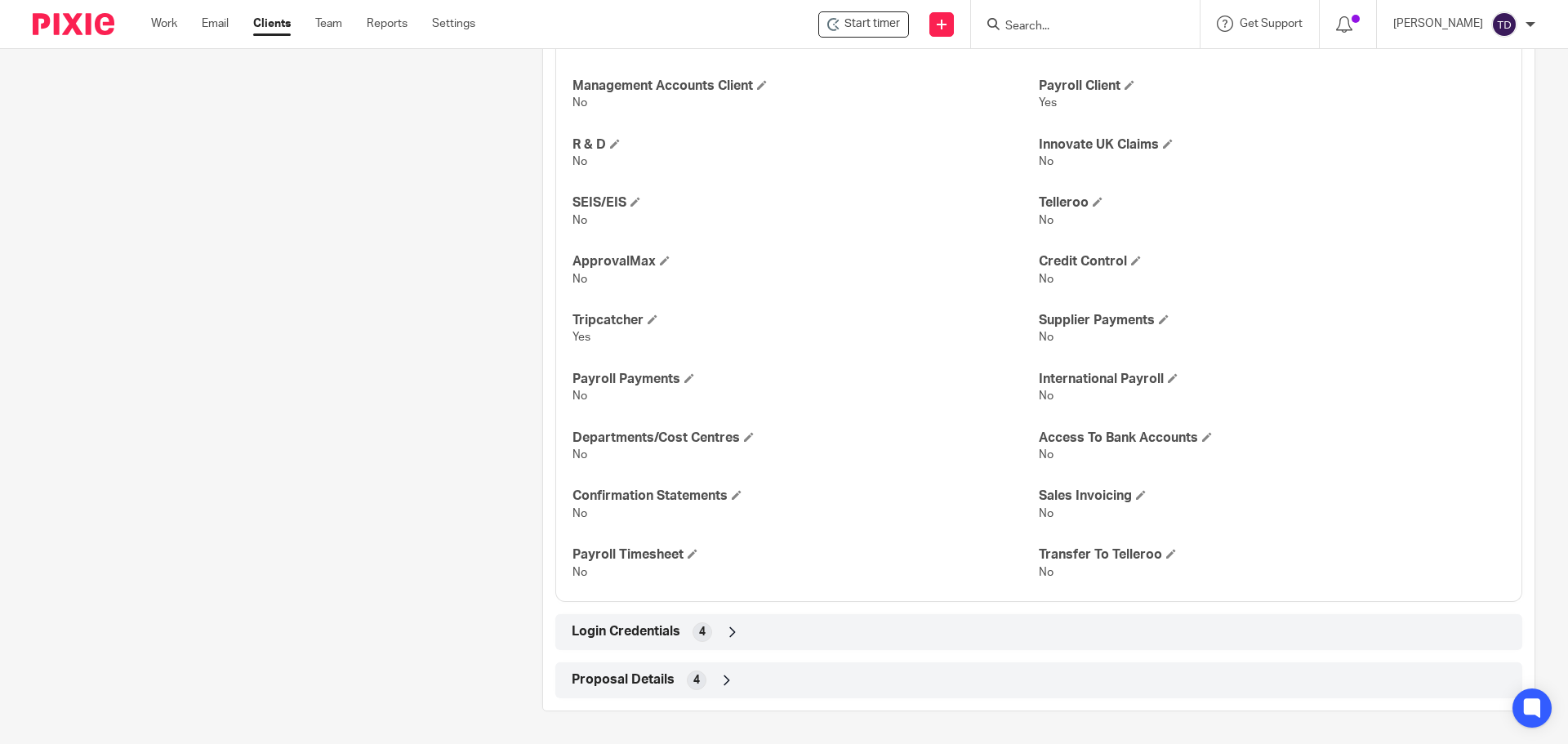
click at [718, 678] on icon at bounding box center [726, 679] width 16 height 16
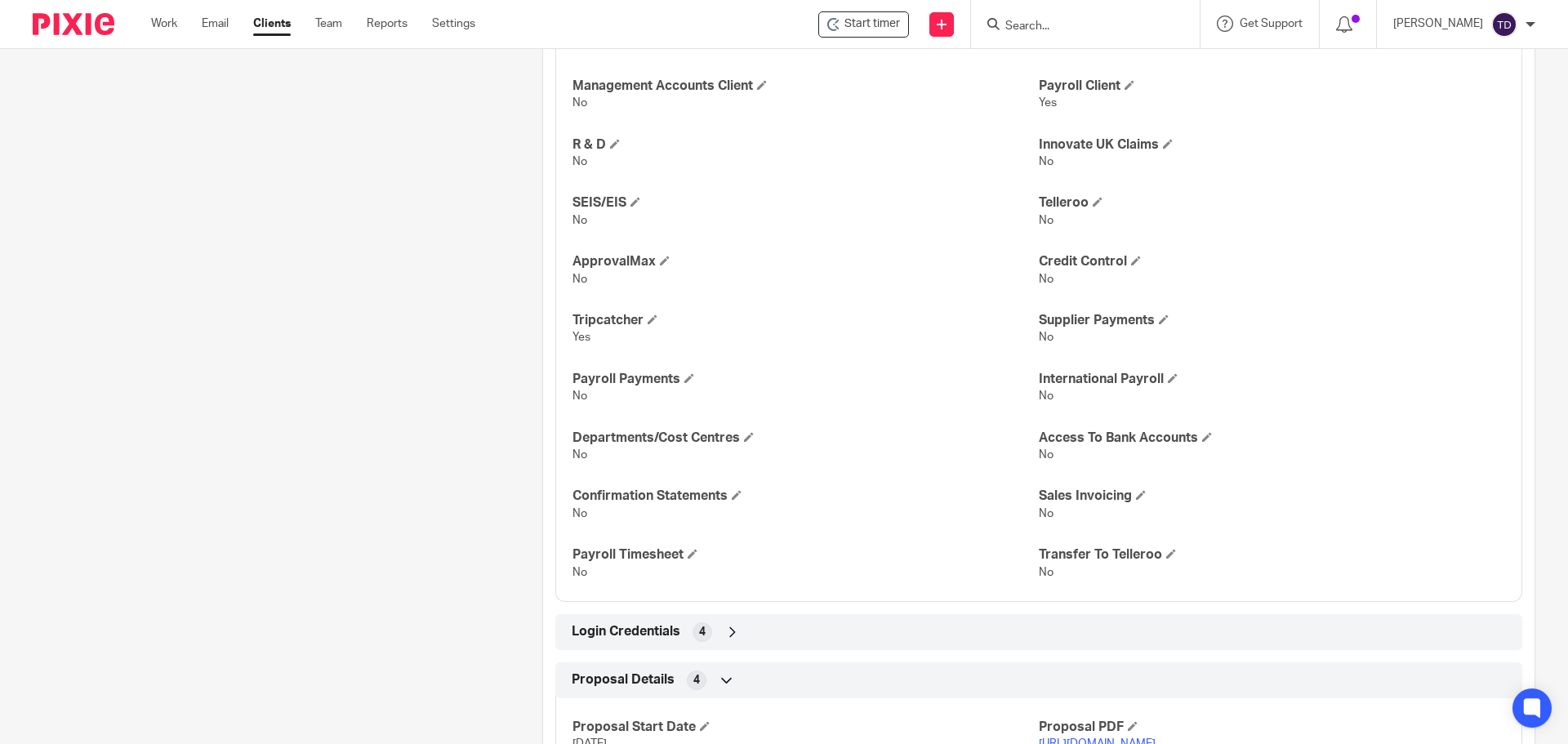
click at [715, 635] on div "Login Credentials 4" at bounding box center [1038, 632] width 942 height 28
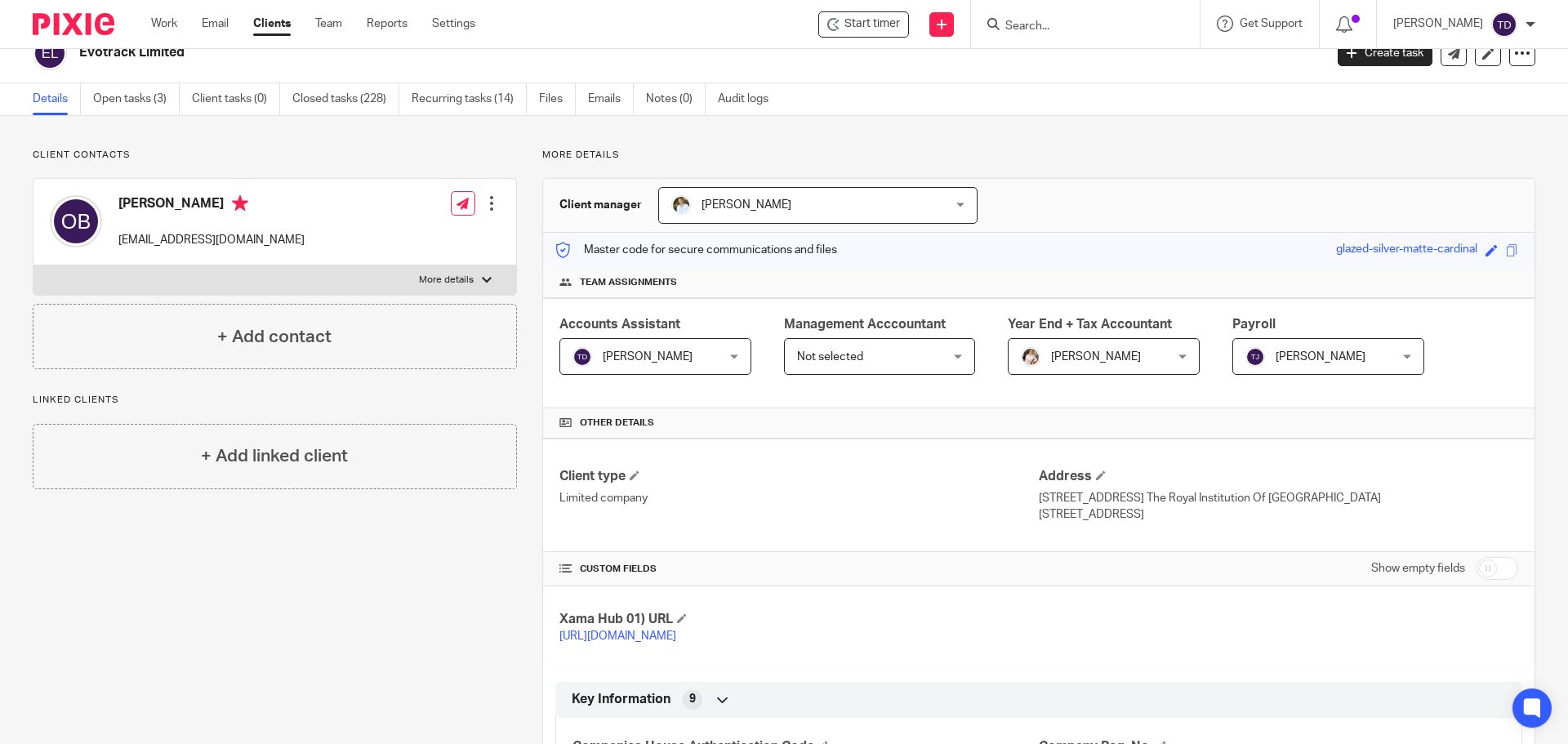
scroll to position [0, 0]
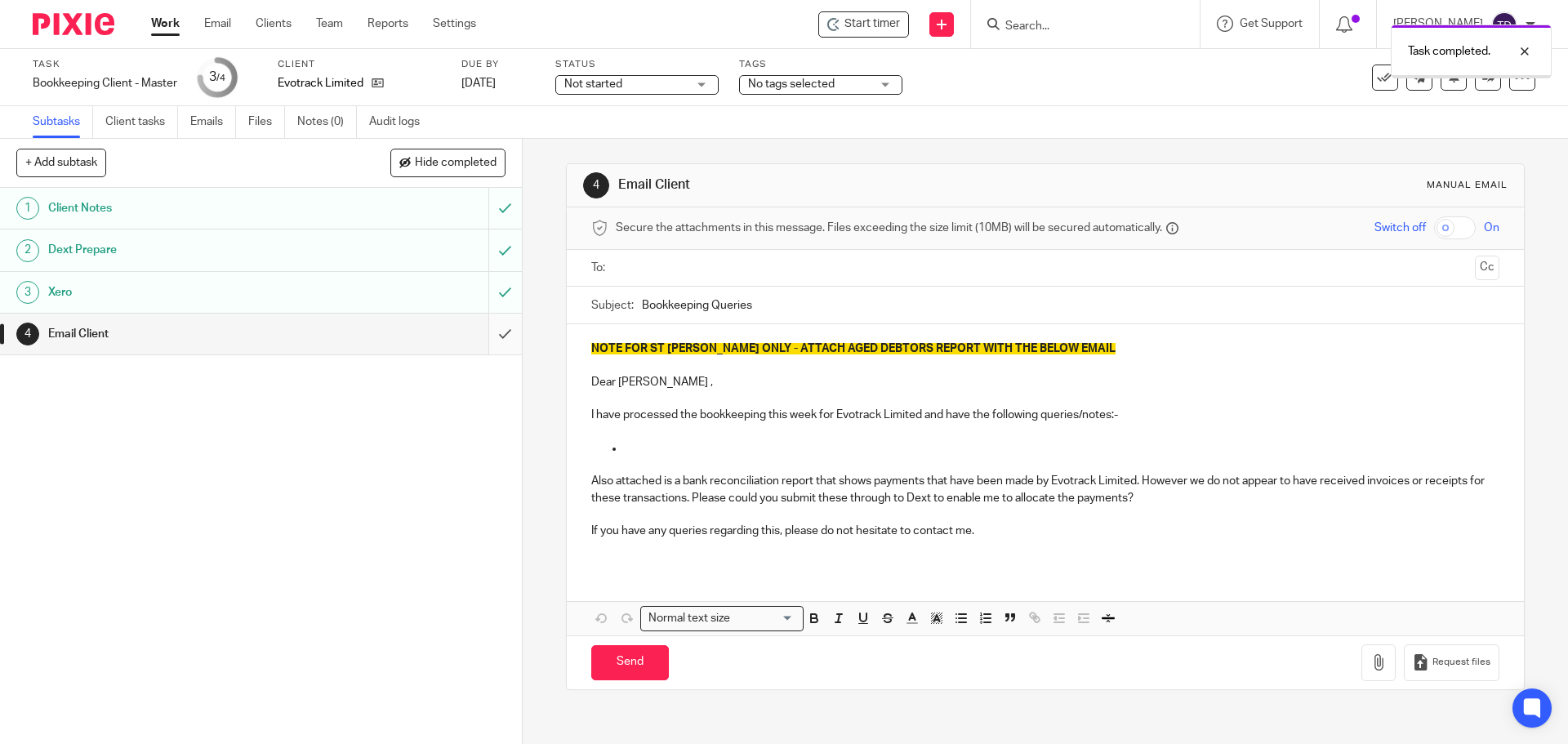
click at [487, 336] on input "submit" at bounding box center [261, 334] width 521 height 41
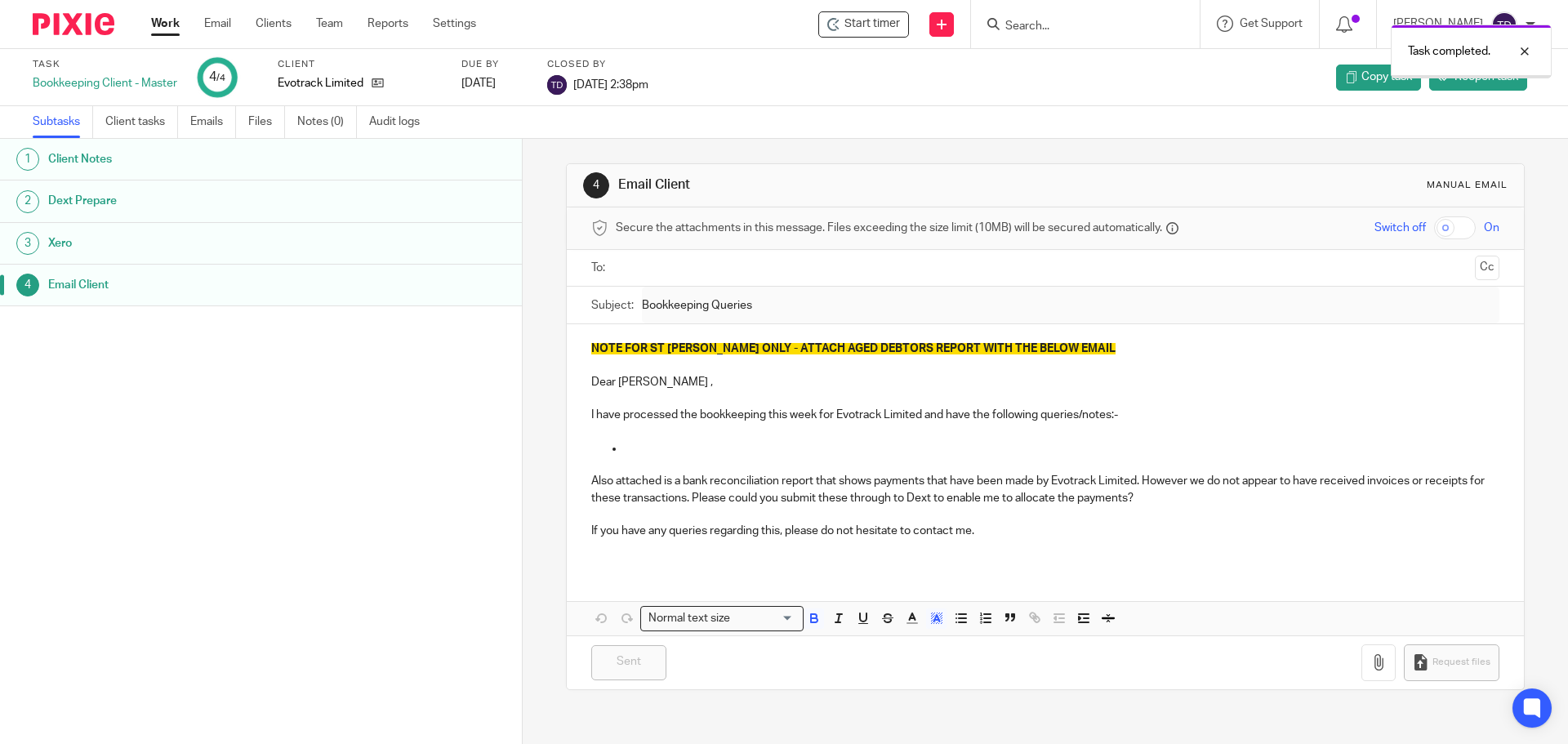
drag, startPoint x: 0, startPoint y: 0, endPoint x: 1049, endPoint y: 29, distance: 1049.4
click at [1049, 29] on div "Task completed." at bounding box center [1167, 47] width 768 height 62
click at [1037, 24] on div "Task completed." at bounding box center [1167, 47] width 768 height 62
click at [1066, 11] on div at bounding box center [1085, 24] width 228 height 49
click at [1058, 27] on div "Task completed." at bounding box center [1167, 47] width 768 height 62
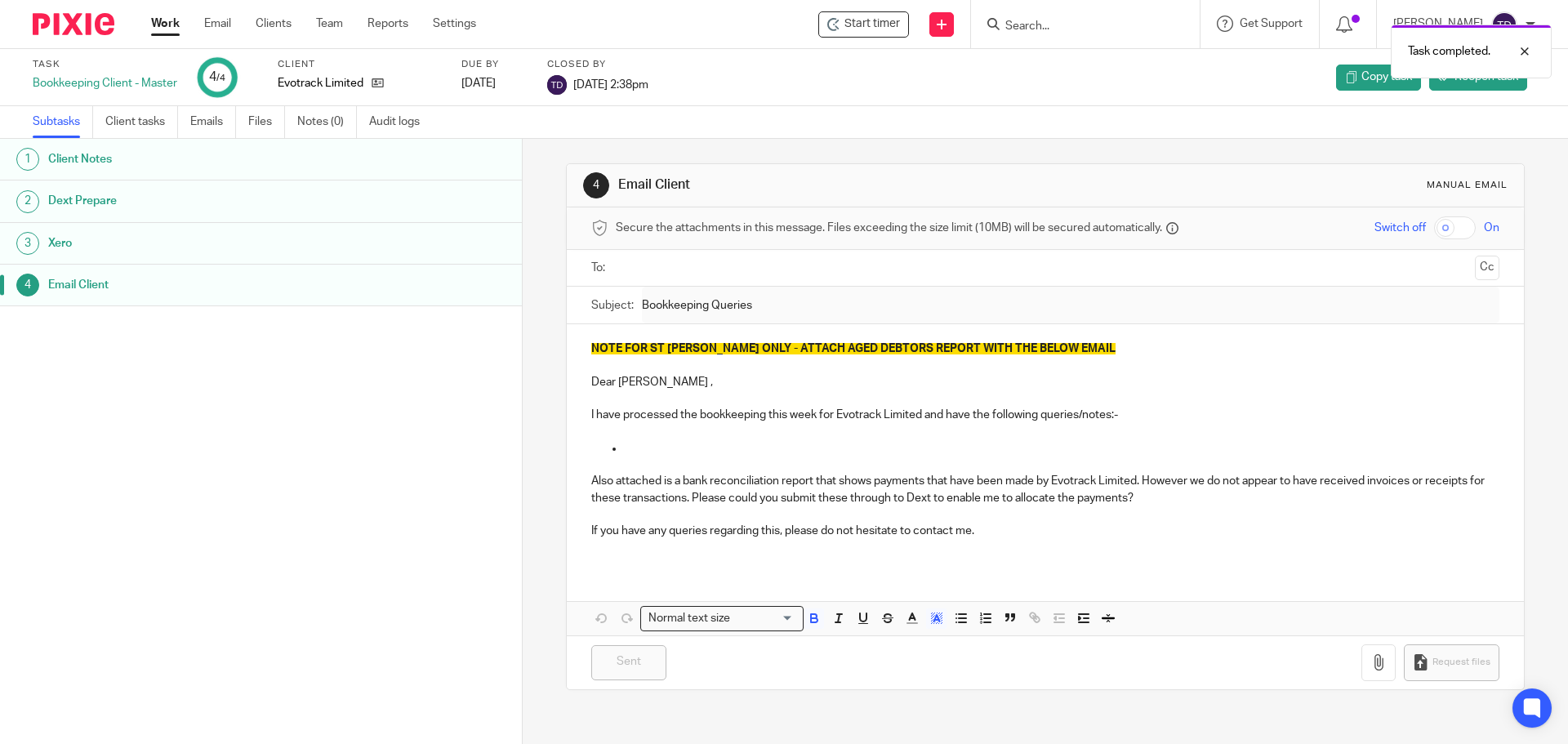
click at [1017, 26] on div "Task completed." at bounding box center [1167, 47] width 768 height 62
click at [158, 25] on link "Work" at bounding box center [166, 23] width 29 height 16
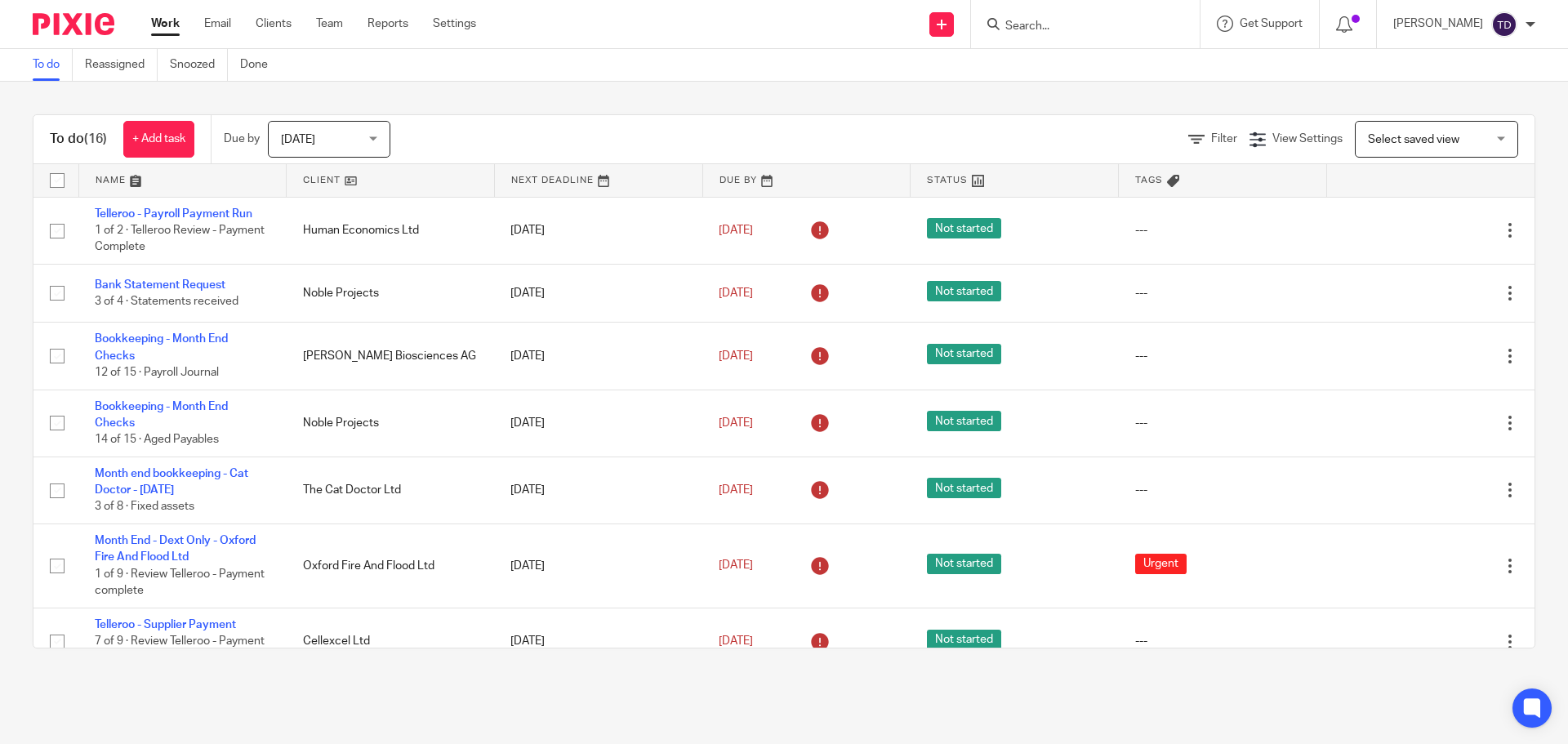
drag, startPoint x: 1016, startPoint y: 23, endPoint x: 1030, endPoint y: 22, distance: 14.0
click at [999, 24] on icon at bounding box center [993, 24] width 12 height 12
click at [1047, 20] on input "Search" at bounding box center [1077, 27] width 147 height 14
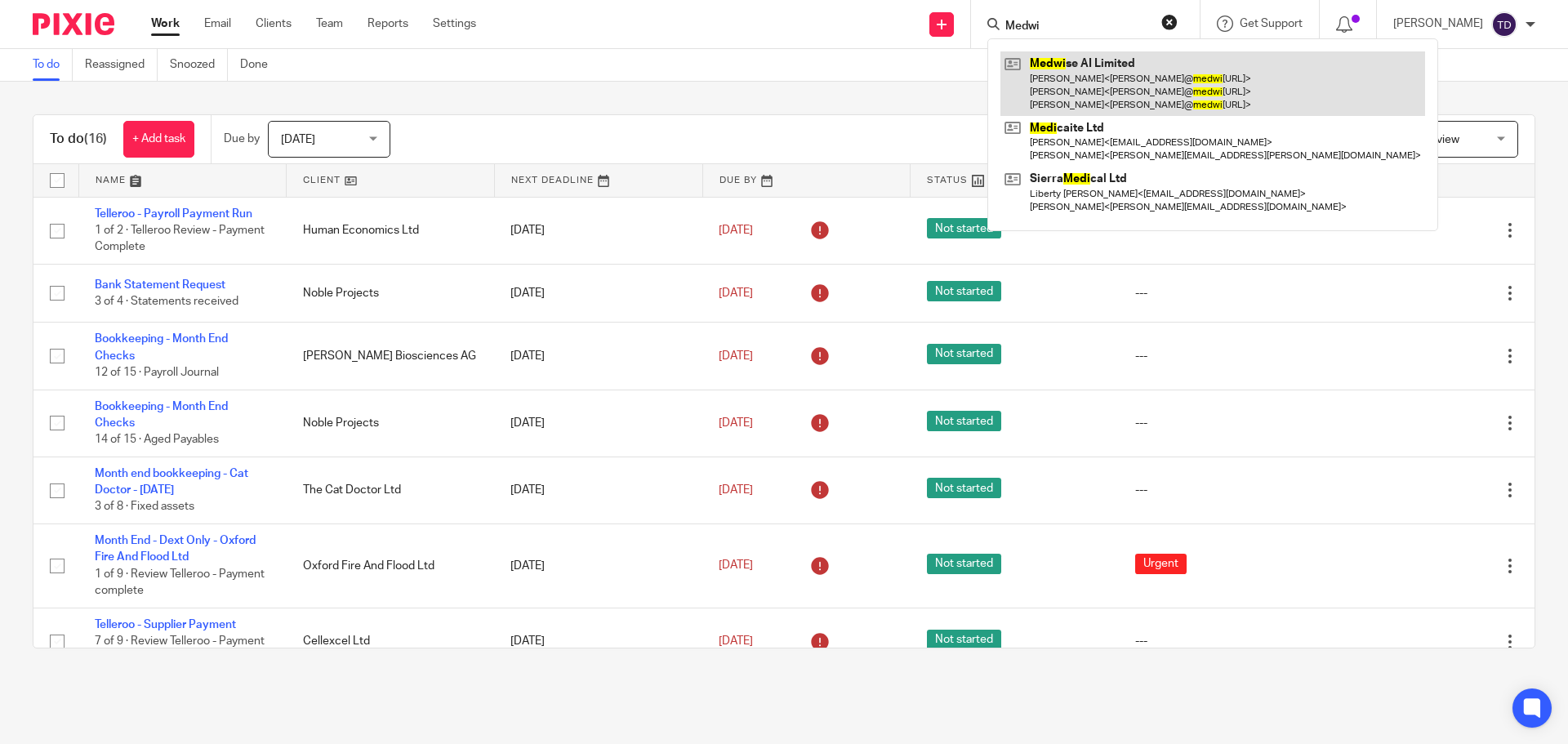
type input "Medwi"
click at [1088, 73] on link at bounding box center [1212, 84] width 424 height 65
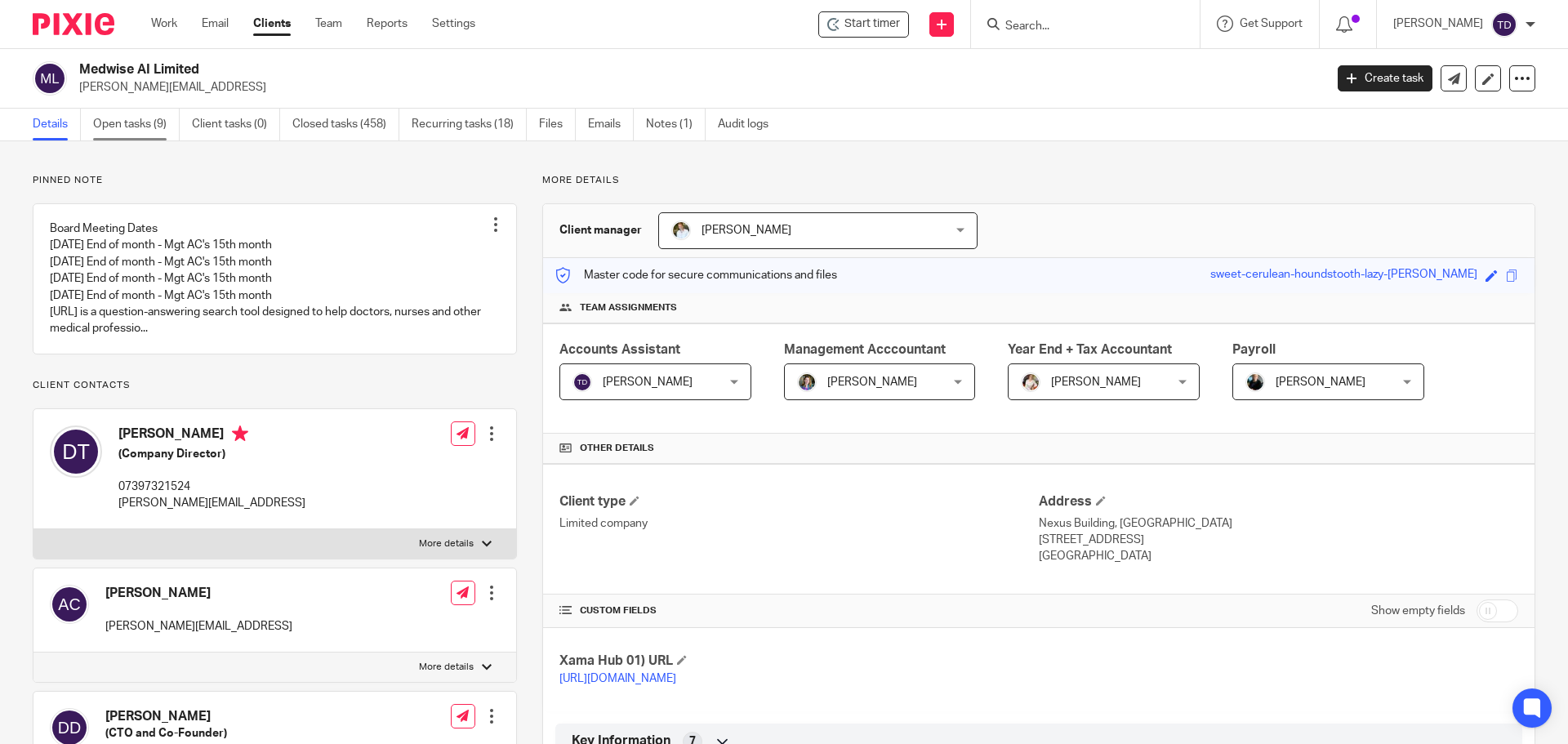
click at [135, 125] on link "Open tasks (9)" at bounding box center [136, 124] width 87 height 31
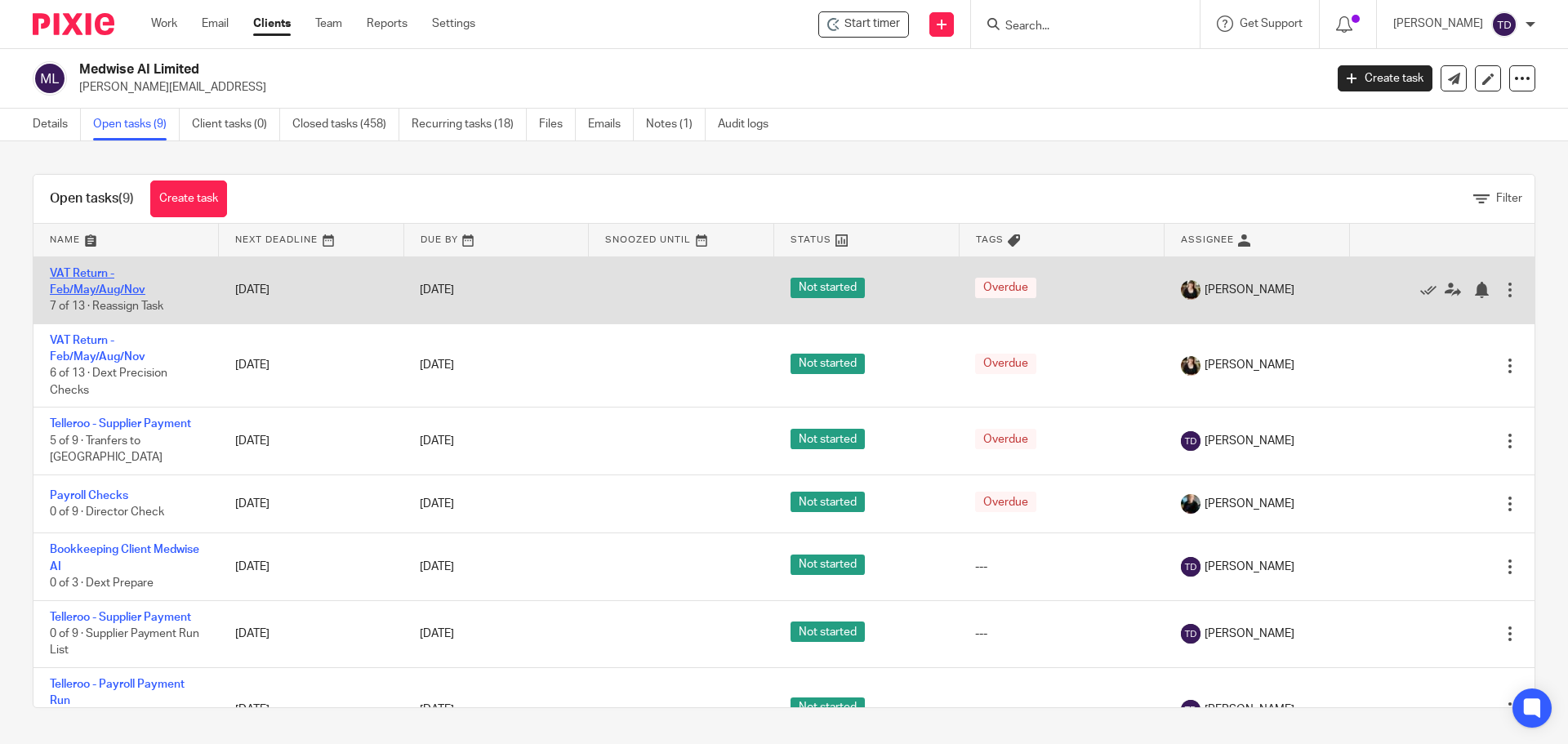
click at [99, 285] on link "VAT Return - Feb/May/Aug/Nov" at bounding box center [97, 281] width 95 height 28
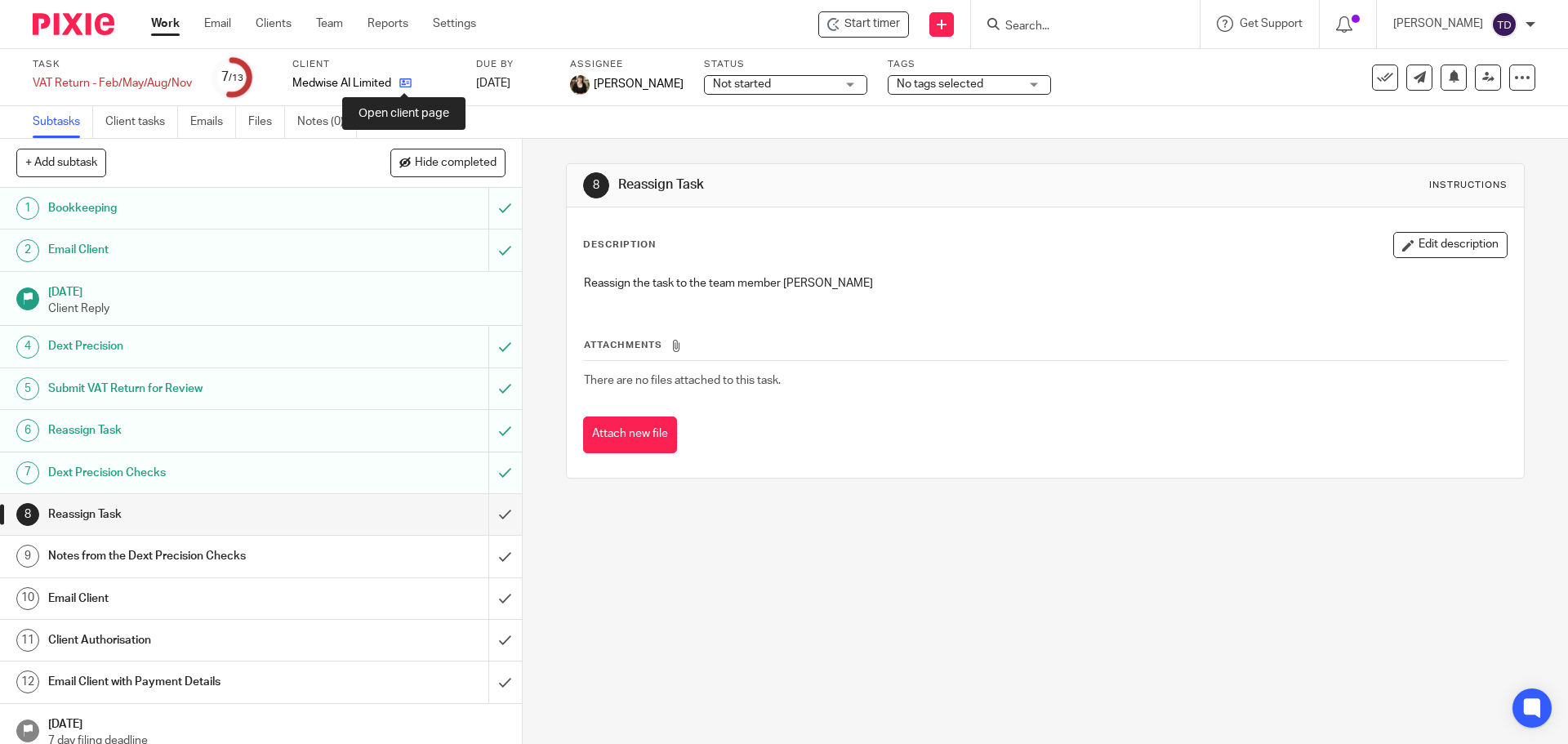
click at [406, 78] on icon at bounding box center [405, 83] width 12 height 12
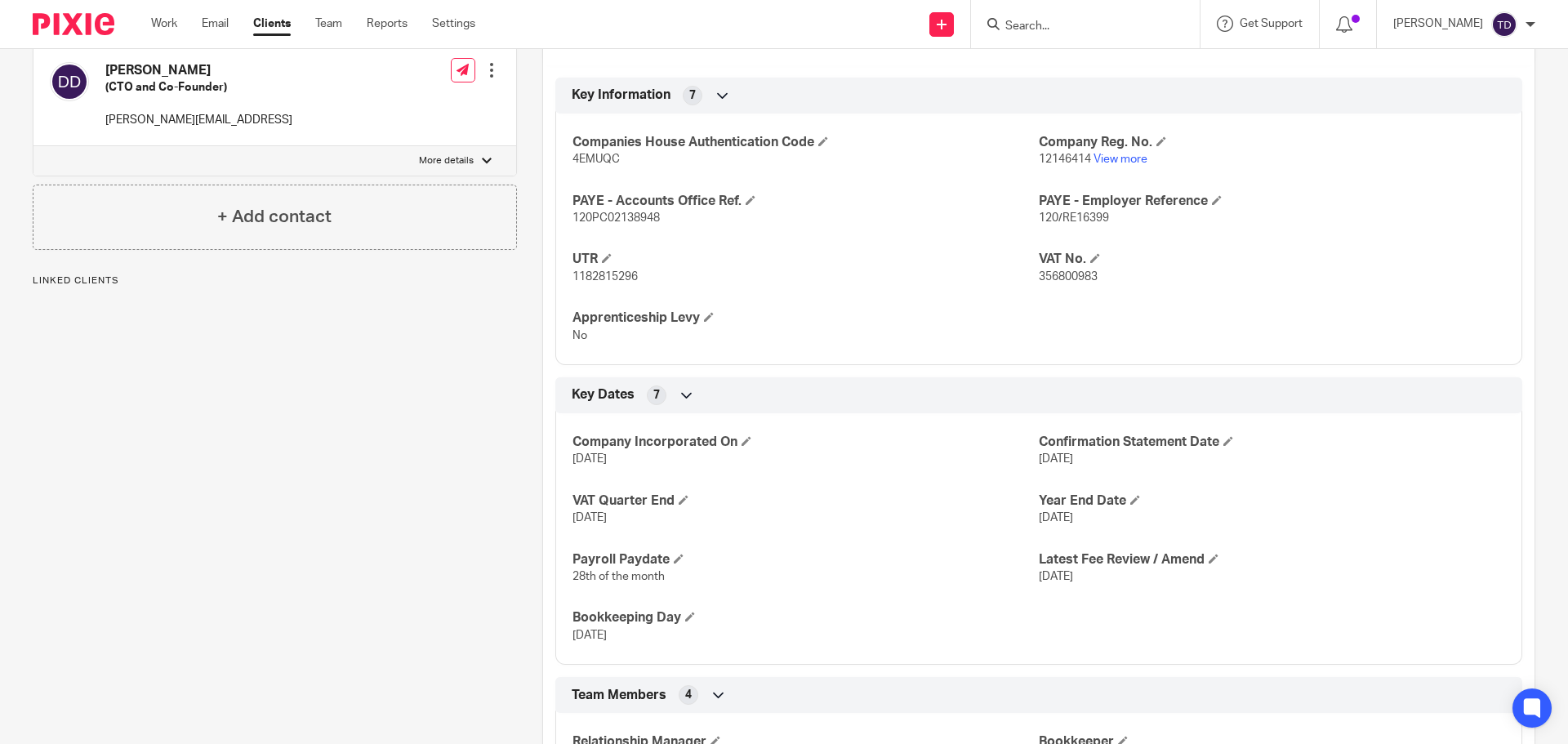
scroll to position [908, 0]
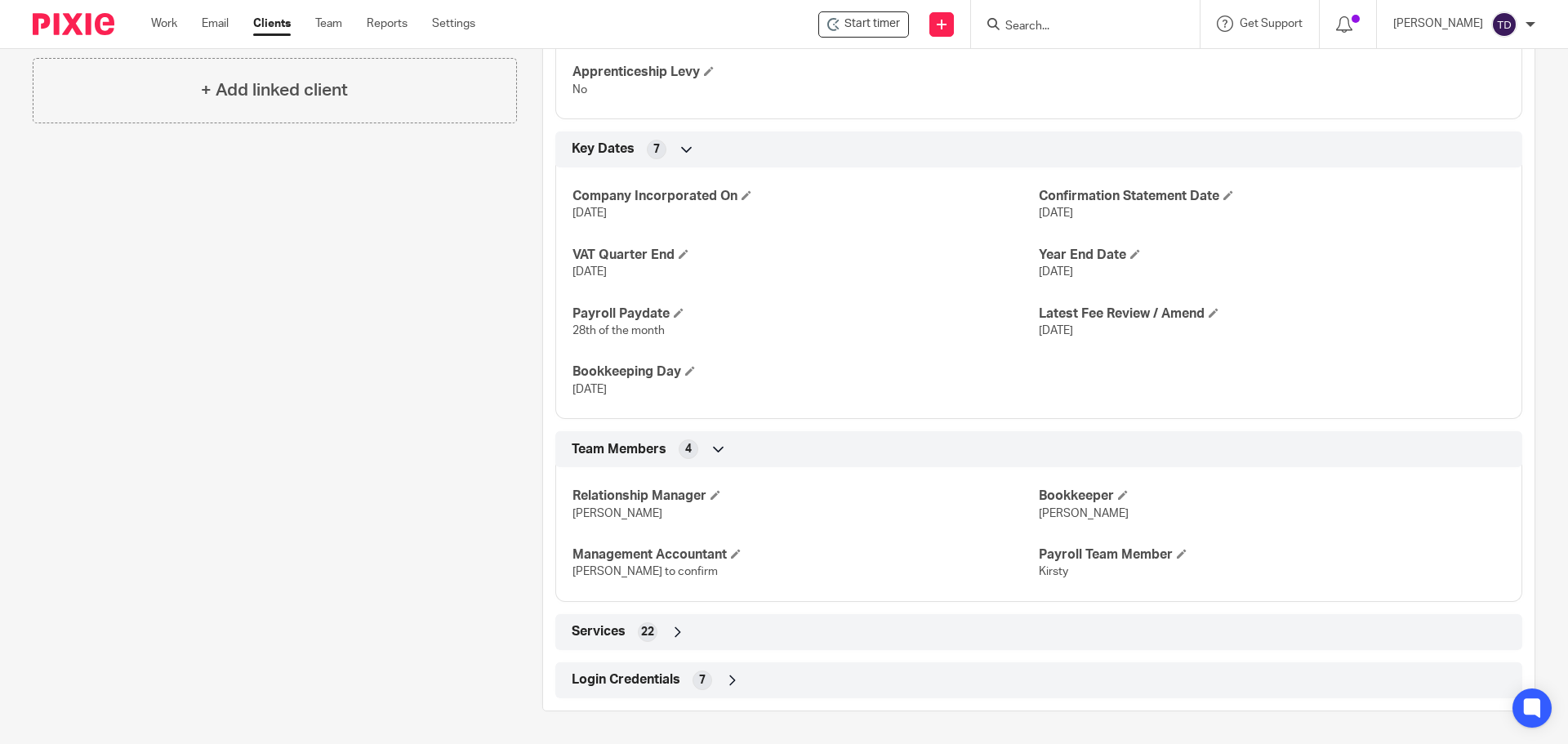
click at [742, 676] on div "Login Credentials 7" at bounding box center [1038, 679] width 942 height 28
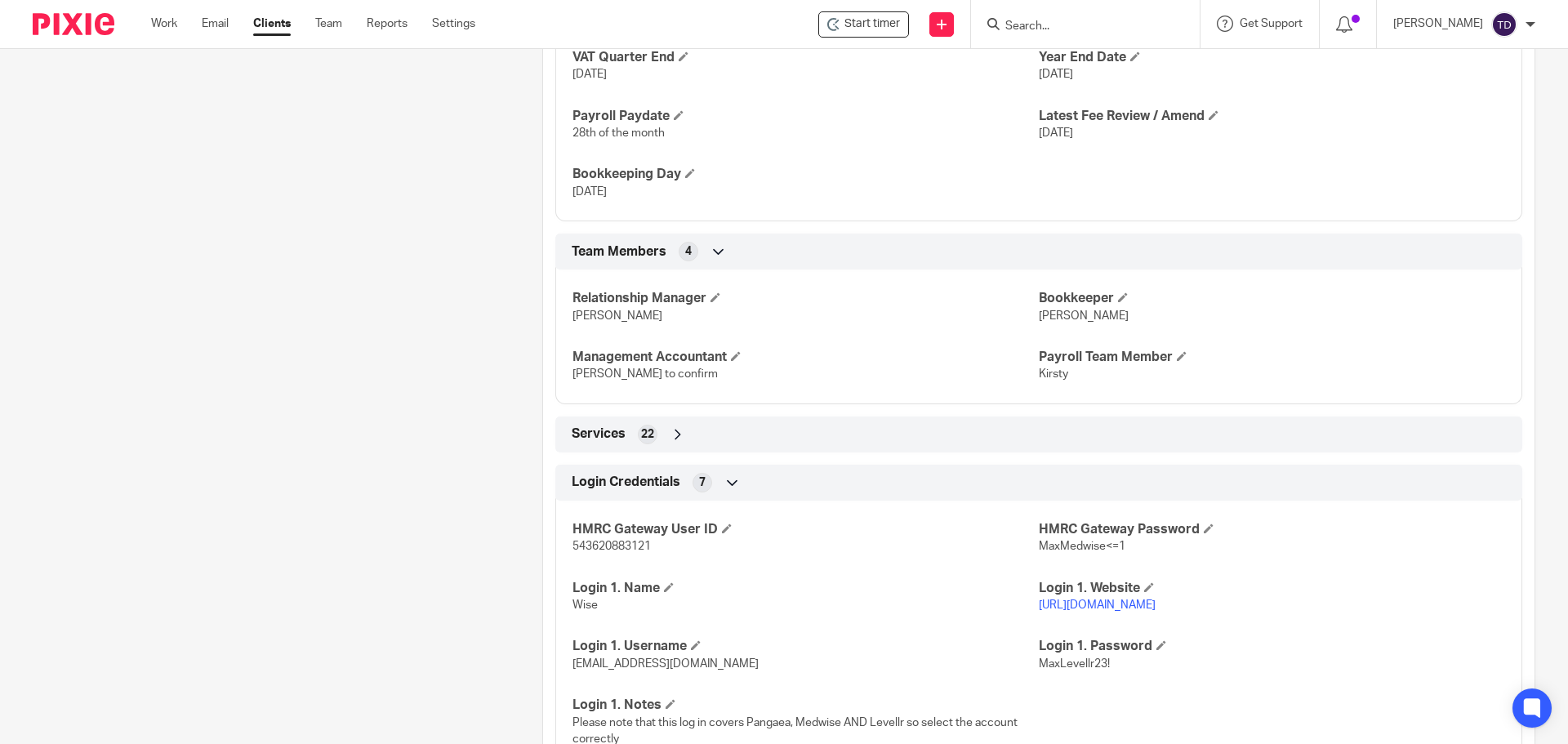
scroll to position [1177, 0]
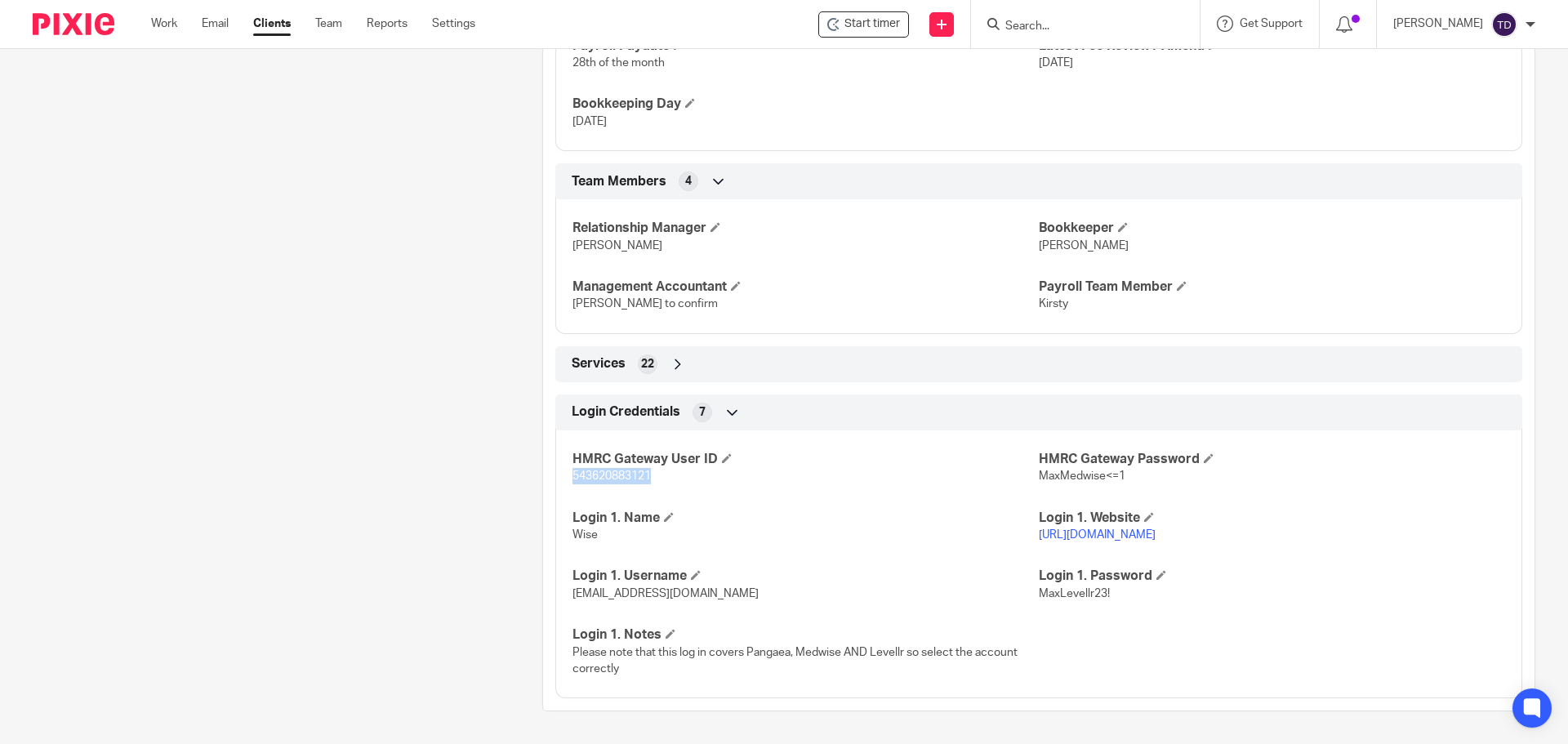
drag, startPoint x: 647, startPoint y: 471, endPoint x: 567, endPoint y: 476, distance: 80.2
click at [567, 476] on div "HMRC Gateway User ID 543620883121 HMRC Gateway Password MaxMedwise<=1 Login 1. …" at bounding box center [1039, 558] width 967 height 281
copy span "543620883121"
drag, startPoint x: 1115, startPoint y: 473, endPoint x: 1031, endPoint y: 477, distance: 84.1
click at [1039, 477] on span "MaxMedwise<=1" at bounding box center [1082, 476] width 87 height 11
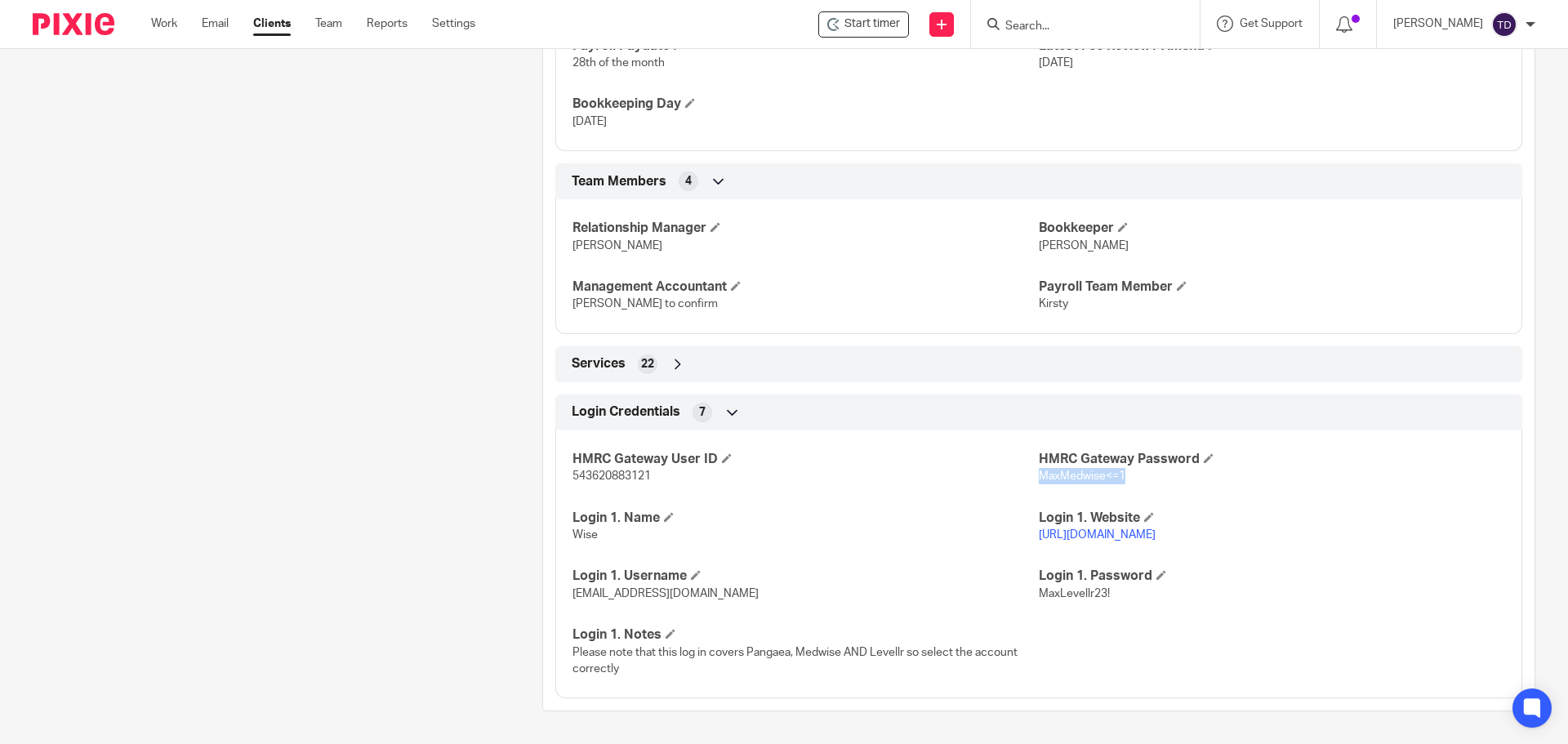
copy span "MaxMedwise<=1"
click at [1146, 479] on p "MaxMedwise<=1" at bounding box center [1272, 476] width 466 height 16
click at [1136, 471] on p "MaxMedwise<=1" at bounding box center [1272, 476] width 466 height 16
click at [1130, 472] on p "MaxMedwise<=1" at bounding box center [1272, 476] width 466 height 16
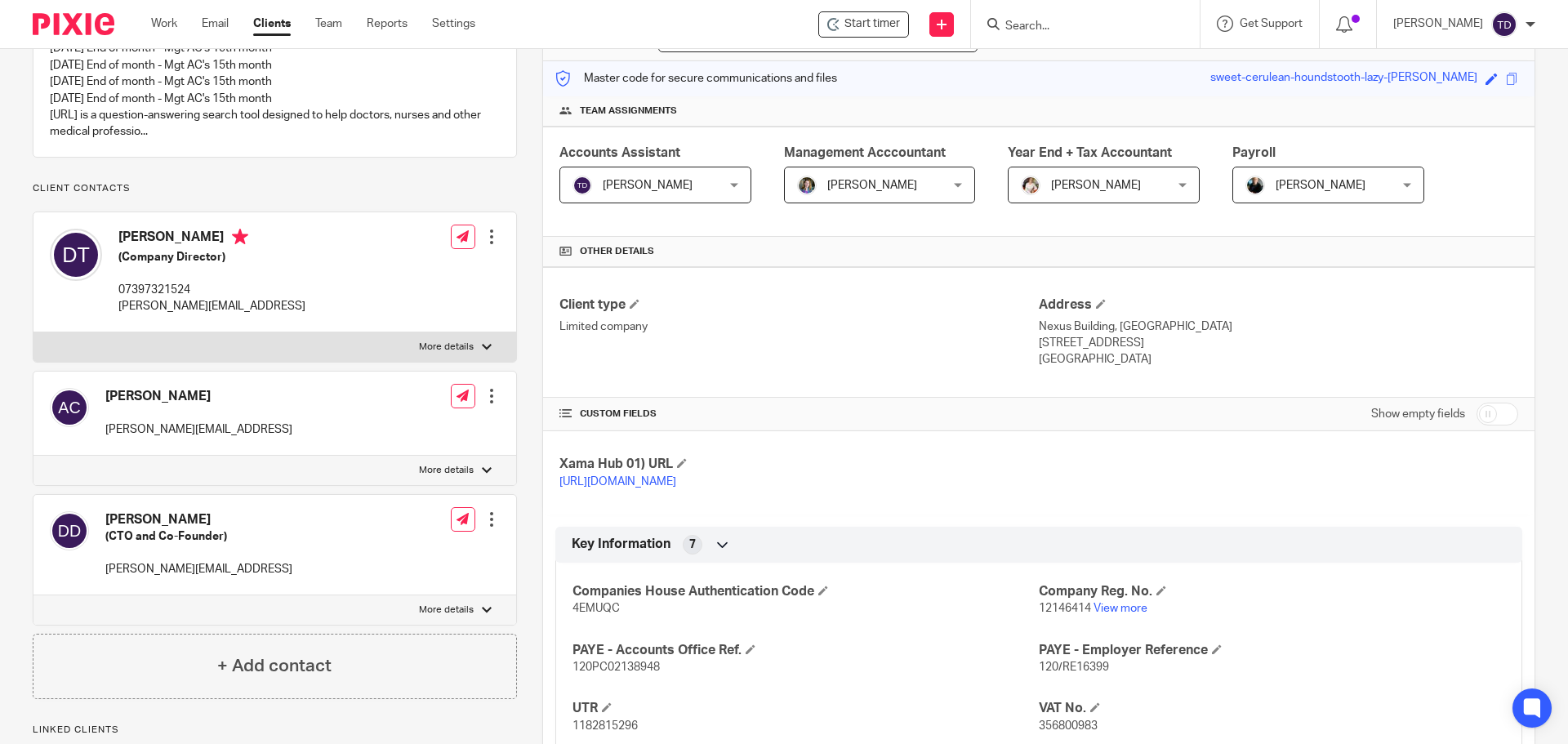
scroll to position [0, 0]
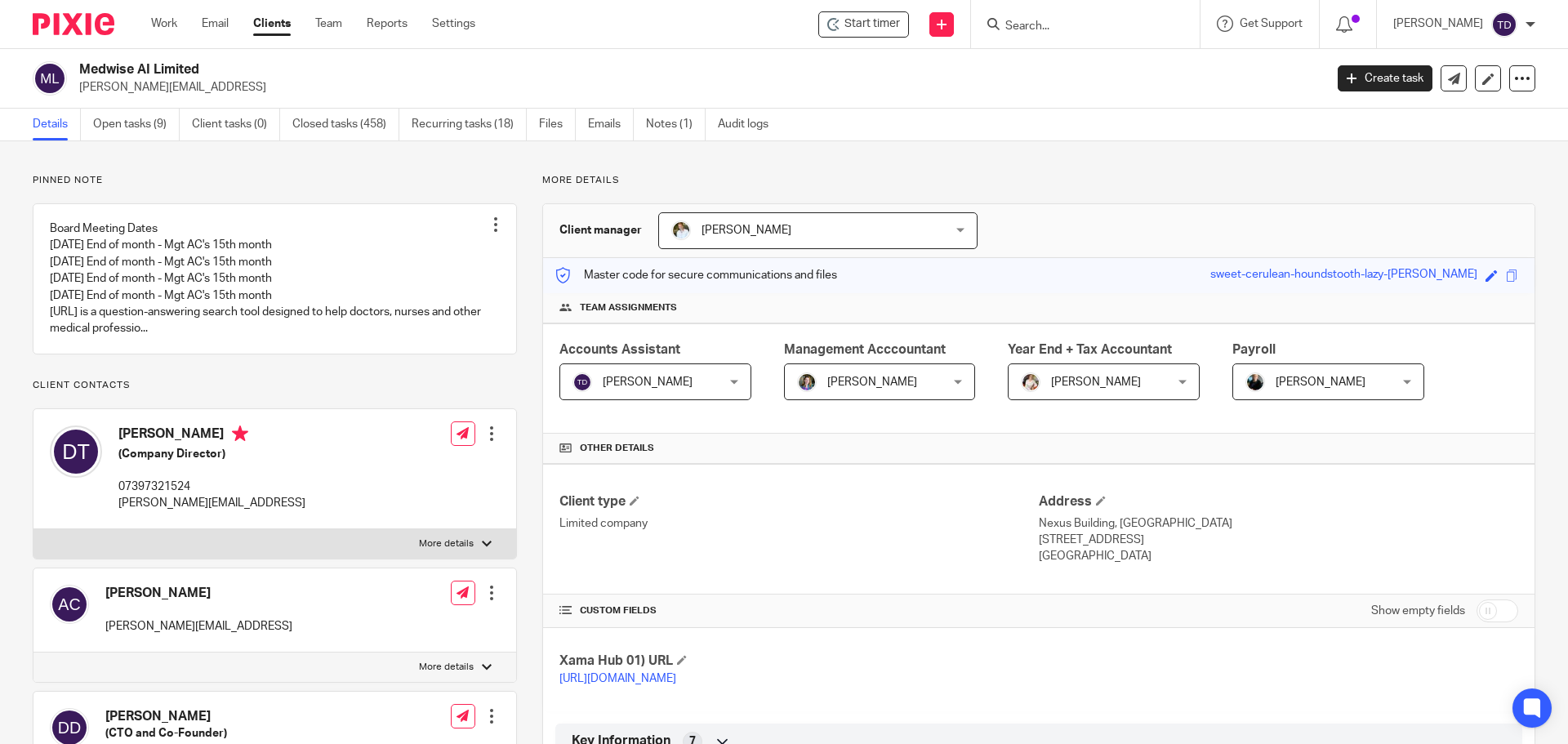
click at [1499, 399] on div "Accounts Assistant Tom Dobson Tom Dobson Not selected Barbara Raine Carol Gibso…" at bounding box center [1039, 379] width 991 height 110
click at [164, 16] on div "Work Email Clients Team Reports Settings Work Email Clients Team Reports Settin…" at bounding box center [318, 24] width 365 height 49
click at [161, 25] on link "Work" at bounding box center [164, 23] width 26 height 16
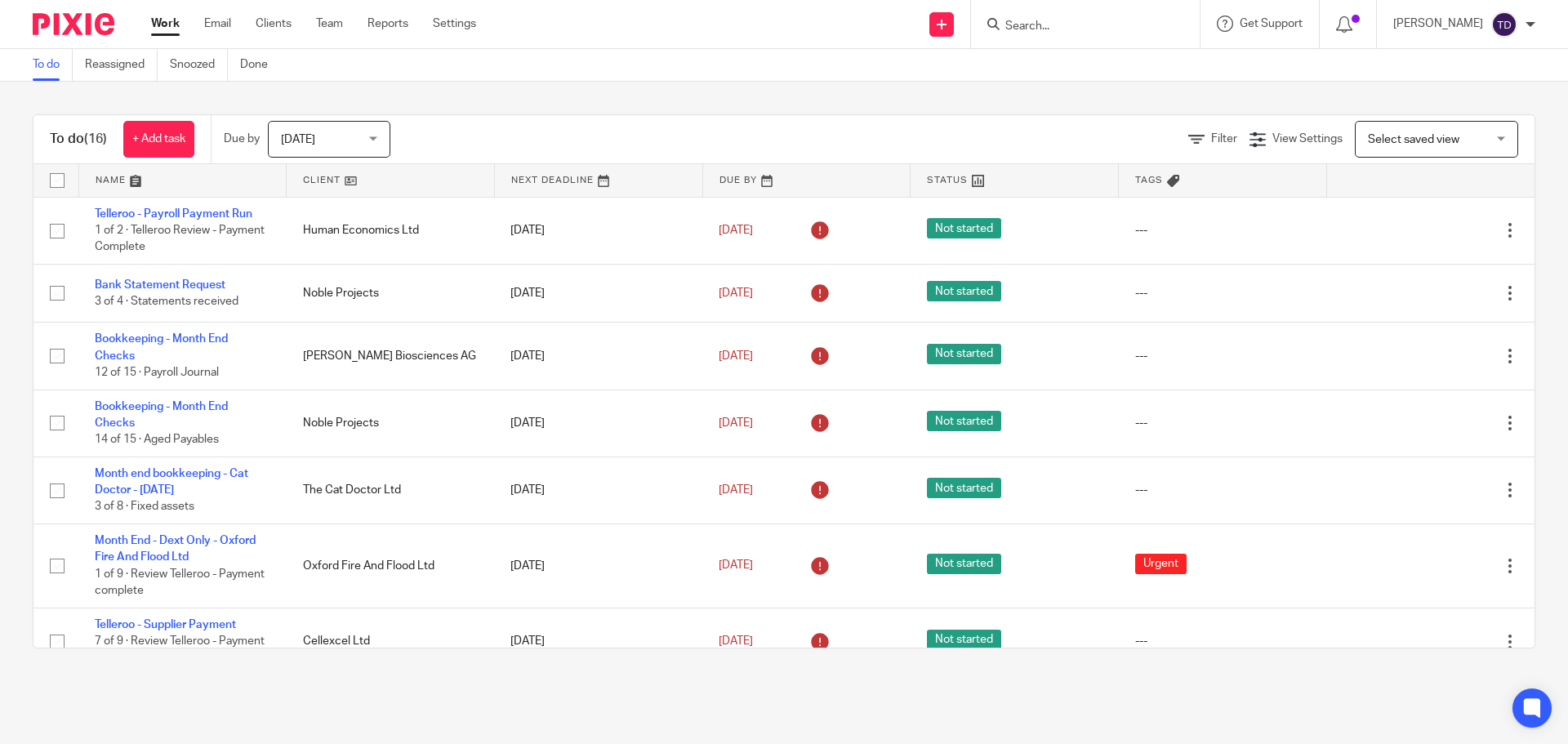
click at [1125, 28] on input "Search" at bounding box center [1077, 27] width 147 height 14
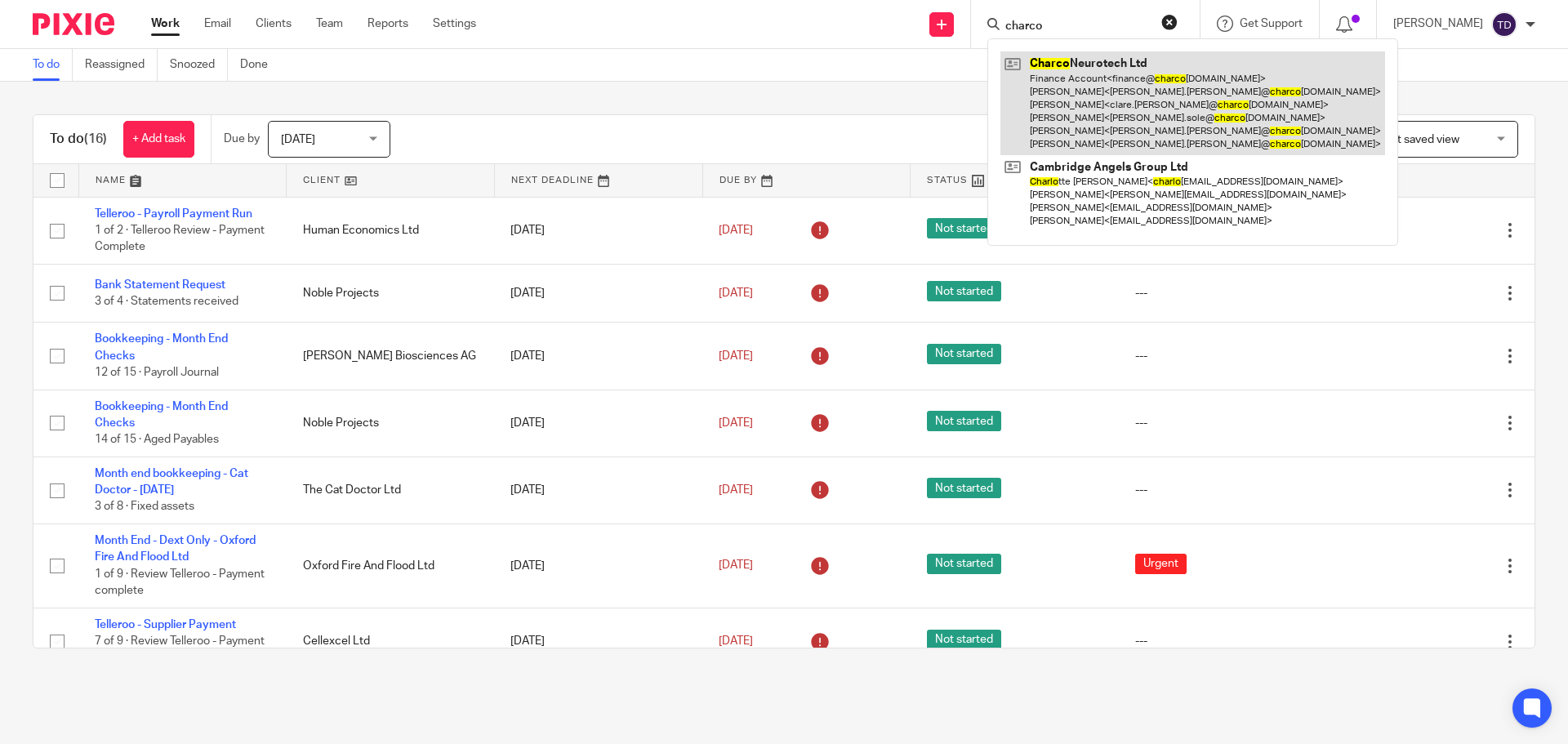
type input "charco"
click at [1079, 61] on link at bounding box center [1192, 103] width 384 height 104
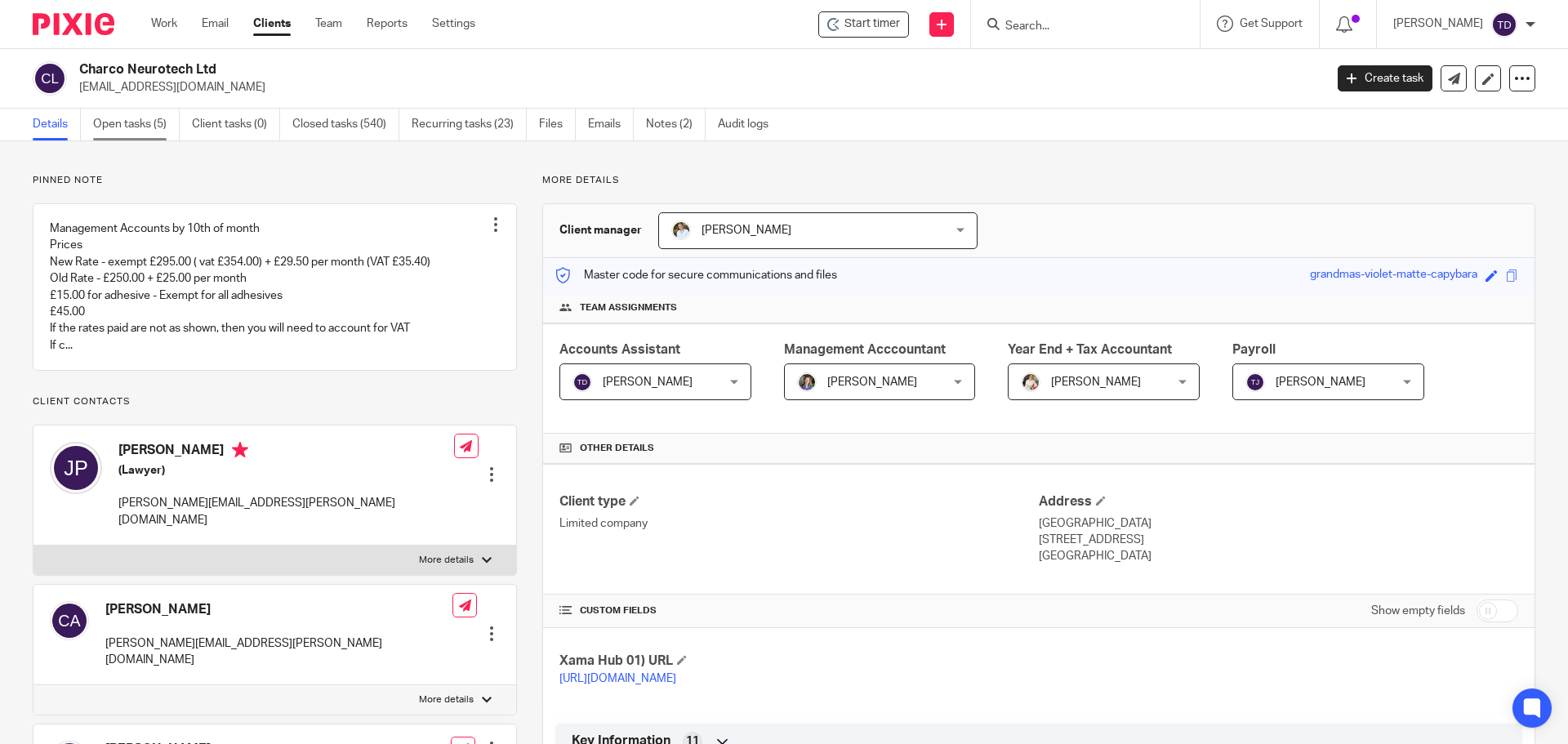
click at [138, 129] on link "Open tasks (5)" at bounding box center [136, 124] width 87 height 31
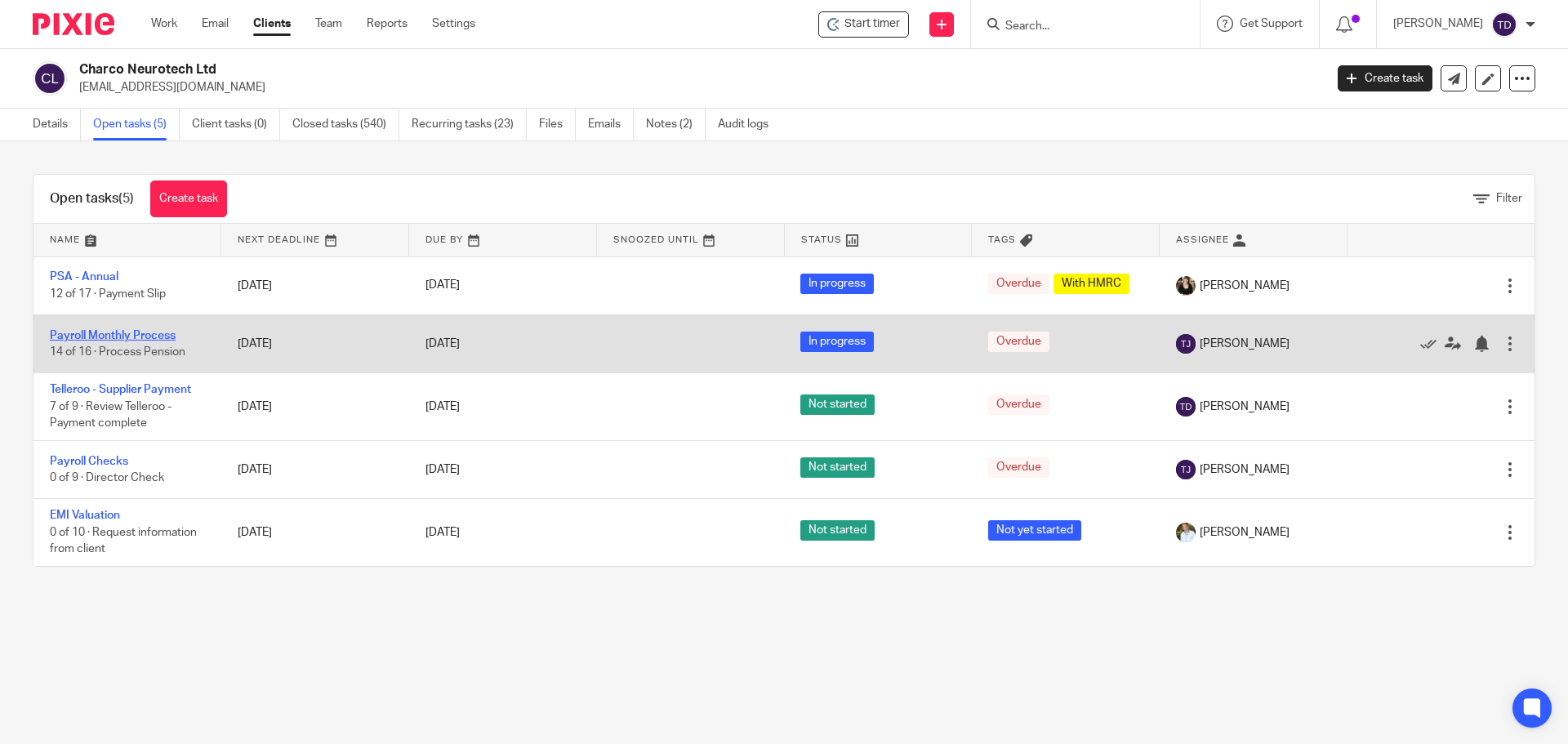
click at [132, 333] on link "Payroll Monthly Process" at bounding box center [112, 336] width 126 height 11
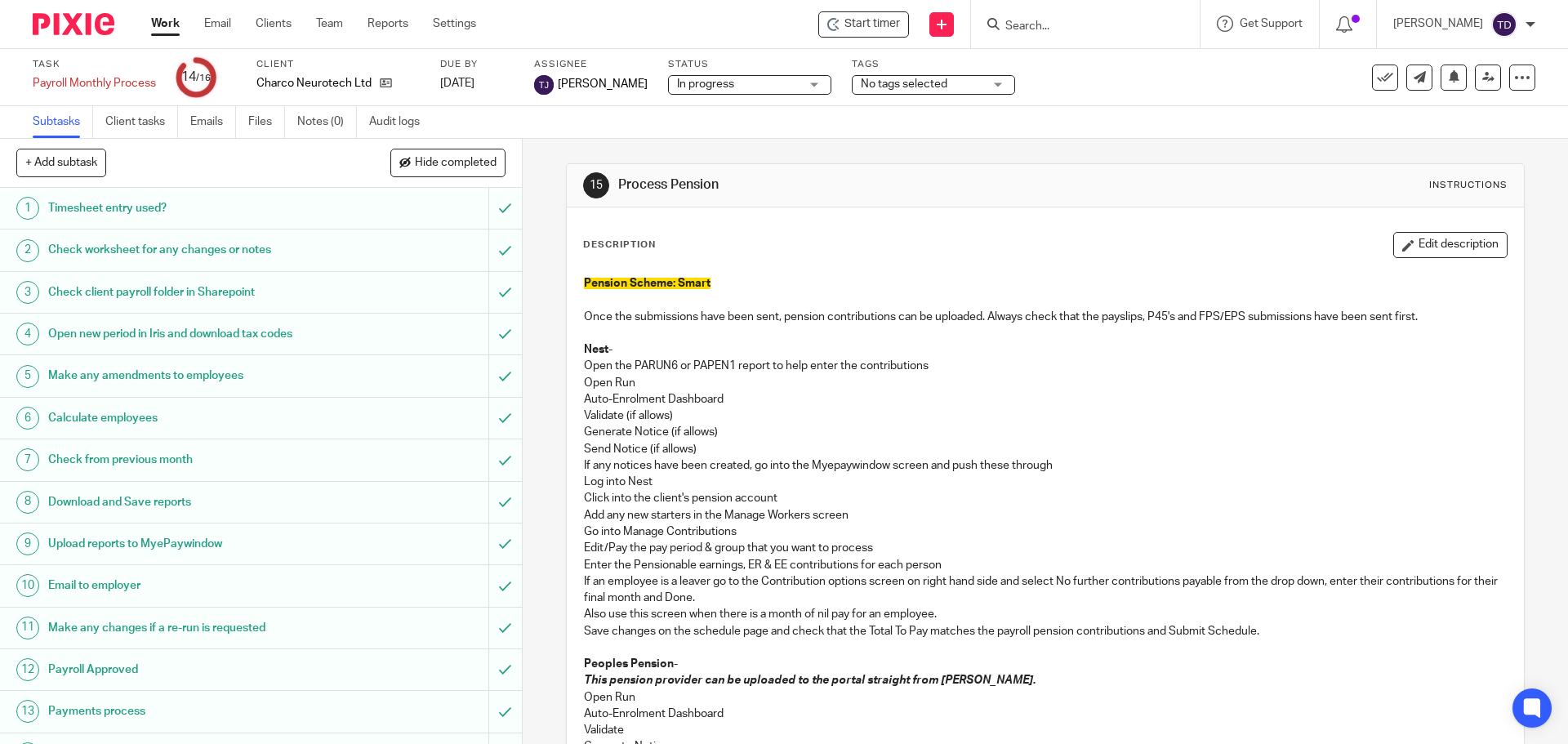
click at [162, 29] on link "Work" at bounding box center [166, 23] width 29 height 16
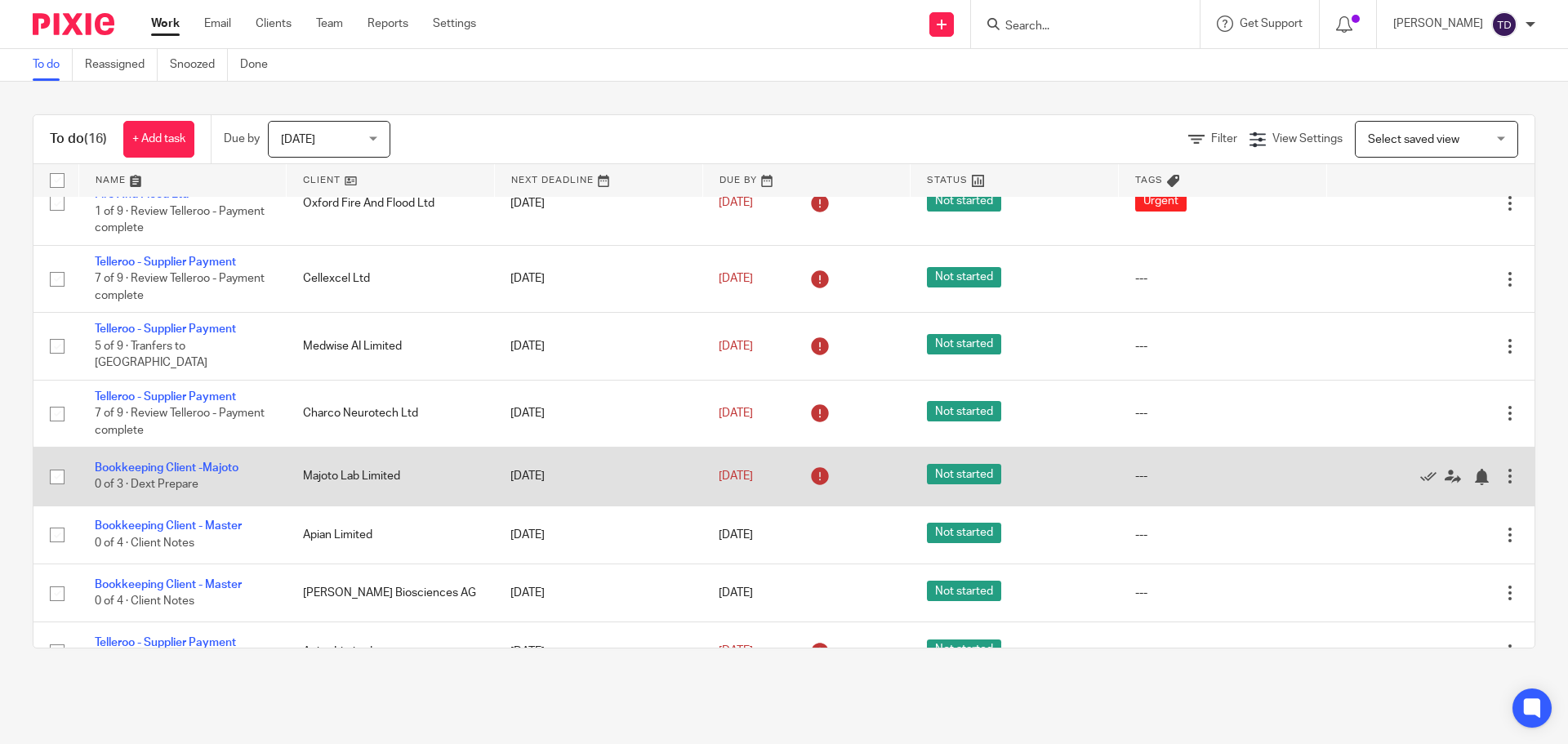
scroll to position [408, 0]
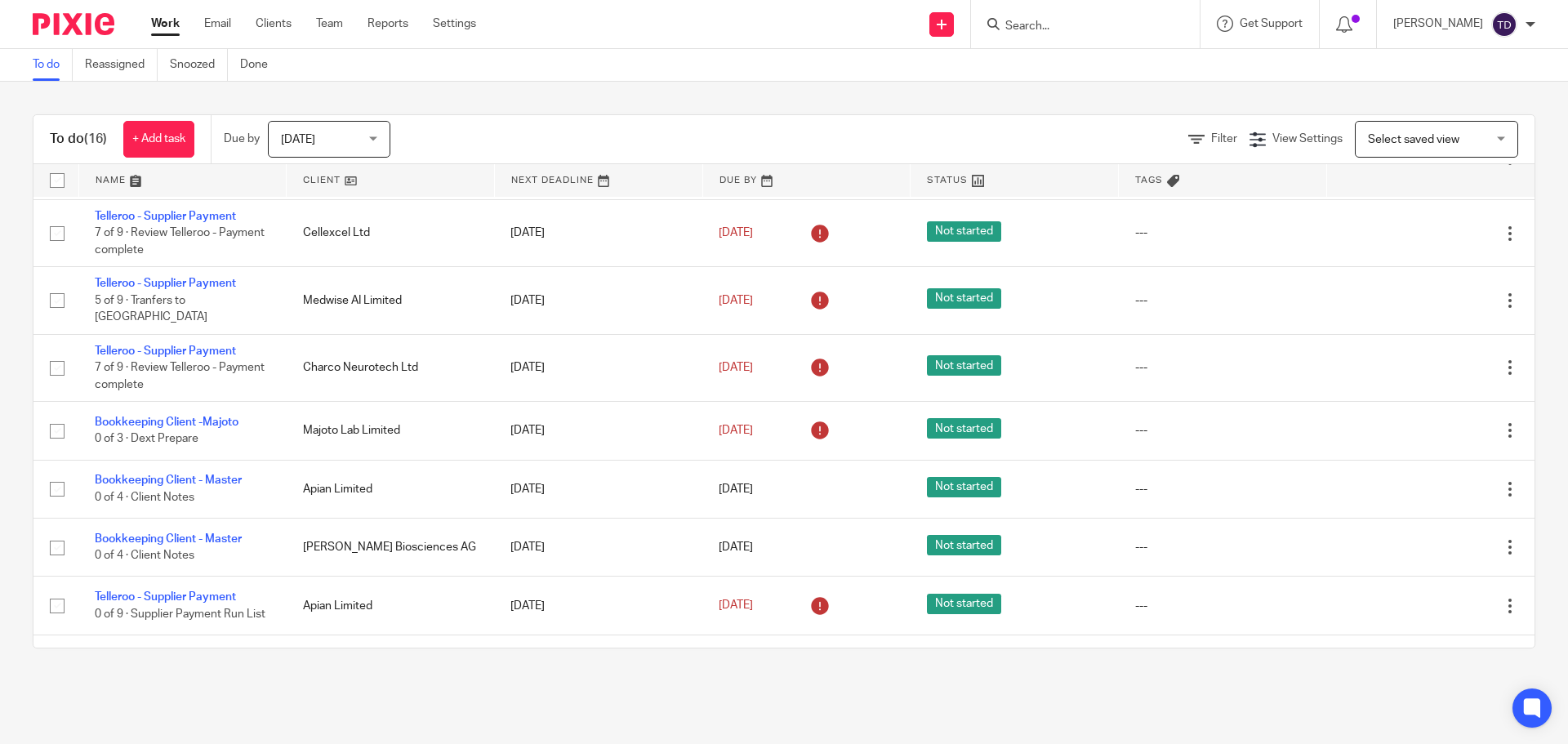
click at [947, 117] on div "To do (16) + Add task Due by Today Today Today Tomorrow This week Next week Thi…" at bounding box center [783, 139] width 1500 height 49
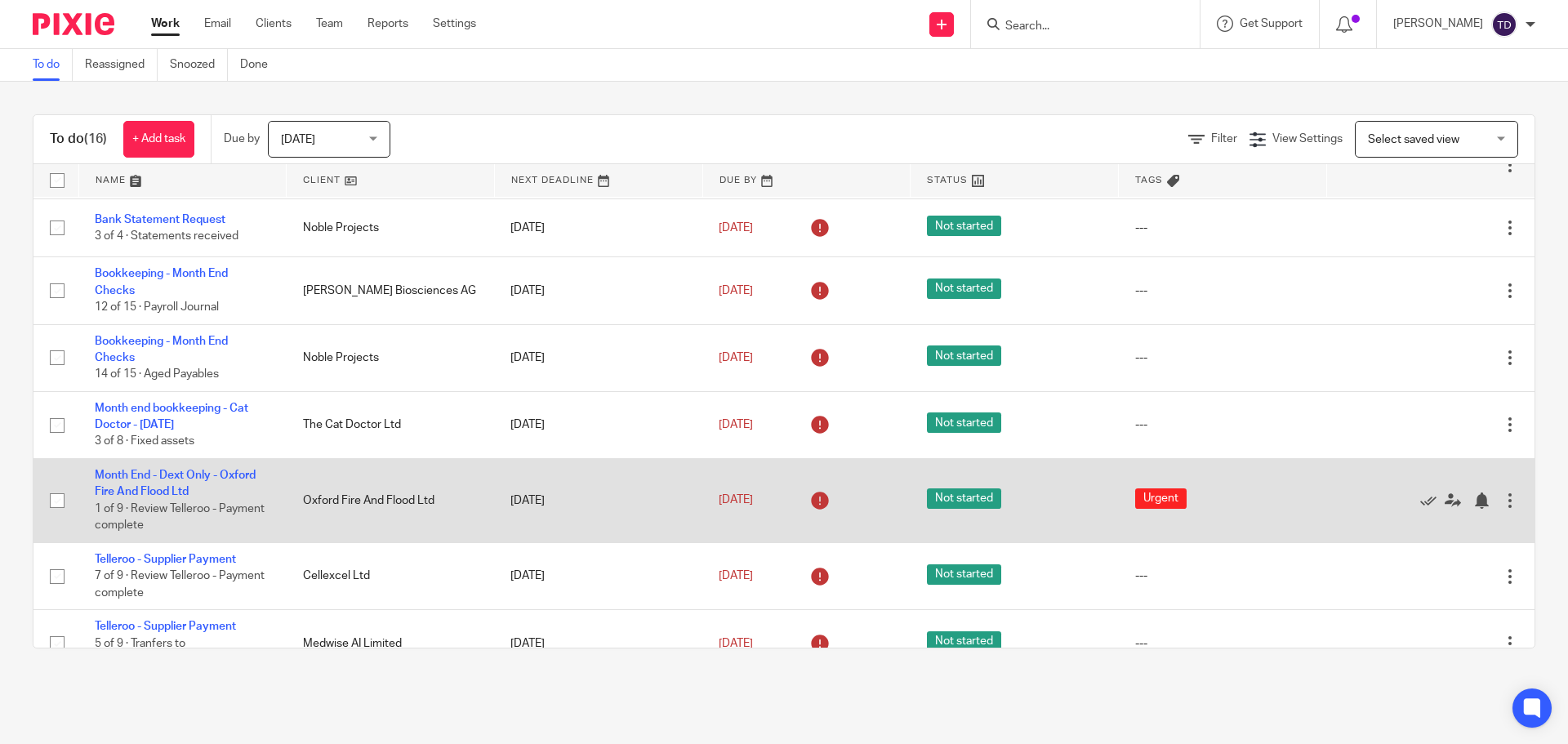
scroll to position [0, 0]
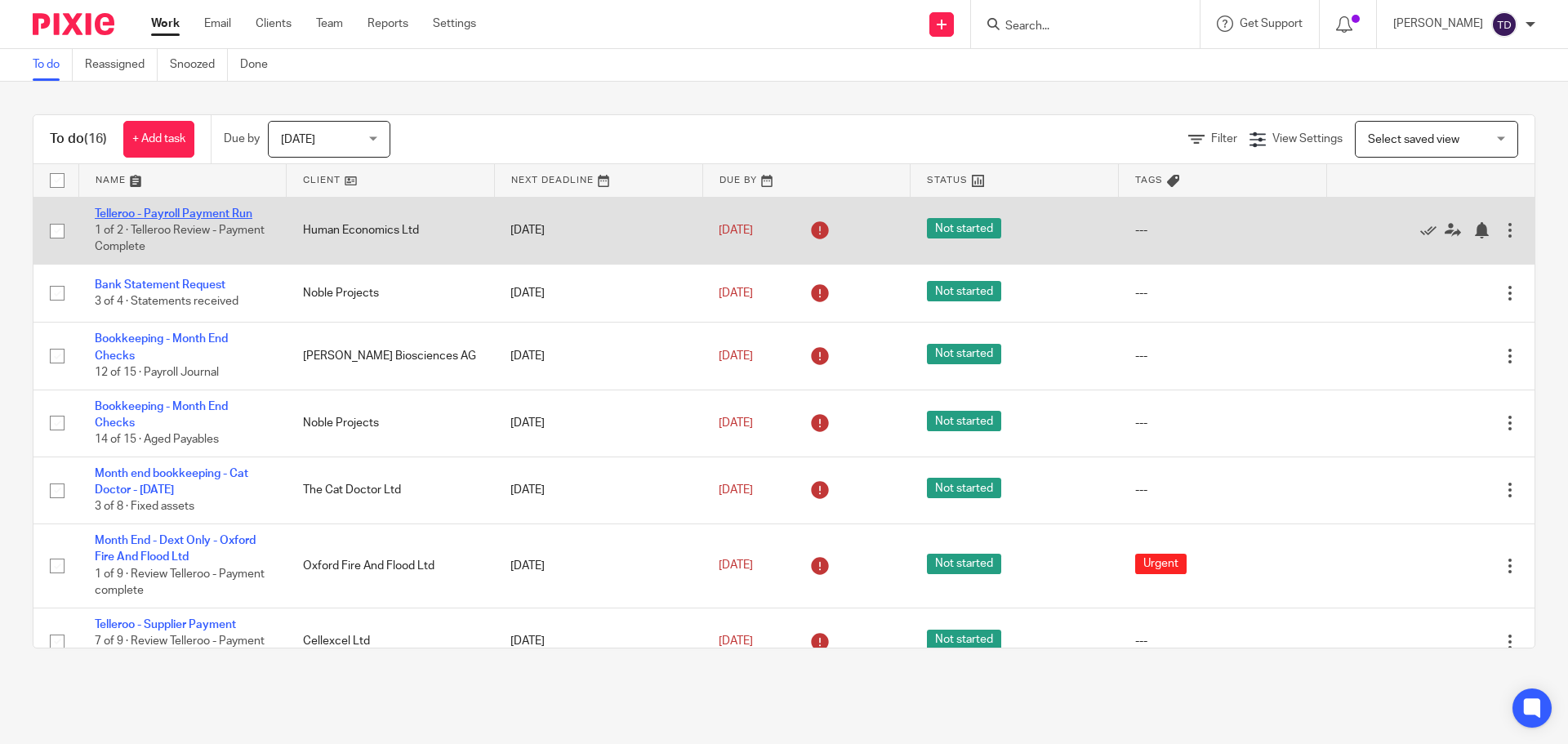
click at [215, 217] on link "Telleroo - Payroll Payment Run" at bounding box center [174, 214] width 158 height 11
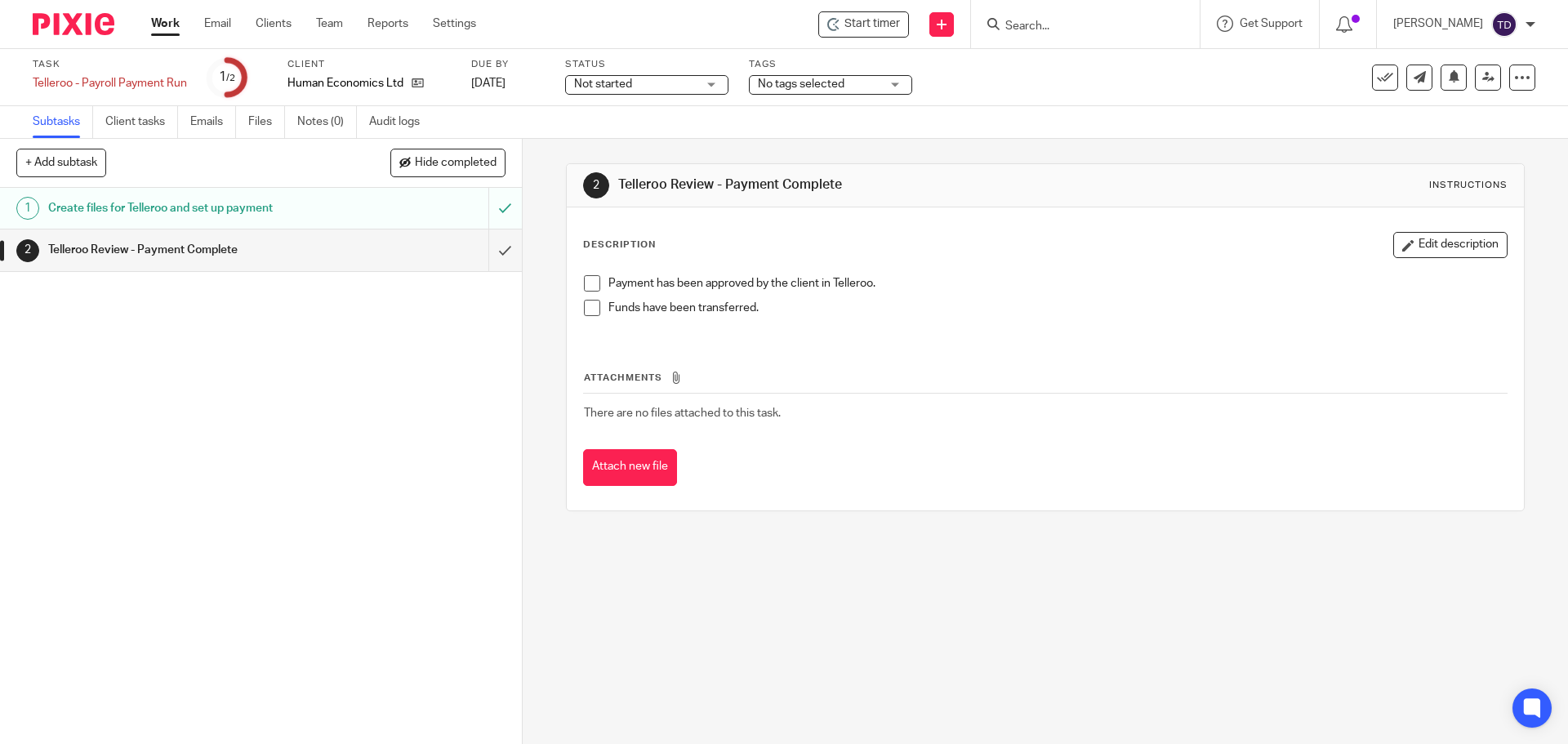
click at [292, 211] on h1 "Create files for Telleroo and set up payment" at bounding box center [189, 208] width 283 height 25
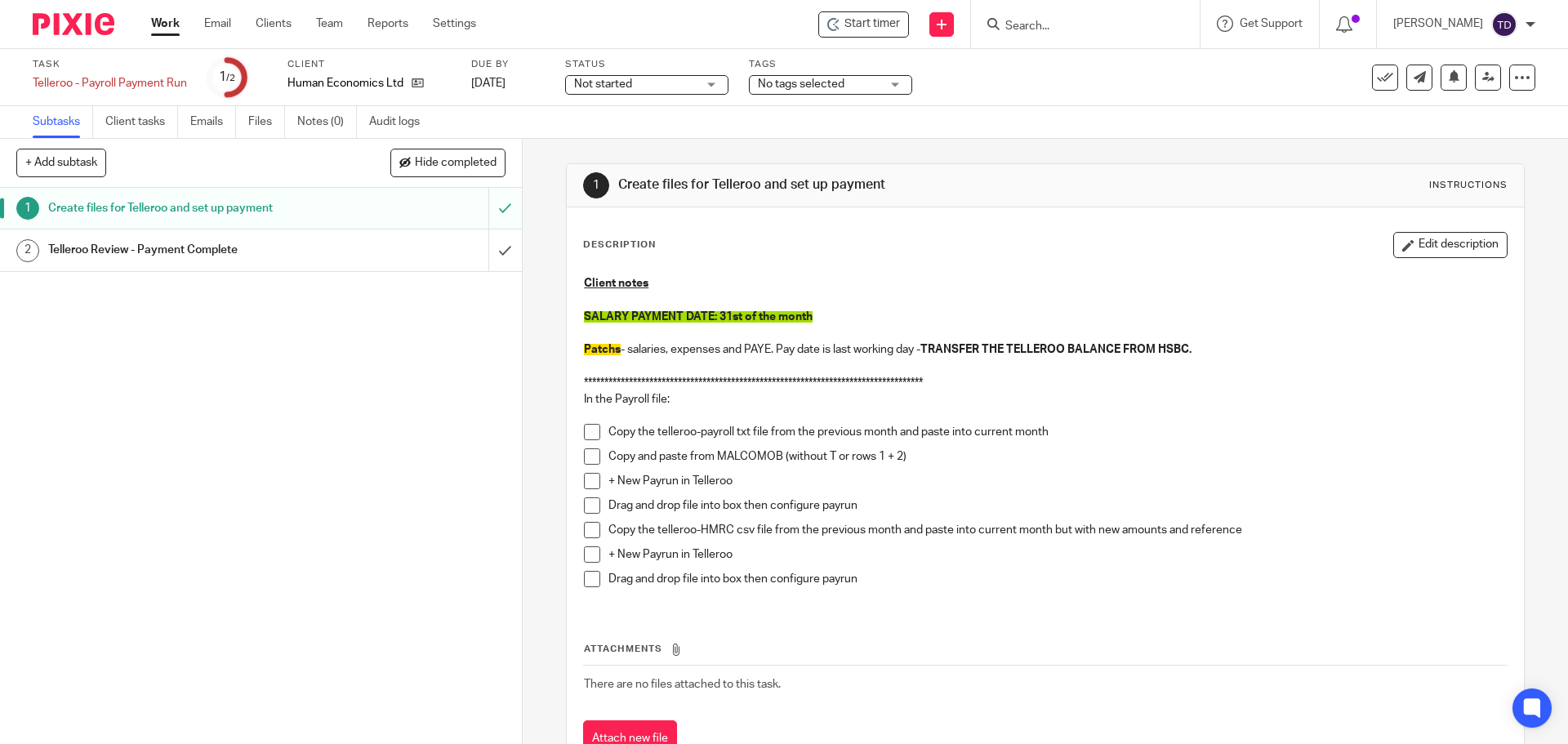
click at [282, 250] on h1 "Telleroo Review - Payment Complete" at bounding box center [189, 250] width 283 height 25
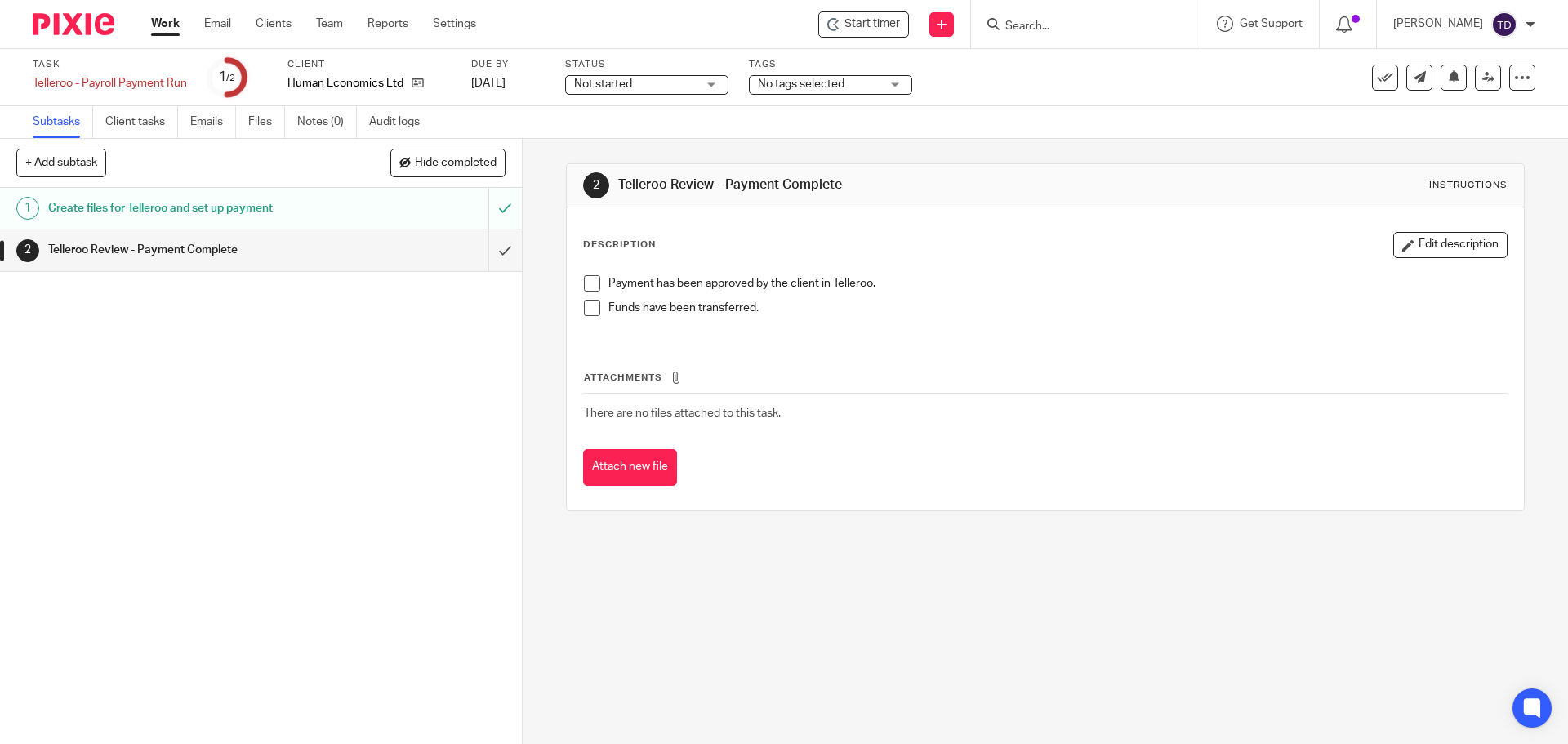
click at [156, 18] on link "Work" at bounding box center [166, 23] width 29 height 16
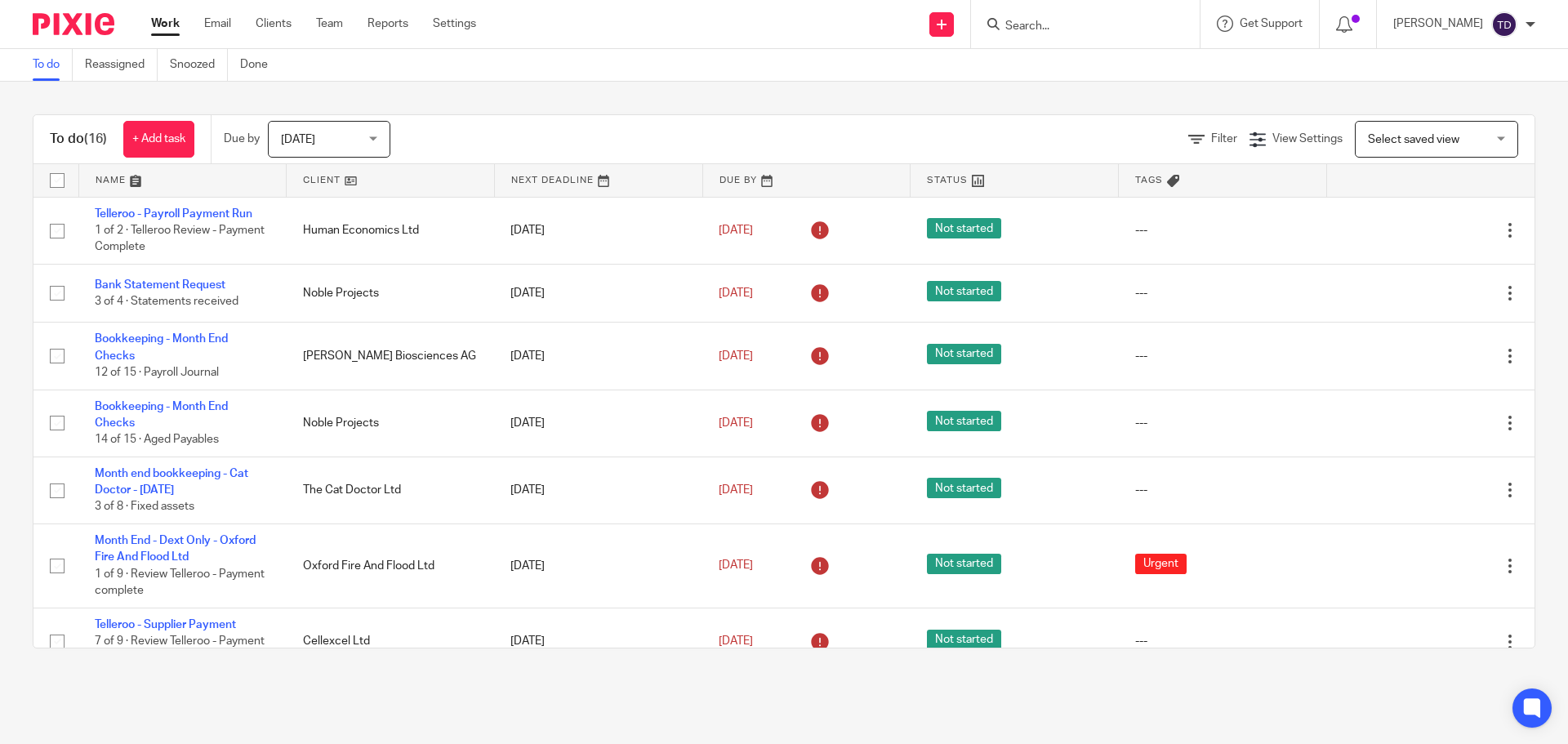
click at [1071, 115] on div "To do (16) + Add task Due by [DATE] [DATE] [DATE] [DATE] This week Next week Th…" at bounding box center [783, 139] width 1500 height 49
click at [1087, 12] on div at bounding box center [1085, 24] width 228 height 49
click at [1056, 33] on input "Search" at bounding box center [1077, 27] width 147 height 14
type input "o"
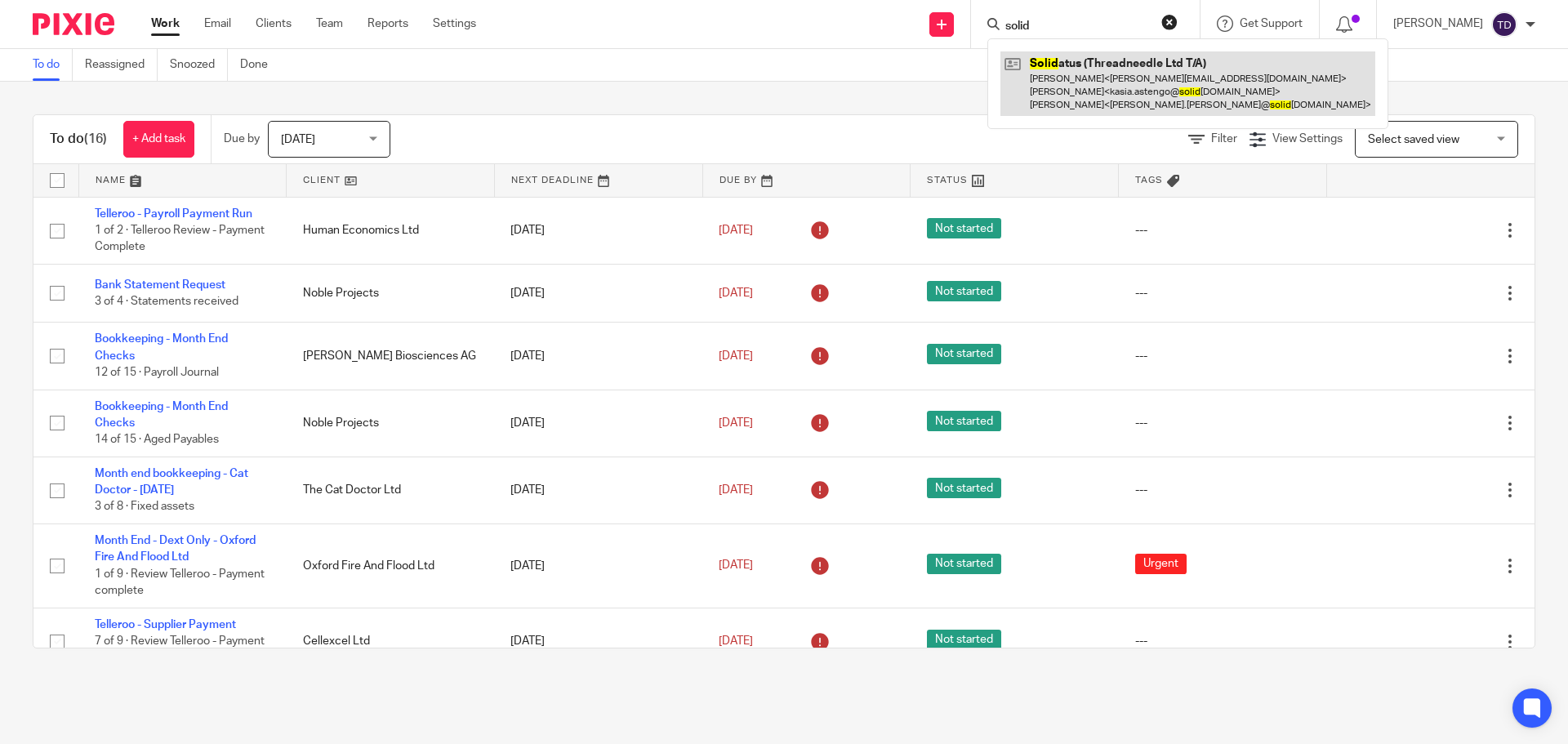
type input "solid"
click at [1091, 84] on link at bounding box center [1187, 84] width 375 height 65
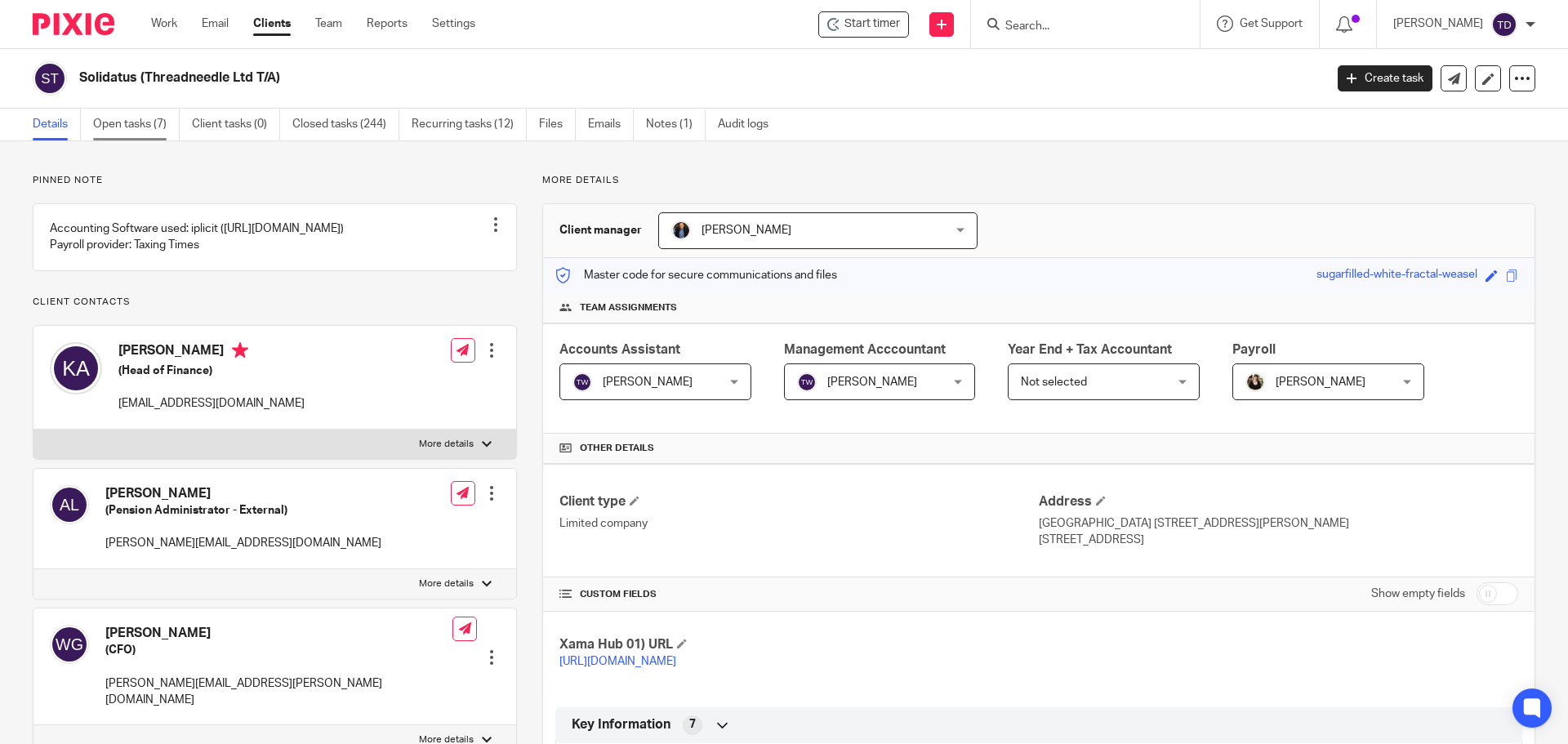
click at [123, 127] on link "Open tasks (7)" at bounding box center [136, 124] width 87 height 31
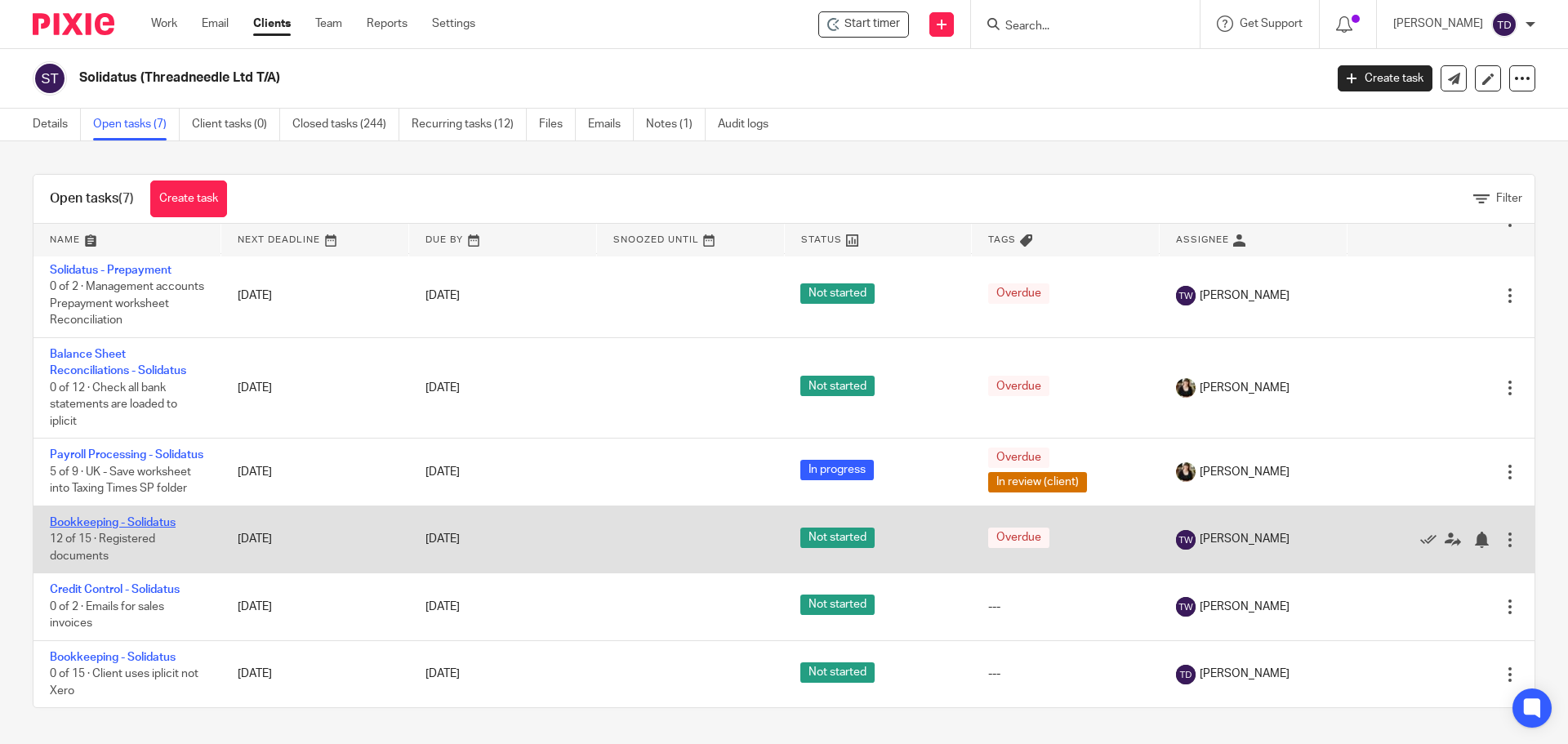
scroll to position [88, 0]
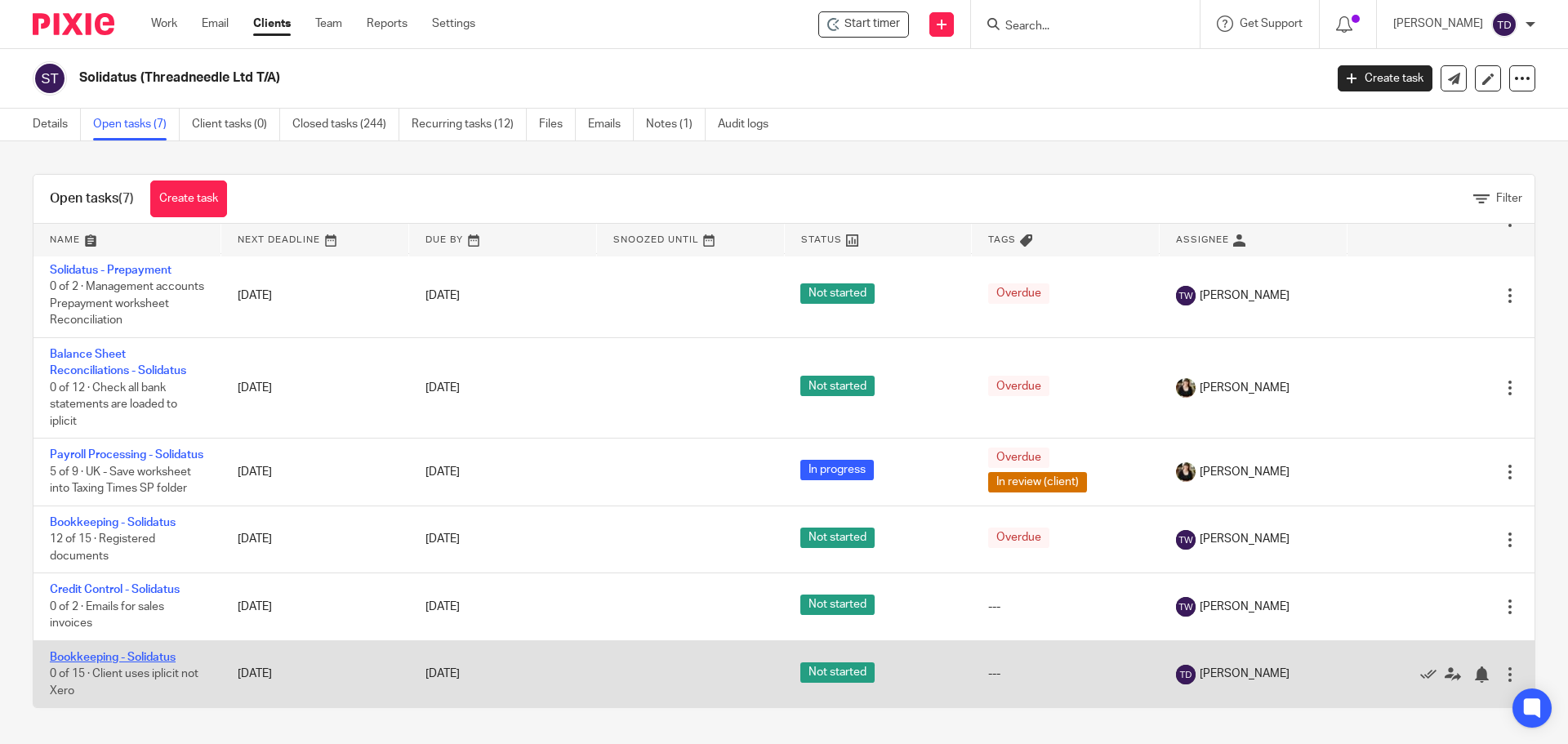
click at [121, 655] on link "Bookkeeping - Solidatus" at bounding box center [112, 657] width 126 height 11
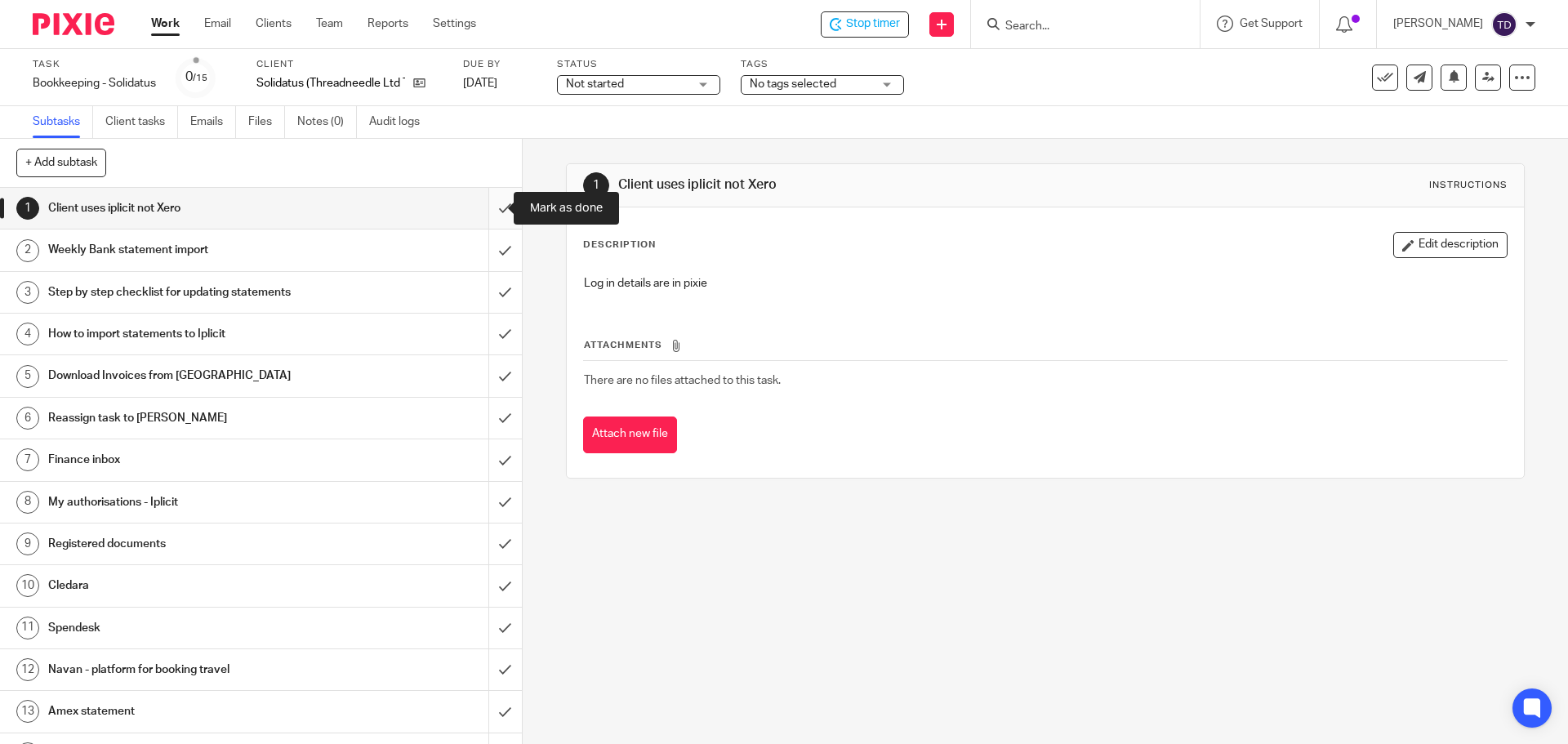
click at [490, 206] on input "submit" at bounding box center [261, 207] width 521 height 41
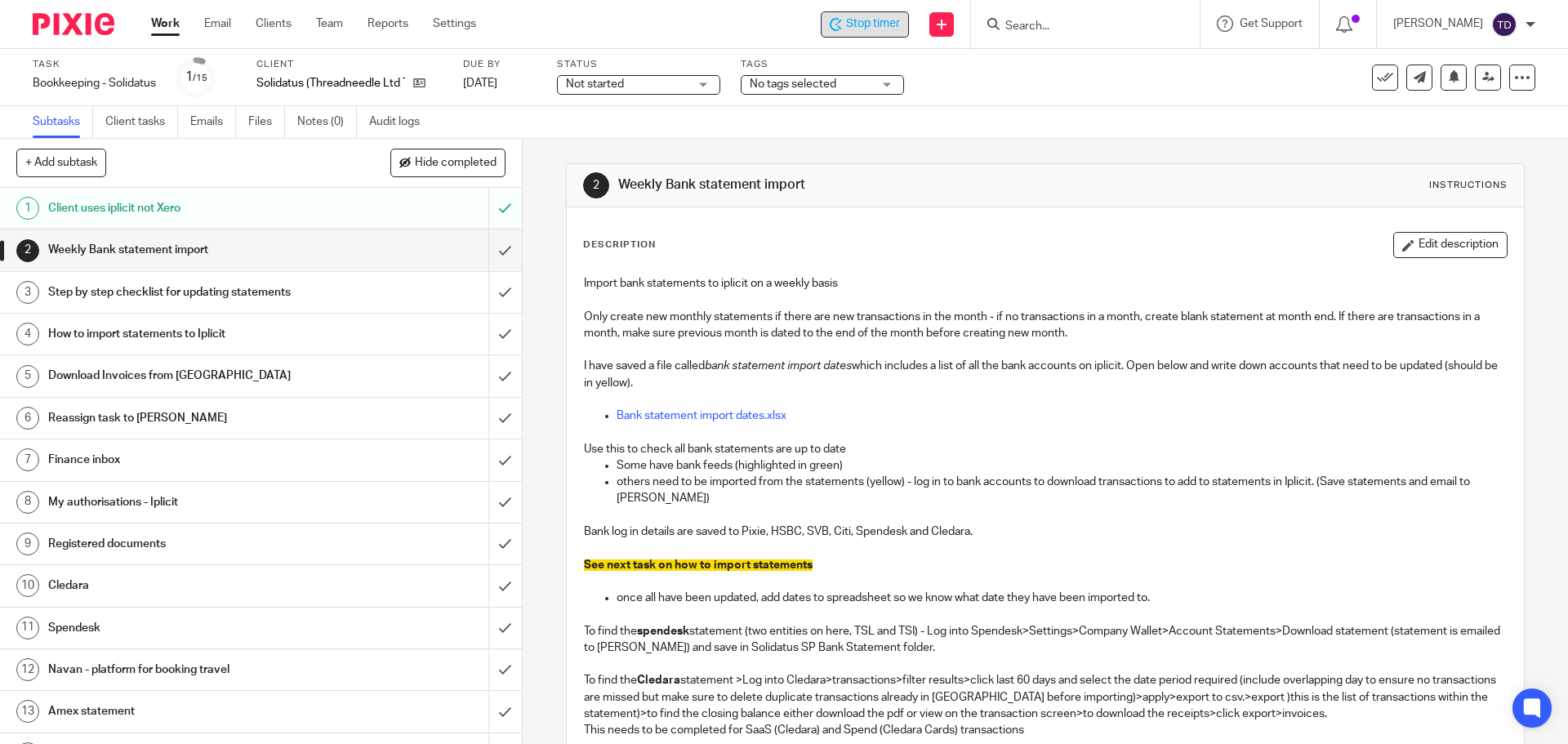
click at [900, 25] on span "Stop timer" at bounding box center [872, 24] width 54 height 17
click at [173, 22] on link "Work" at bounding box center [166, 23] width 29 height 16
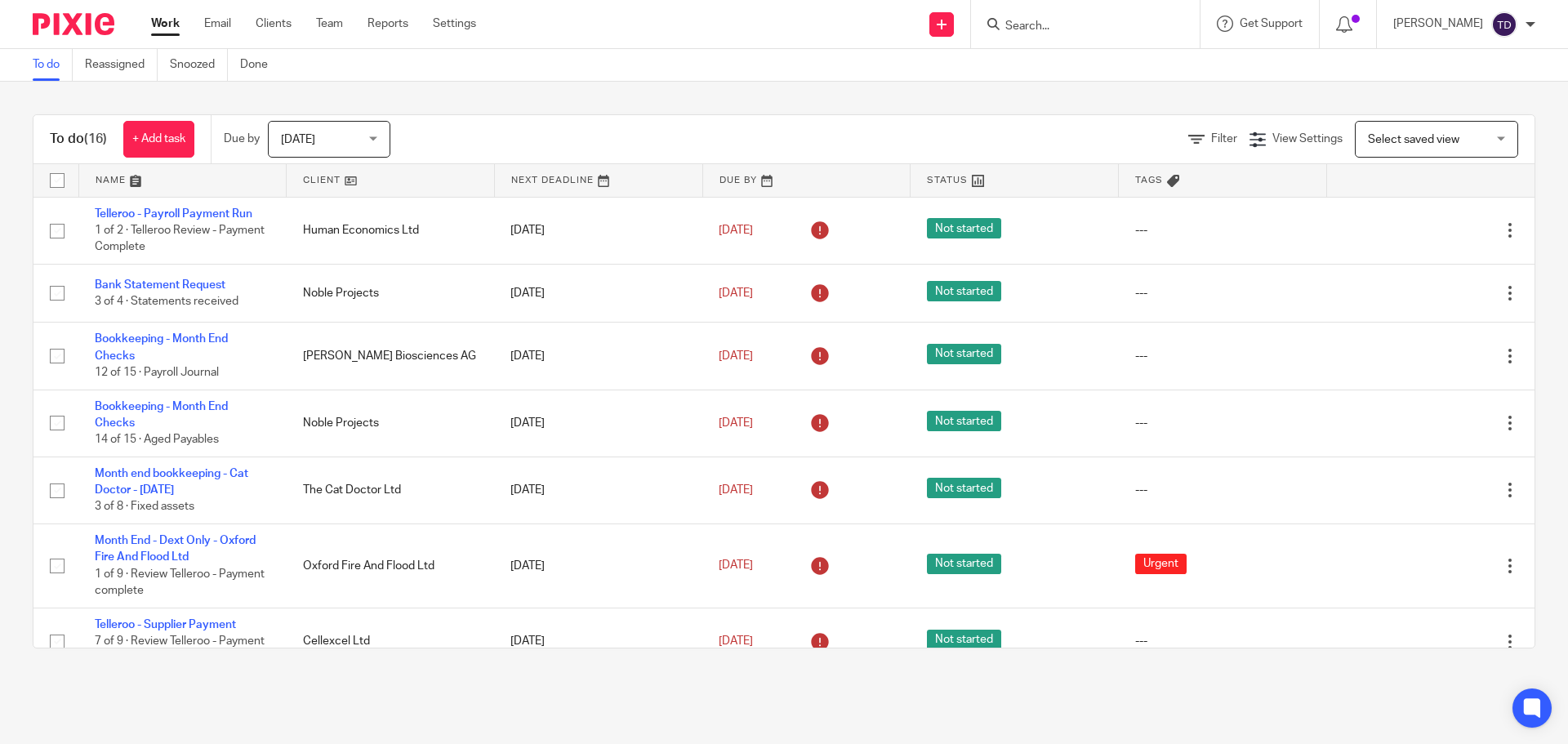
click at [1511, 21] on img at bounding box center [1503, 24] width 26 height 26
click at [1465, 112] on span "Logout" at bounding box center [1460, 113] width 37 height 11
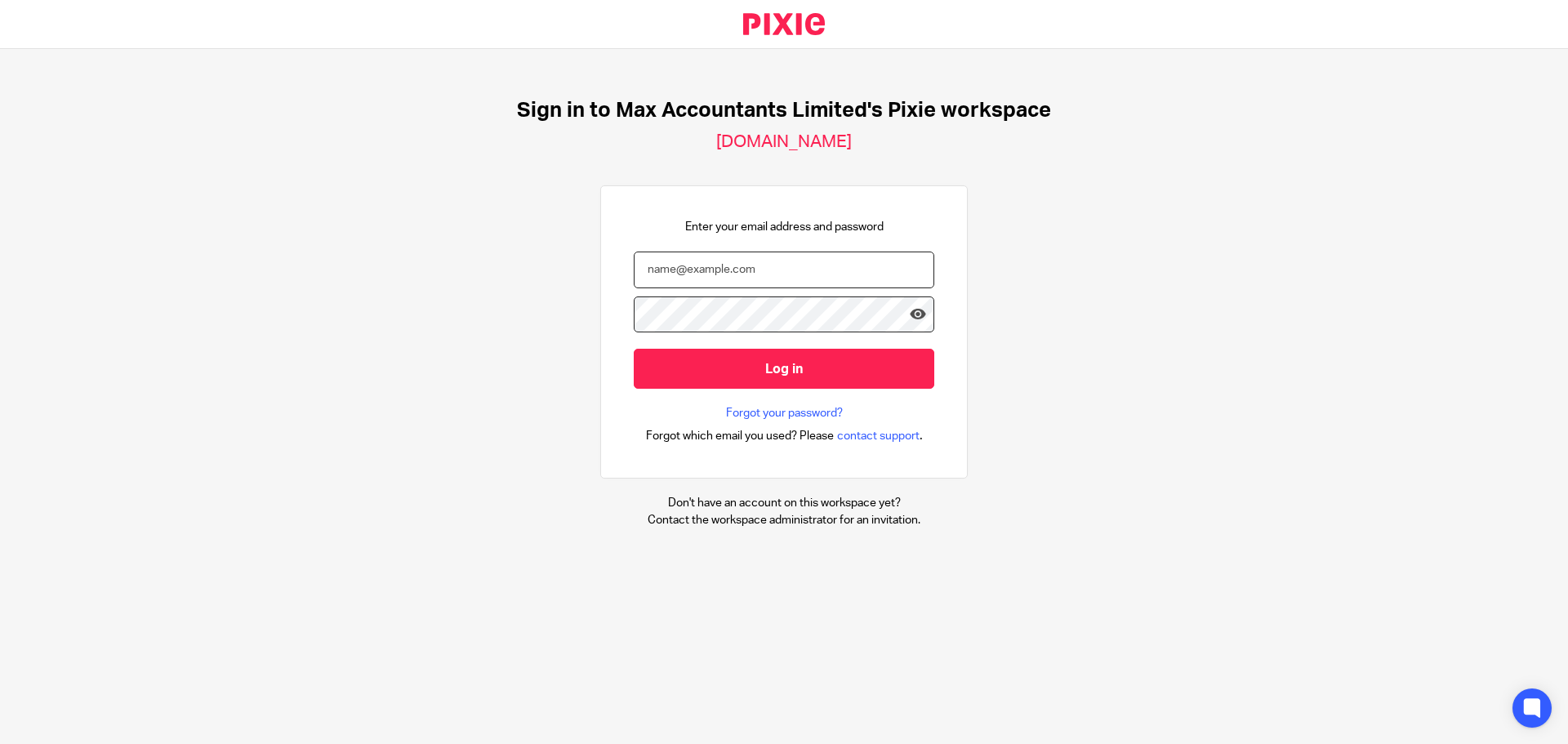
type input "[PERSON_NAME][EMAIL_ADDRESS][DOMAIN_NAME]"
